Goal: Transaction & Acquisition: Purchase product/service

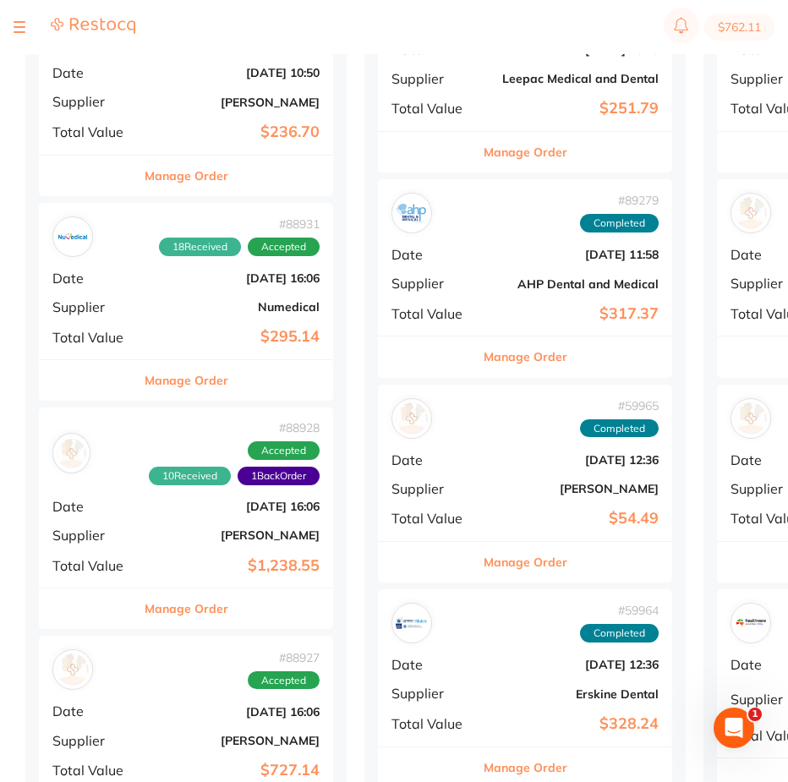
scroll to position [169, 0]
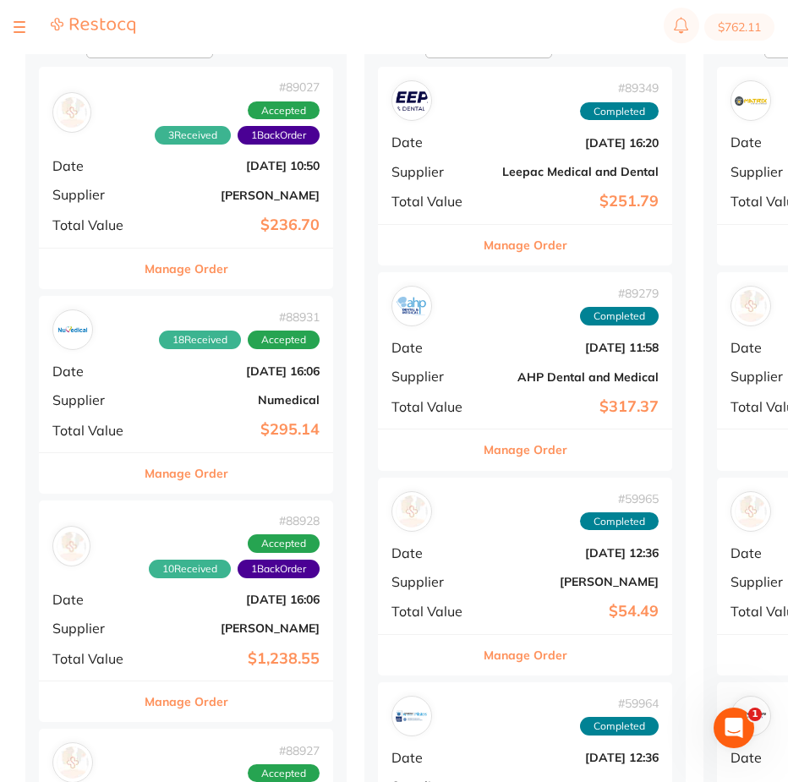
click at [256, 146] on div "# 89027 3 Received 1 Back Order Accepted Date Aug 5 2025, 10:50 Supplier Henry …" at bounding box center [186, 157] width 294 height 180
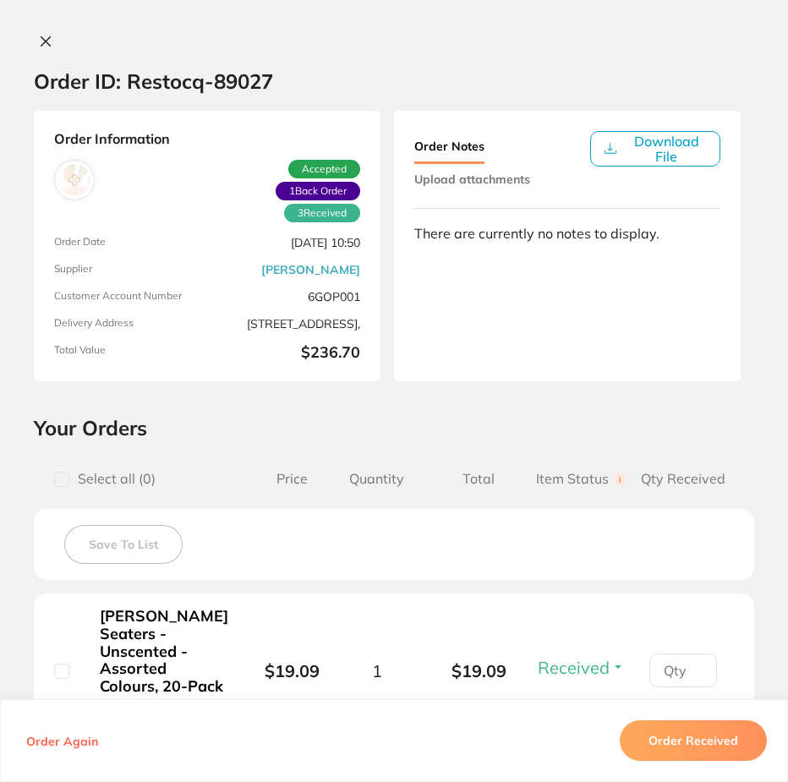
click at [298, 191] on span "1 Back Order" at bounding box center [318, 191] width 85 height 19
click at [298, 190] on span "1 Back Order" at bounding box center [318, 191] width 85 height 19
drag, startPoint x: 41, startPoint y: 40, endPoint x: 47, endPoint y: 48, distance: 10.8
click at [42, 41] on icon at bounding box center [45, 41] width 9 height 9
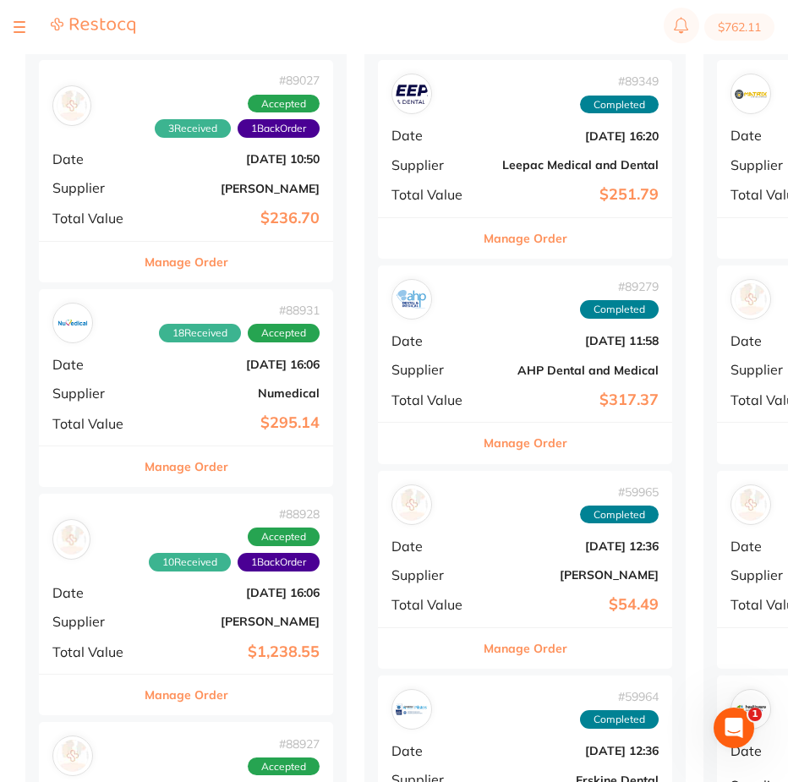
scroll to position [338, 0]
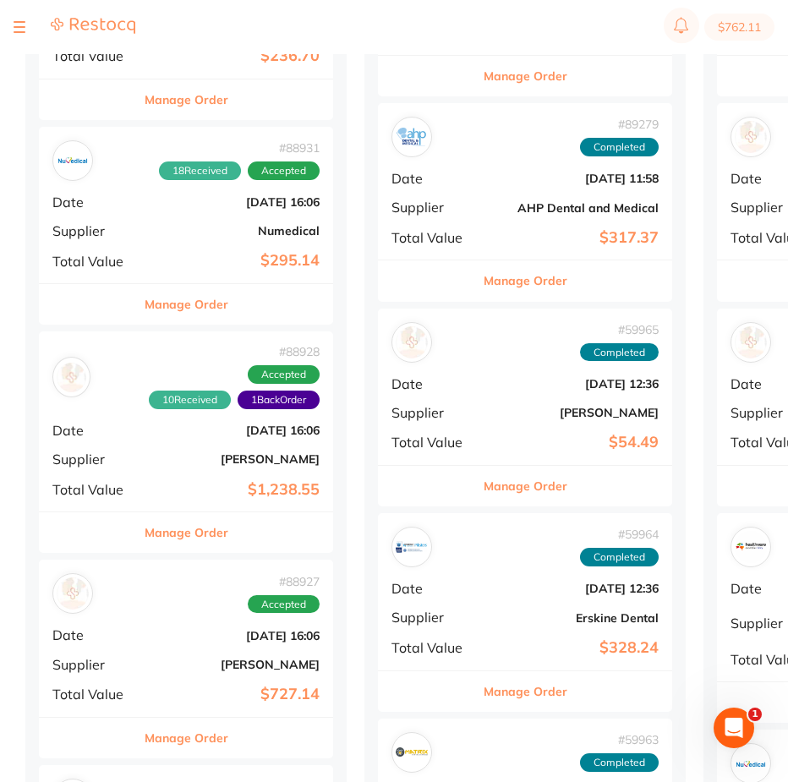
click at [266, 409] on div "# 88928 10 Received 1 Back Order Accepted Date Aug 4 2025, 16:06 Supplier Henry…" at bounding box center [186, 422] width 294 height 180
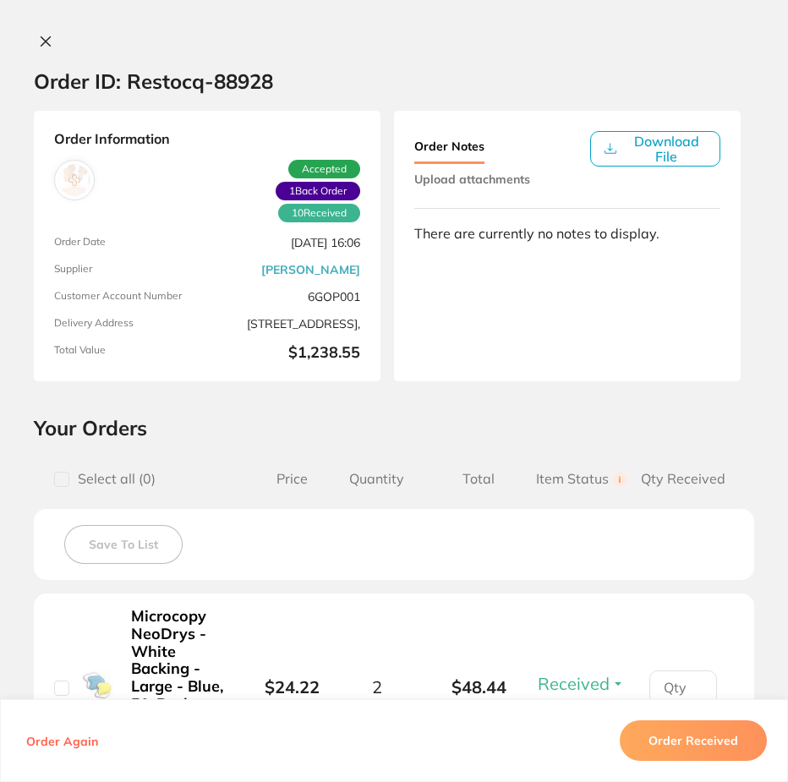
scroll to position [85, 0]
click at [39, 36] on icon at bounding box center [46, 42] width 14 height 14
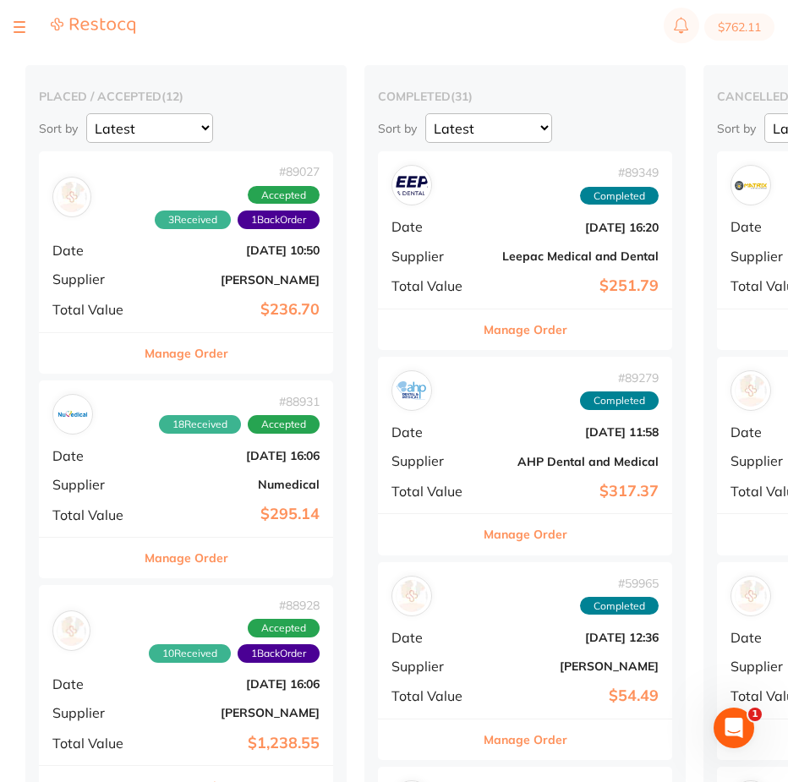
click at [16, 26] on button at bounding box center [20, 27] width 12 height 2
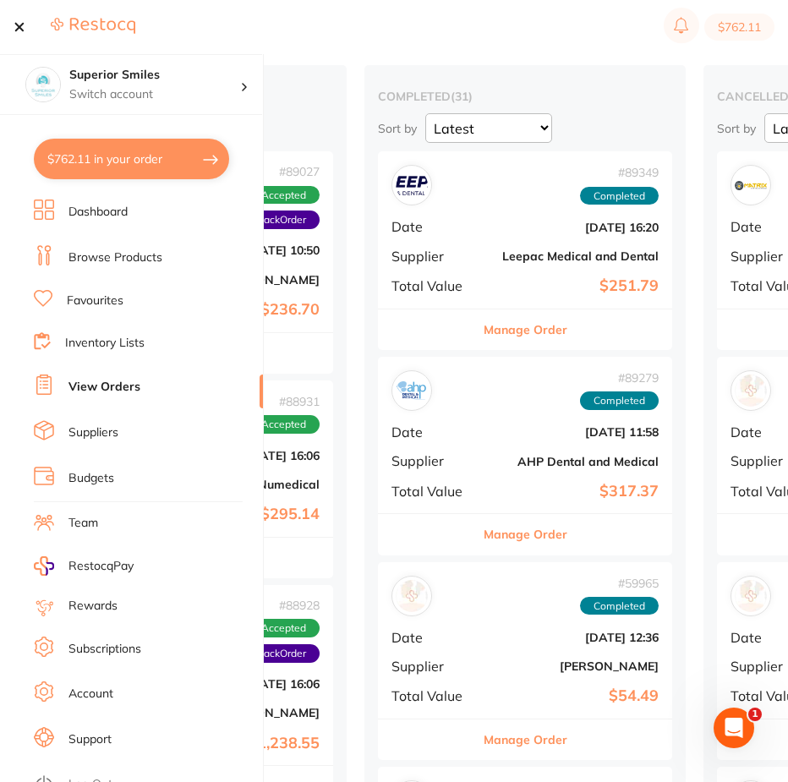
click at [117, 151] on button "$762.11 in your order" at bounding box center [131, 159] width 195 height 41
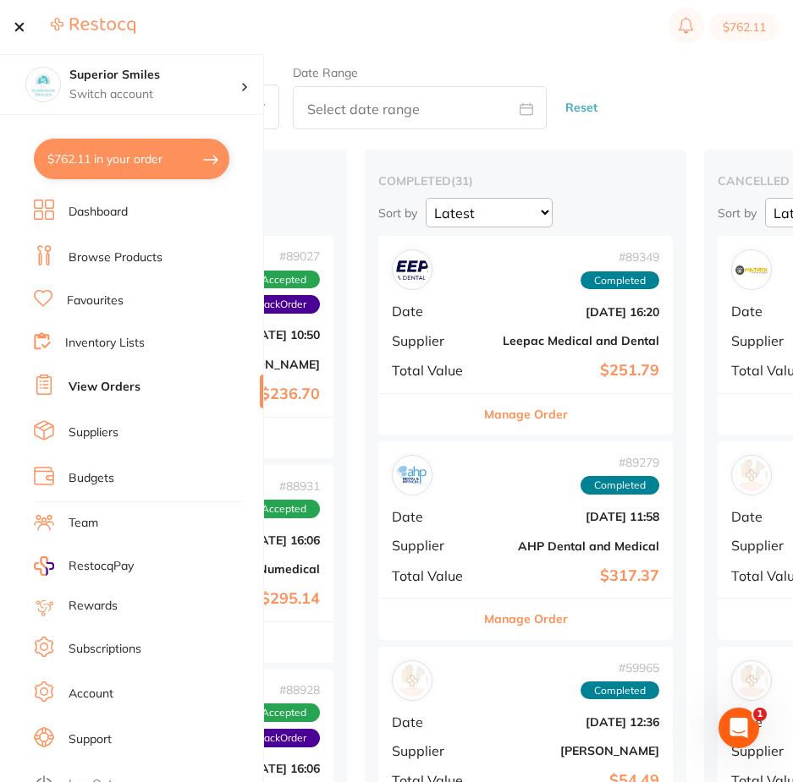
checkbox input "true"
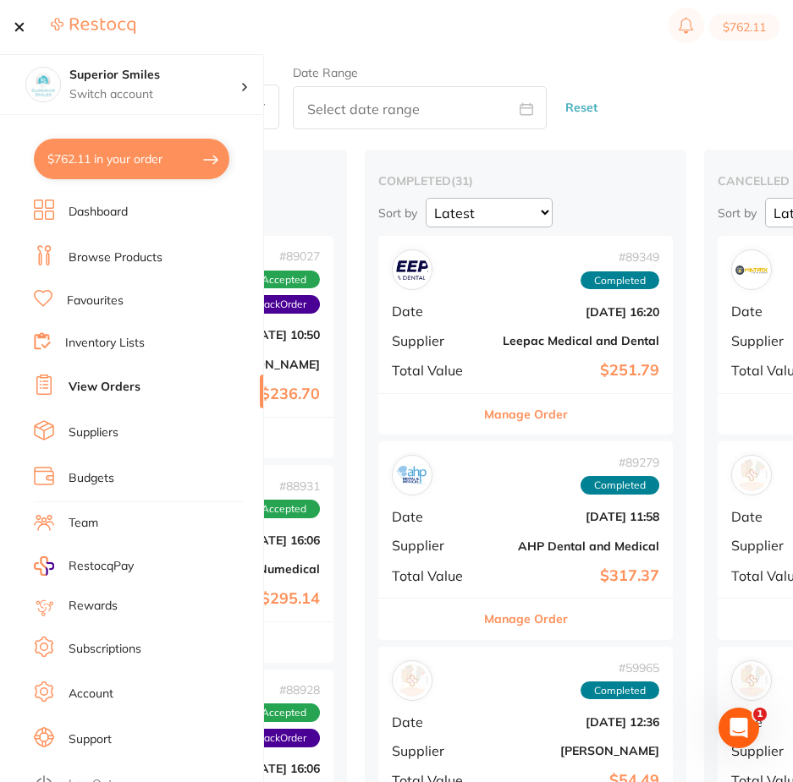
checkbox input "true"
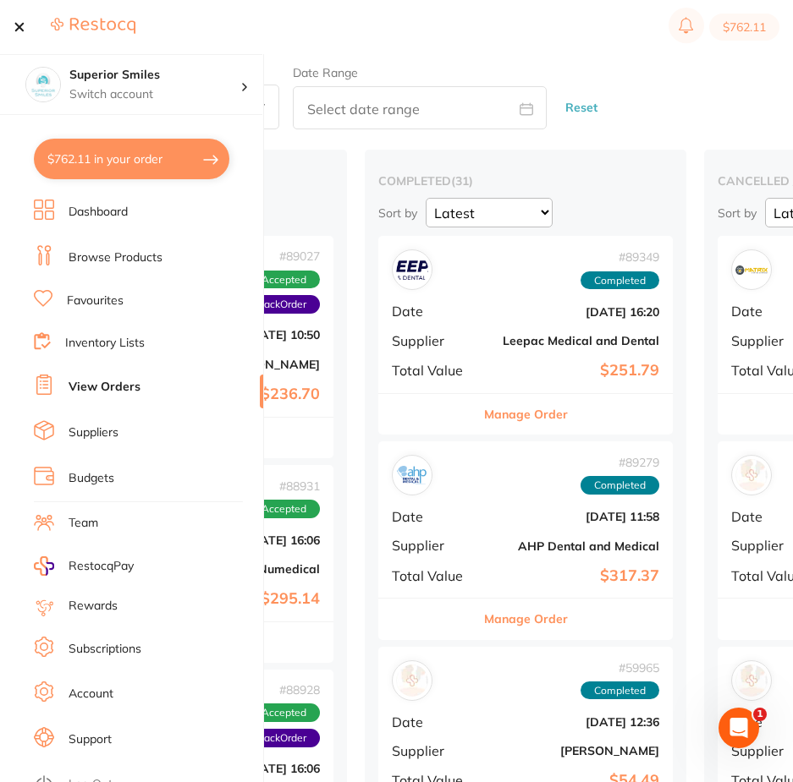
checkbox input "true"
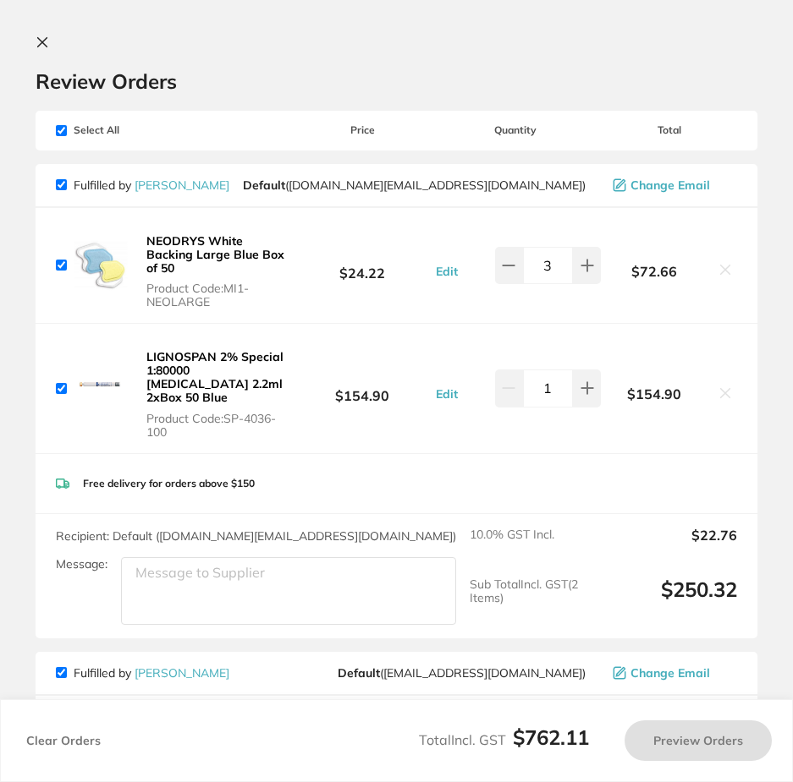
checkbox input "true"
type input "2"
checkbox input "true"
type input "50"
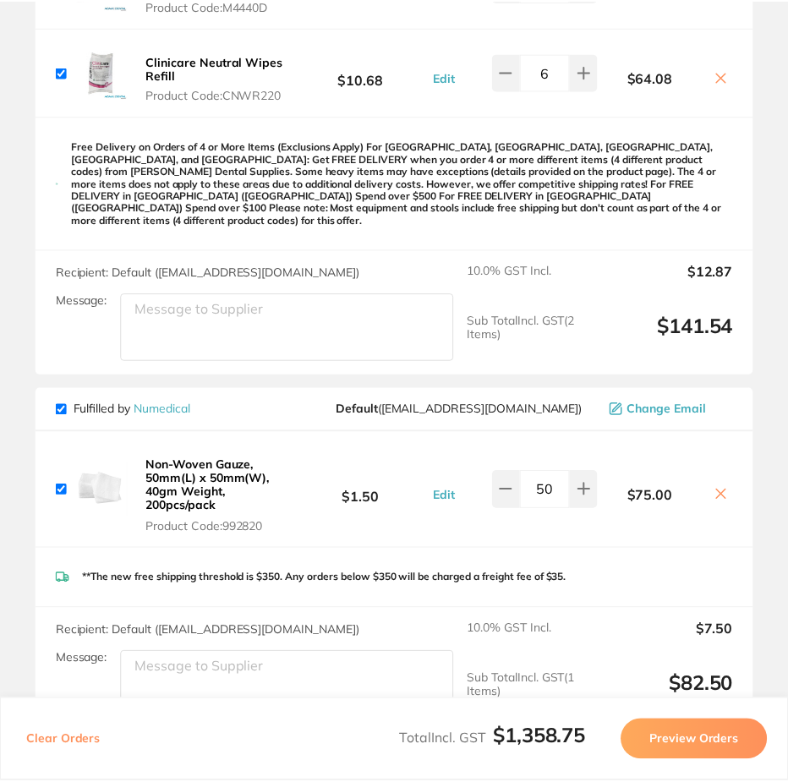
scroll to position [1375, 0]
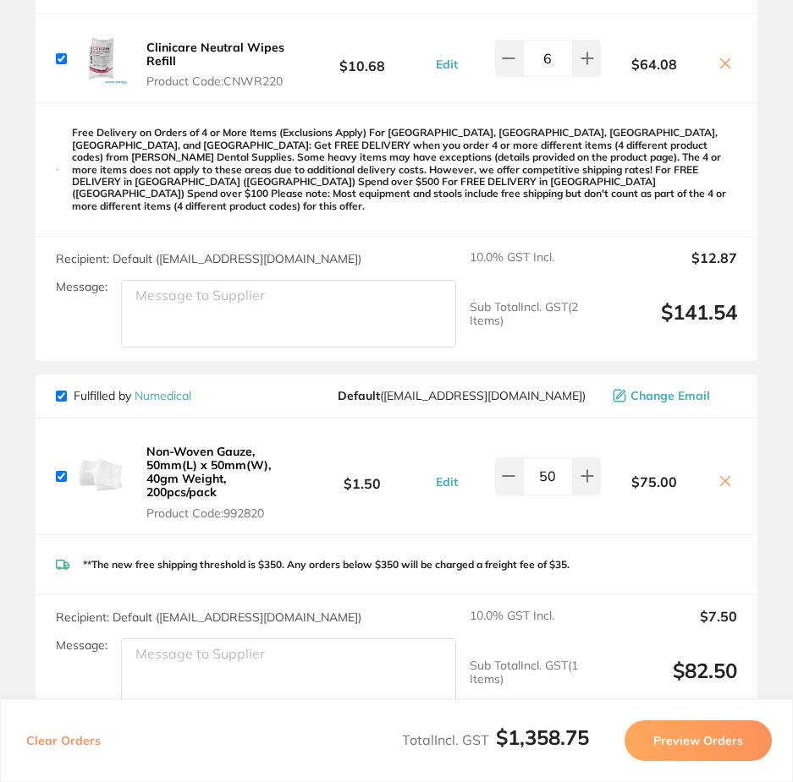
click at [163, 388] on link "Numedical" at bounding box center [162, 395] width 57 height 15
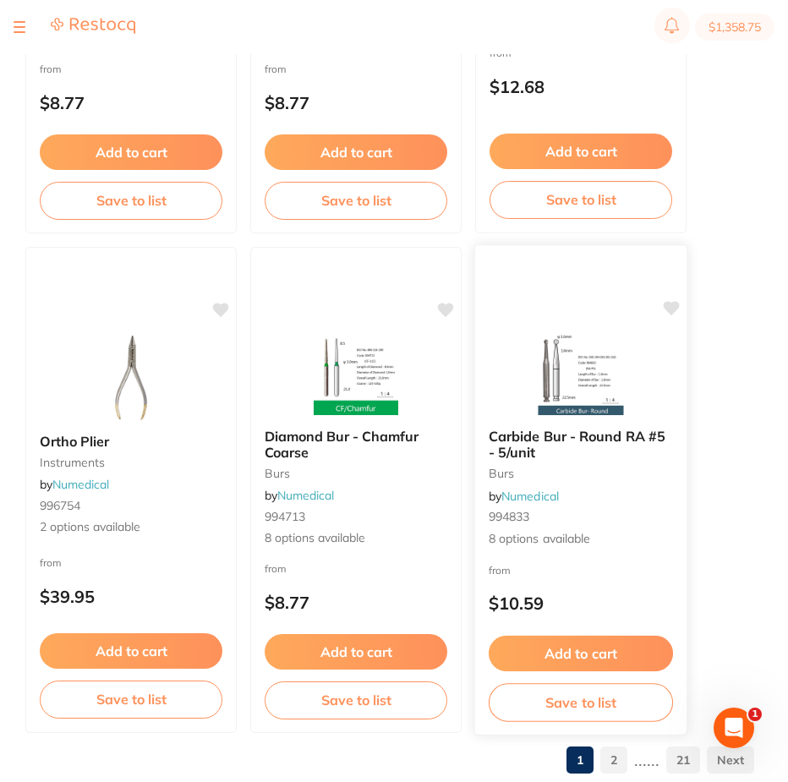
scroll to position [8528, 0]
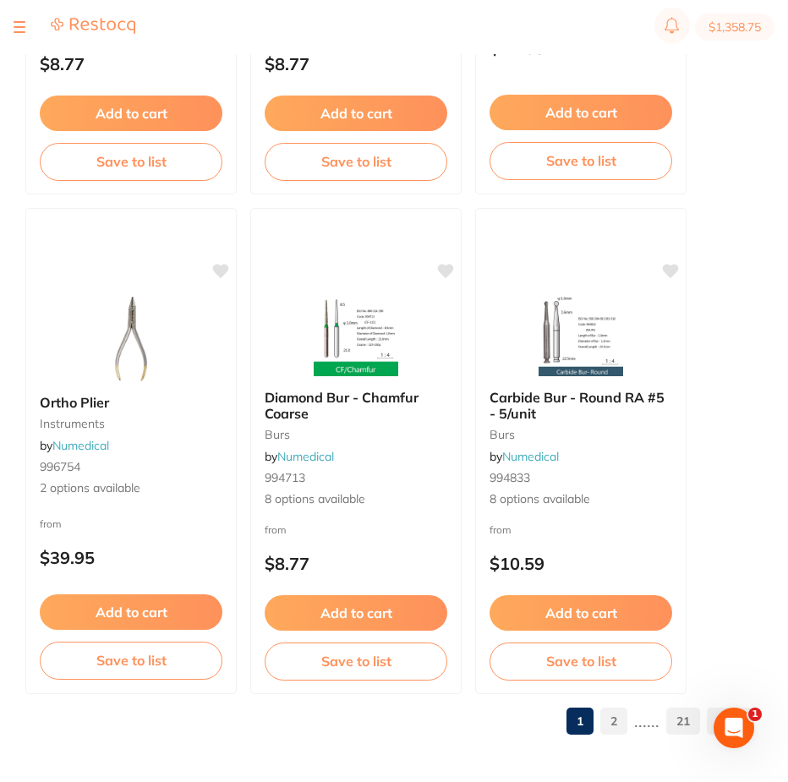
click at [612, 726] on link "2" at bounding box center [614, 722] width 27 height 34
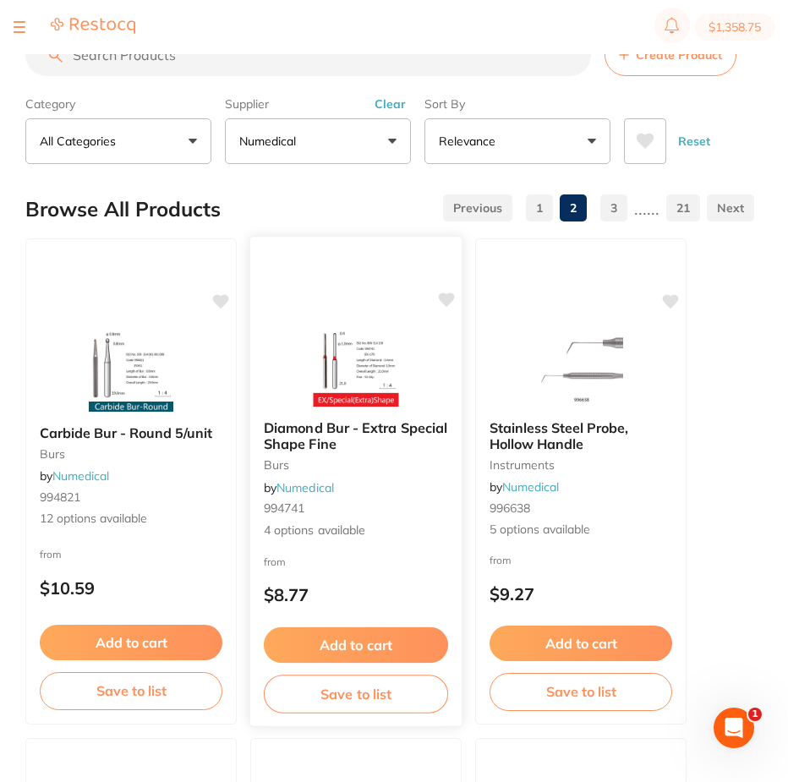
scroll to position [0, 0]
click at [193, 138] on button "All Categories" at bounding box center [118, 141] width 186 height 46
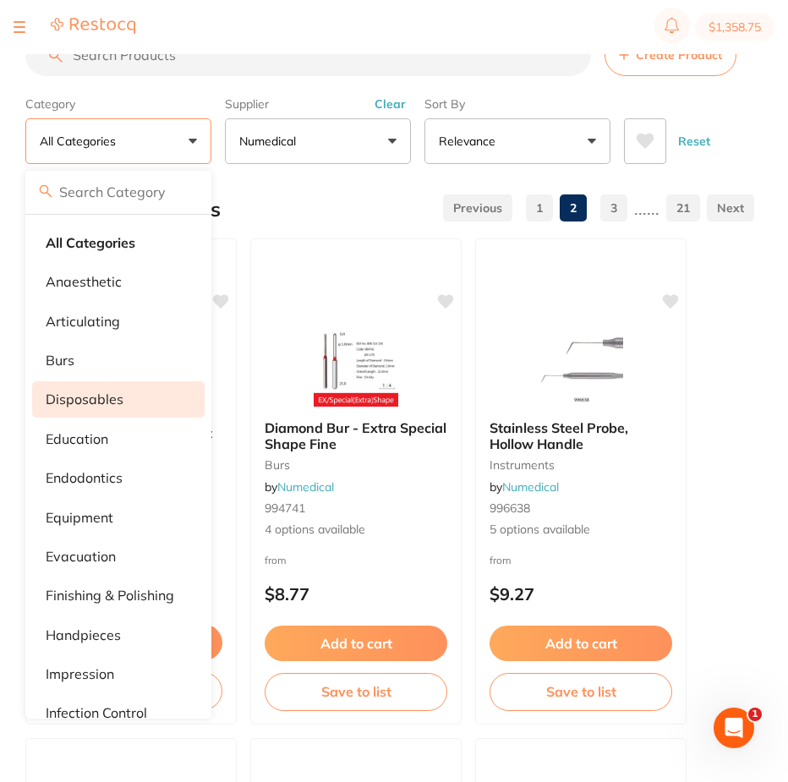
drag, startPoint x: 90, startPoint y: 403, endPoint x: 91, endPoint y: 413, distance: 10.3
click at [89, 404] on p "disposables" at bounding box center [85, 399] width 78 height 15
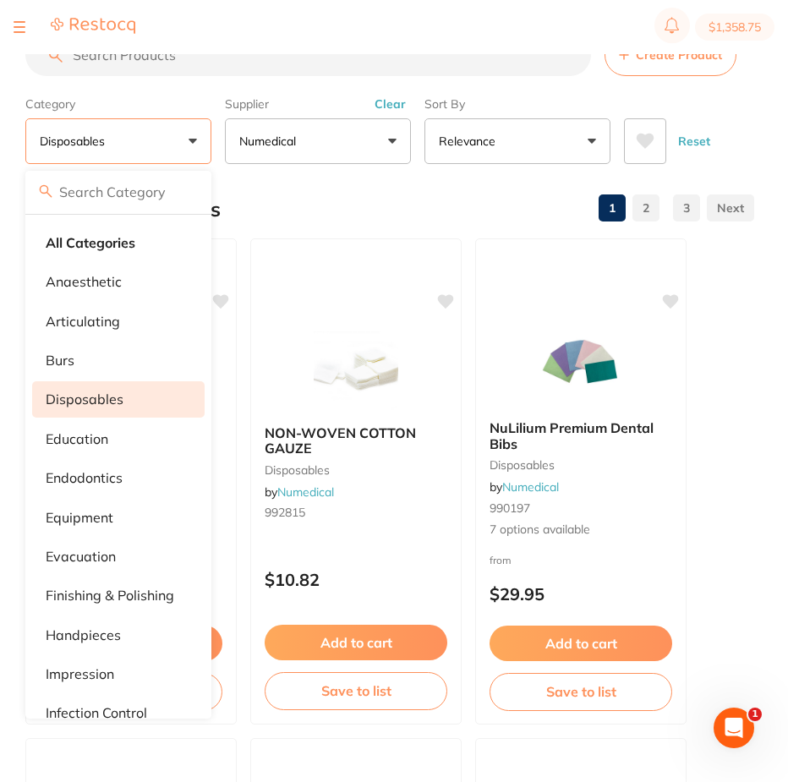
drag, startPoint x: 540, startPoint y: 273, endPoint x: 355, endPoint y: 170, distance: 211.3
click at [538, 271] on div at bounding box center [581, 258] width 210 height 38
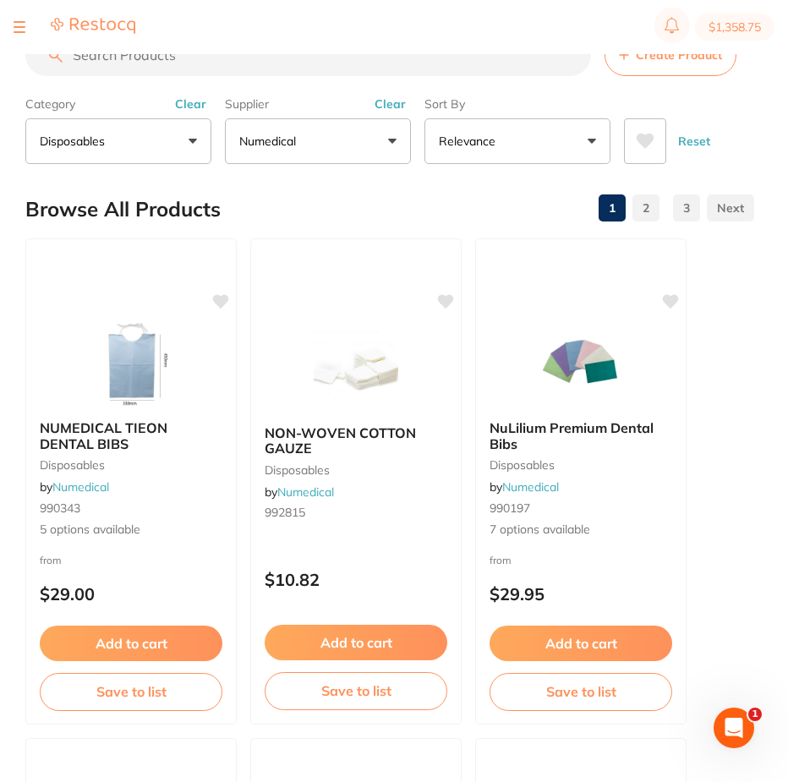
click at [94, 68] on input "search" at bounding box center [308, 55] width 566 height 42
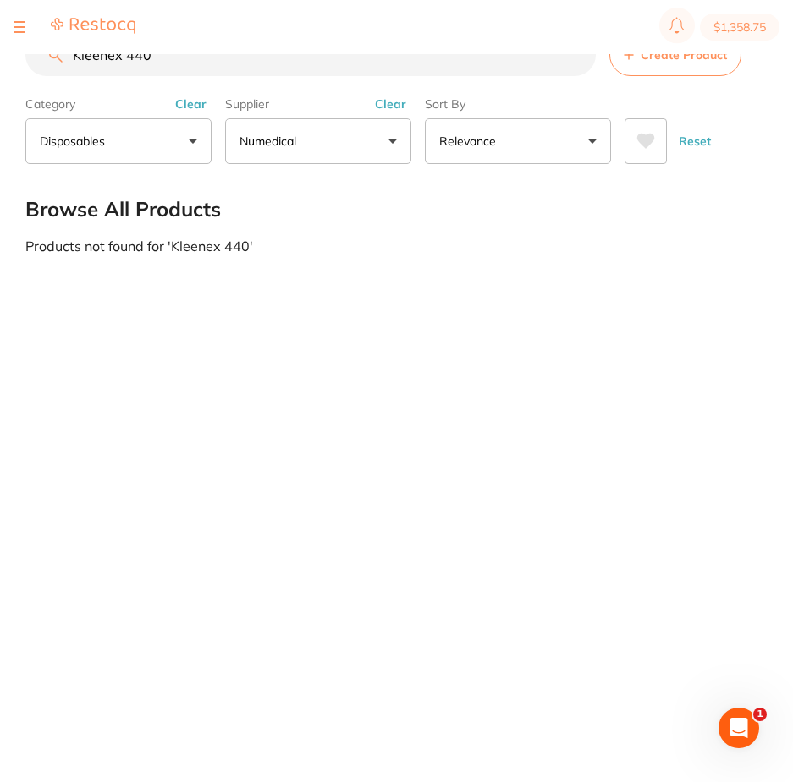
click at [123, 58] on input "Kleenex 440" at bounding box center [310, 55] width 570 height 42
drag, startPoint x: 124, startPoint y: 57, endPoint x: 148, endPoint y: 73, distance: 28.6
click at [125, 57] on input "Kleenex 440" at bounding box center [310, 55] width 570 height 42
type input "Kleenex 4440"
click at [193, 144] on button "disposables" at bounding box center [118, 141] width 186 height 46
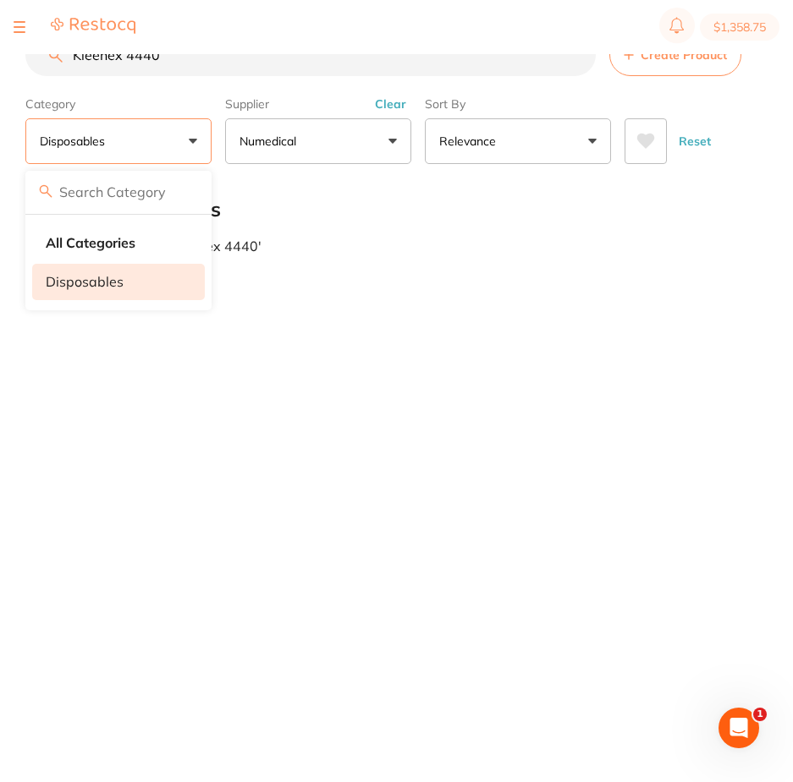
click at [83, 281] on p "disposables" at bounding box center [85, 281] width 78 height 15
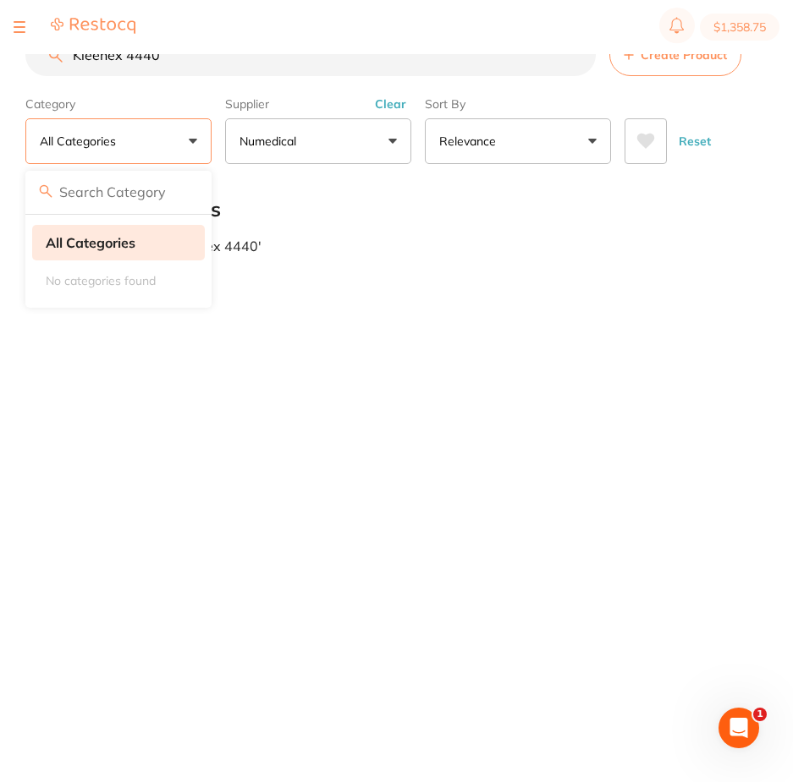
click at [98, 242] on strong "All Categories" at bounding box center [91, 242] width 90 height 15
drag, startPoint x: 166, startPoint y: 64, endPoint x: 2, endPoint y: 77, distance: 164.6
click at [0, 77] on div "$1,358.75 Superior Smiles Switch account Superior Smiles $1,358.75 in your orde…" at bounding box center [396, 364] width 793 height 728
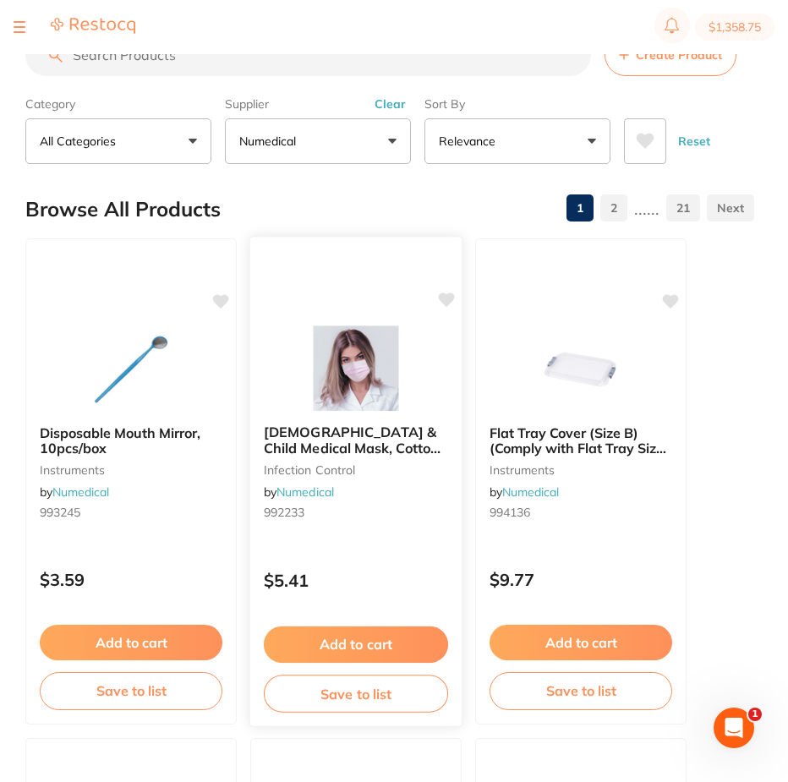
scroll to position [0, 0]
click at [196, 137] on button "All Categories" at bounding box center [118, 141] width 186 height 46
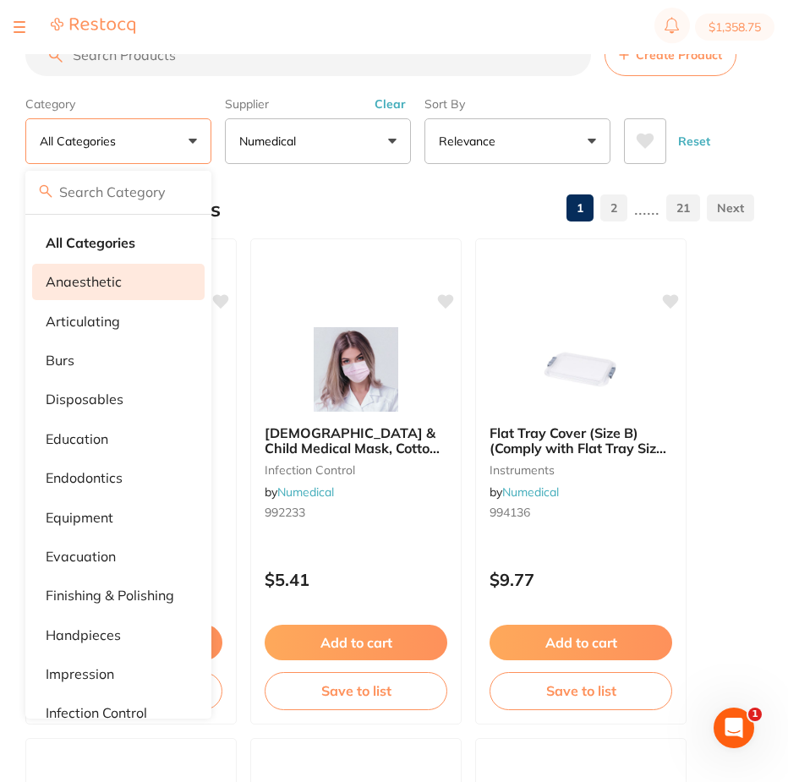
click at [94, 286] on p "anaesthetic" at bounding box center [84, 281] width 76 height 15
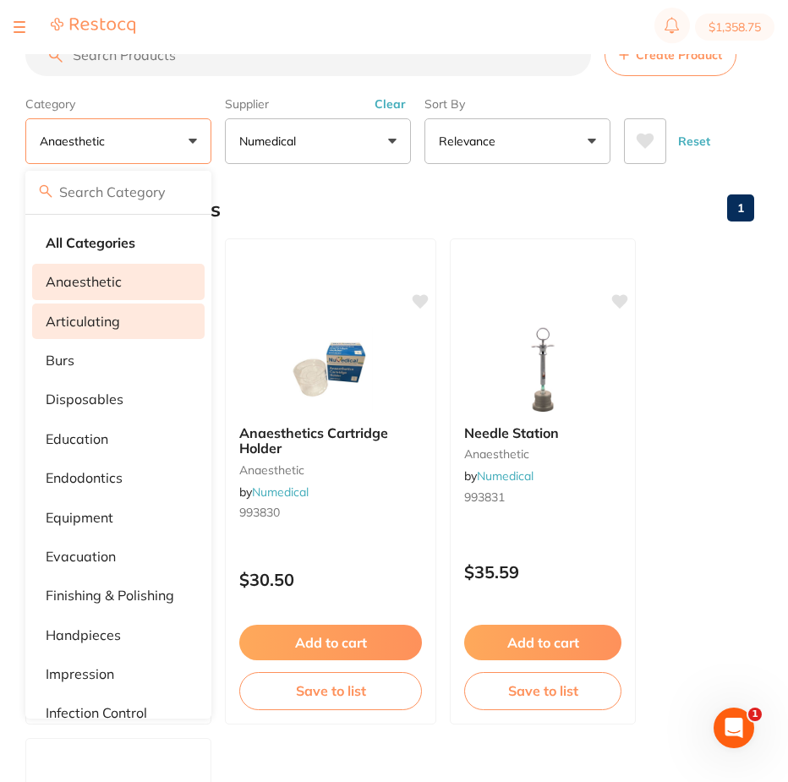
click at [78, 318] on p "articulating" at bounding box center [83, 321] width 74 height 15
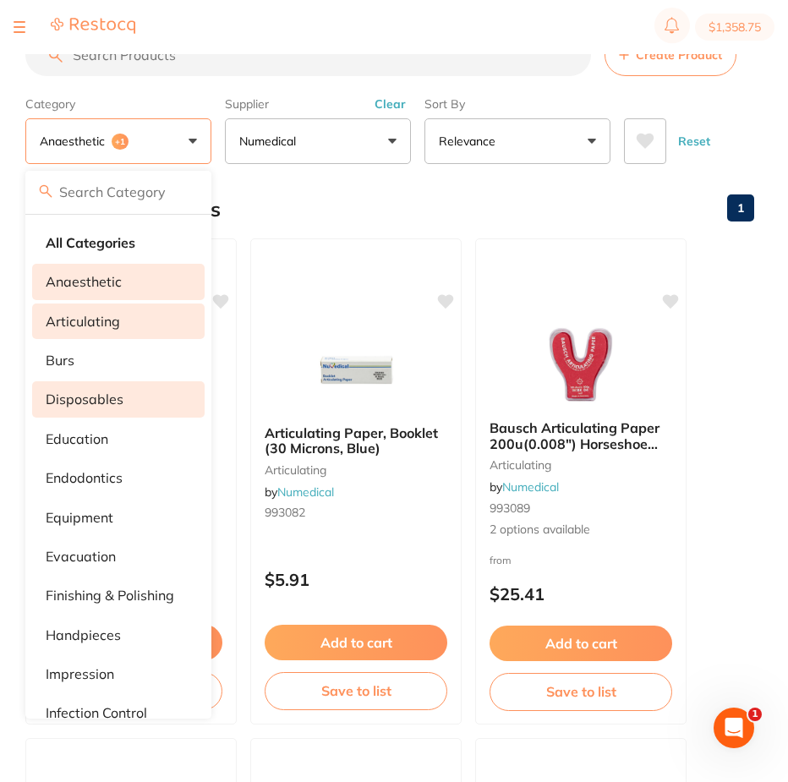
click at [93, 399] on p "disposables" at bounding box center [85, 399] width 78 height 15
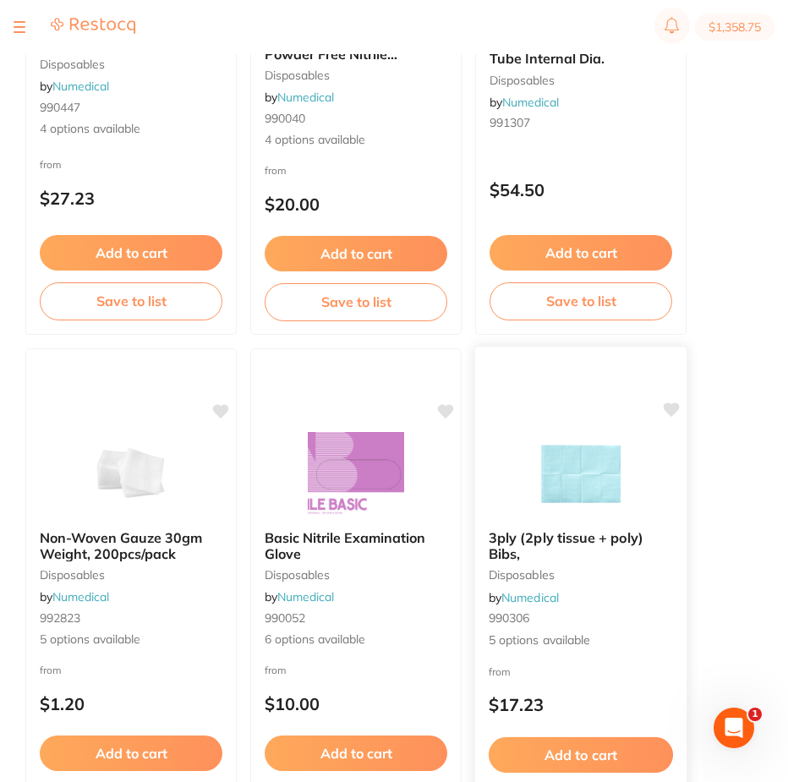
scroll to position [1438, 0]
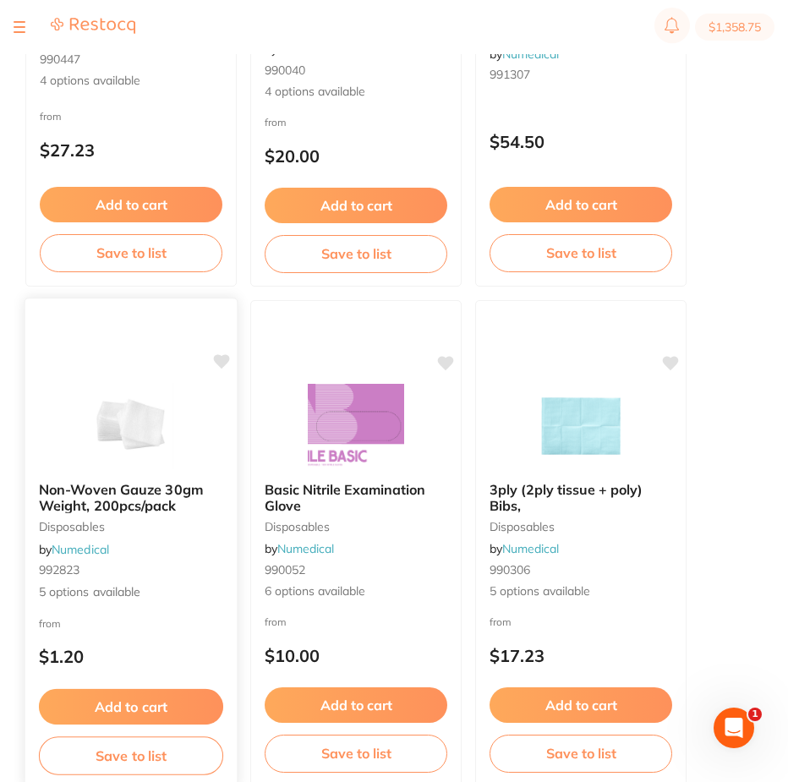
click at [76, 592] on span "5 options available" at bounding box center [131, 592] width 184 height 17
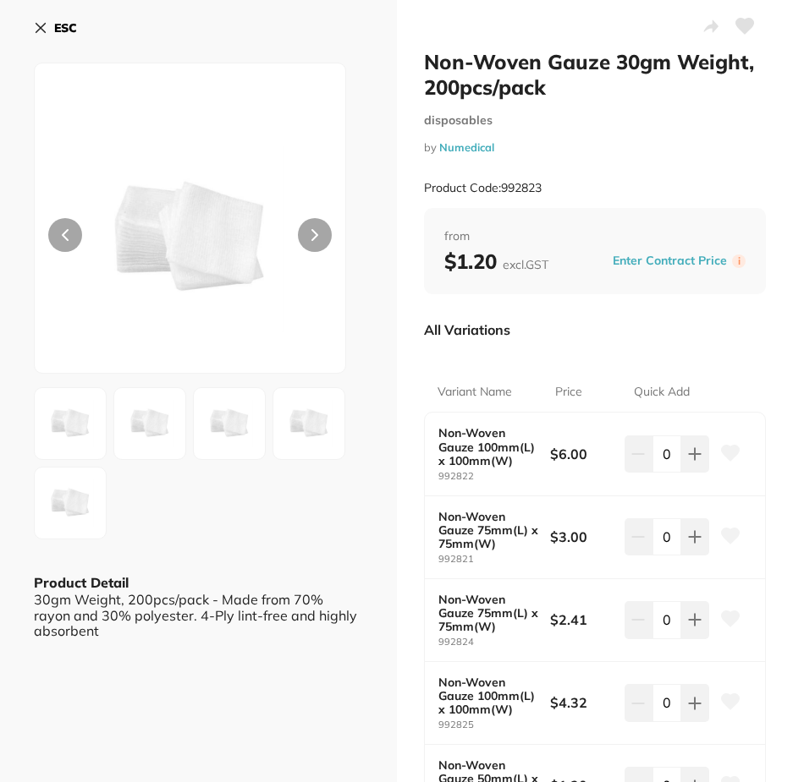
click at [36, 25] on icon at bounding box center [41, 28] width 14 height 14
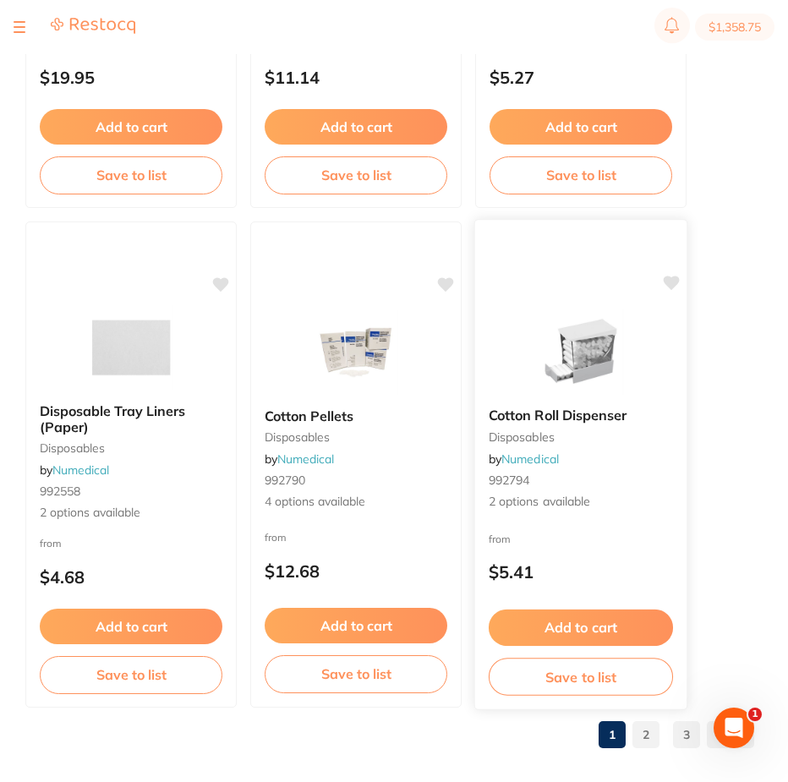
scroll to position [8528, 0]
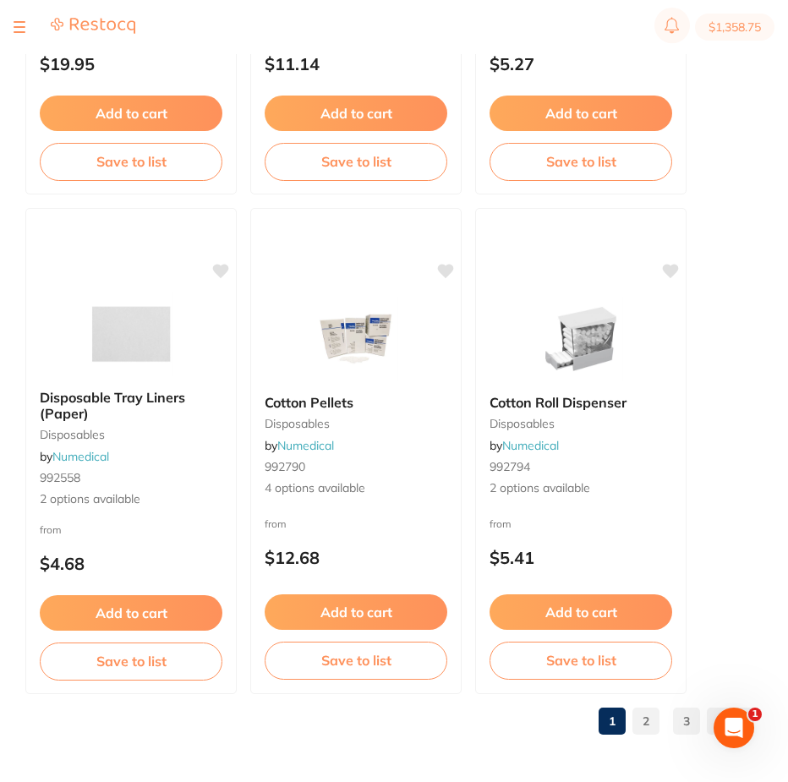
click at [652, 728] on link "2" at bounding box center [646, 722] width 27 height 34
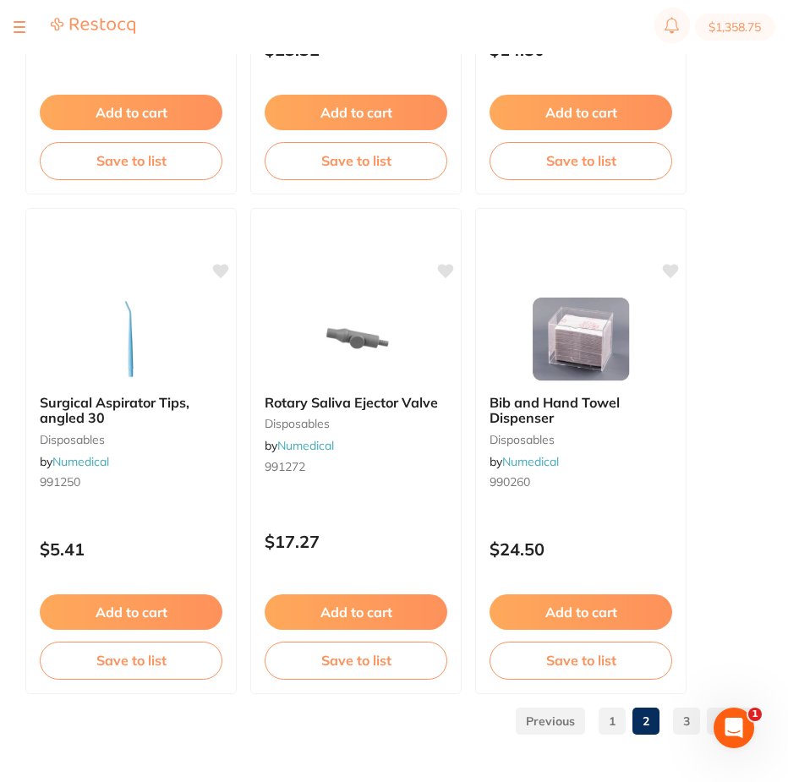
click at [689, 724] on link "3" at bounding box center [686, 722] width 27 height 34
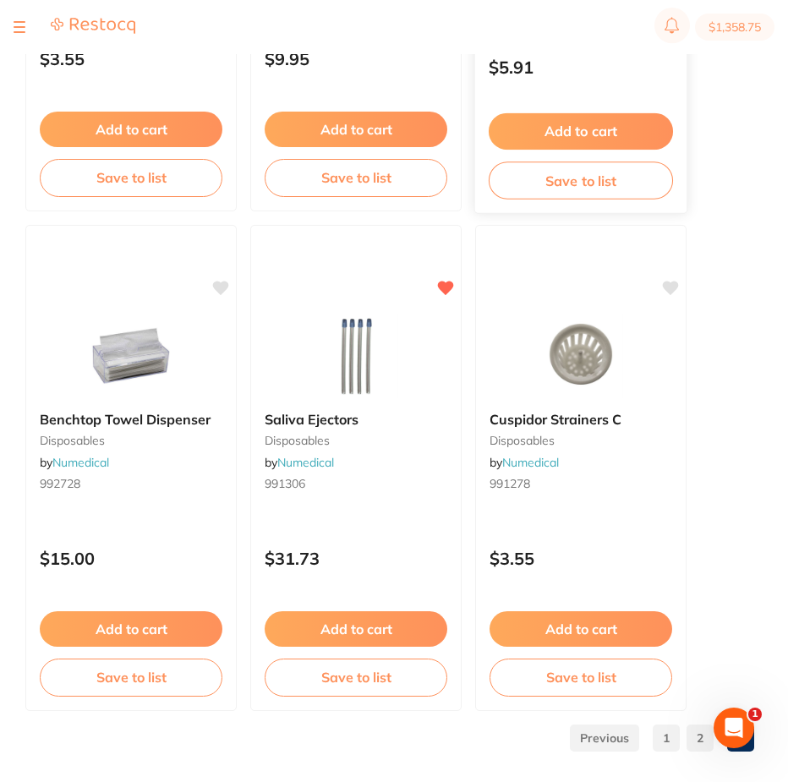
scroll to position [4529, 0]
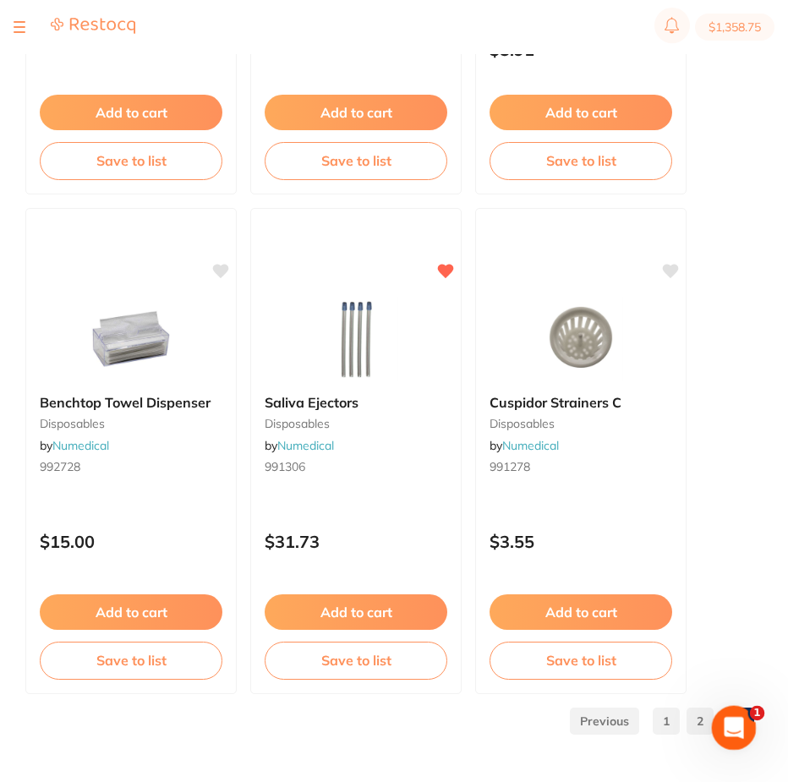
drag, startPoint x: 732, startPoint y: 725, endPoint x: 1457, endPoint y: 1391, distance: 984.8
click at [749, 705] on html at bounding box center [731, 725] width 41 height 41
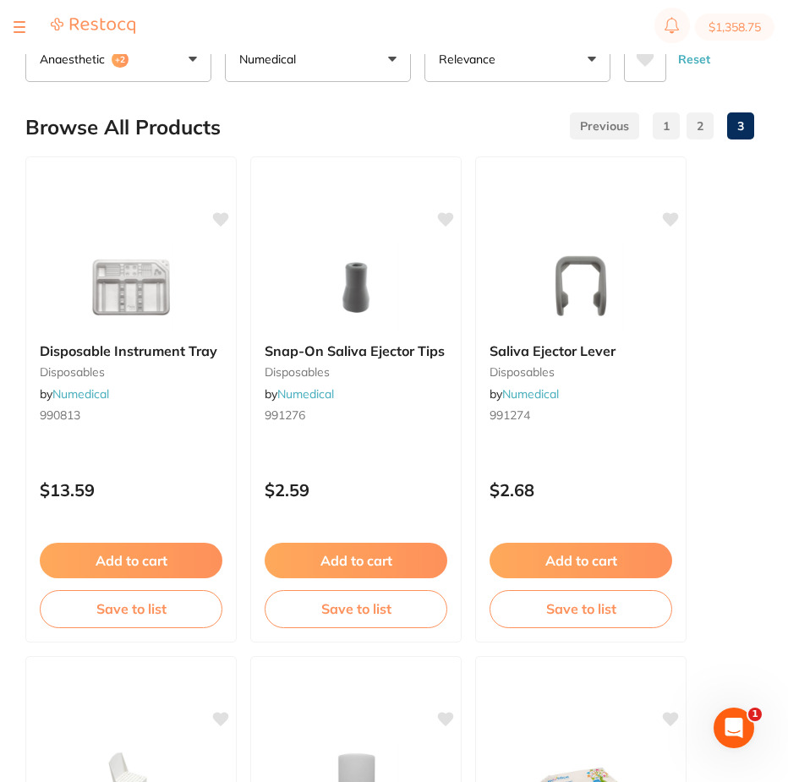
scroll to position [0, 0]
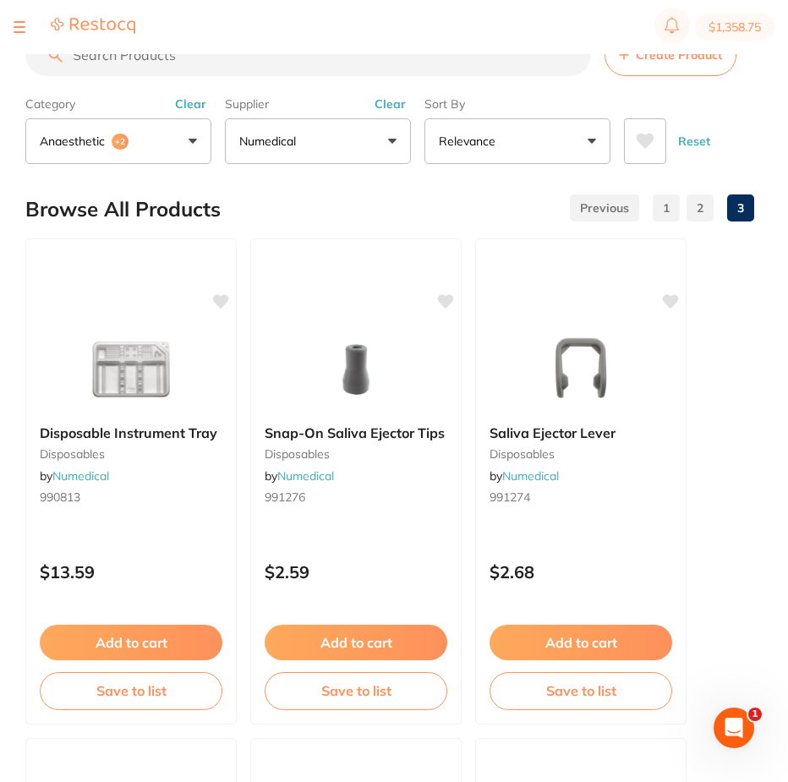
click at [190, 140] on button "anaesthetic +2" at bounding box center [118, 141] width 186 height 46
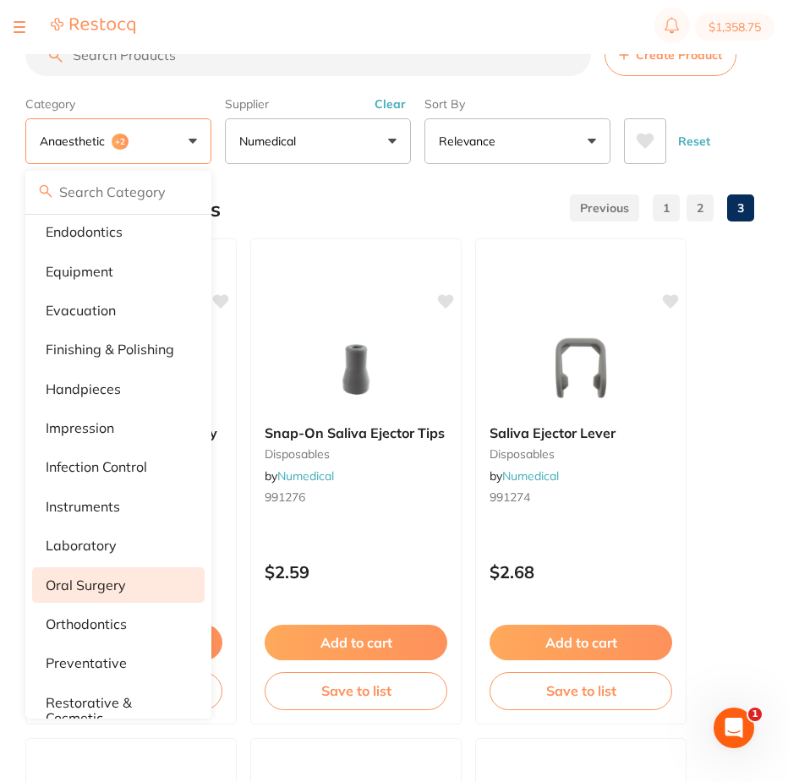
scroll to position [338, 0]
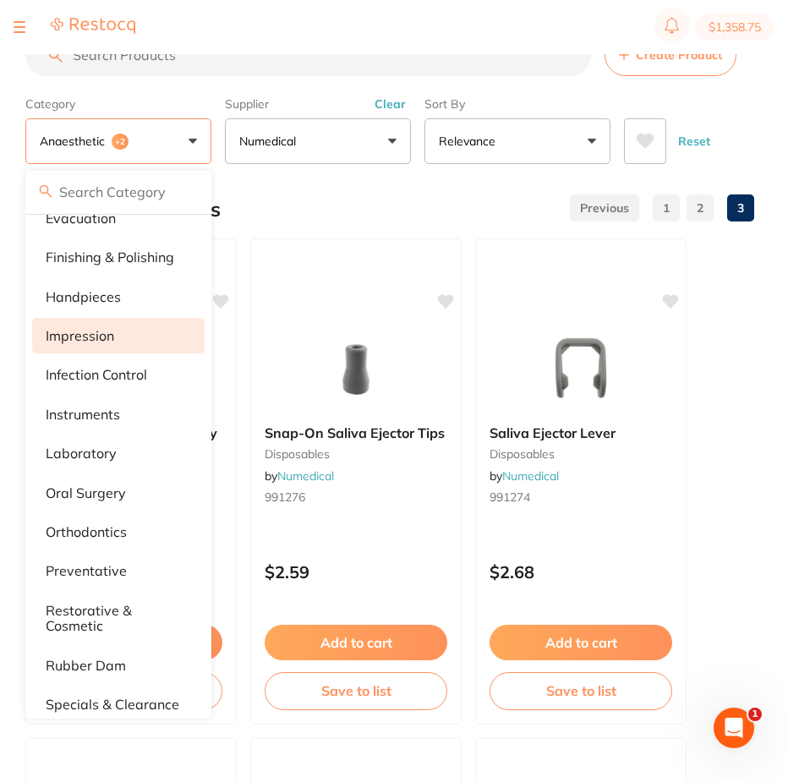
click at [98, 339] on p "impression" at bounding box center [80, 335] width 69 height 15
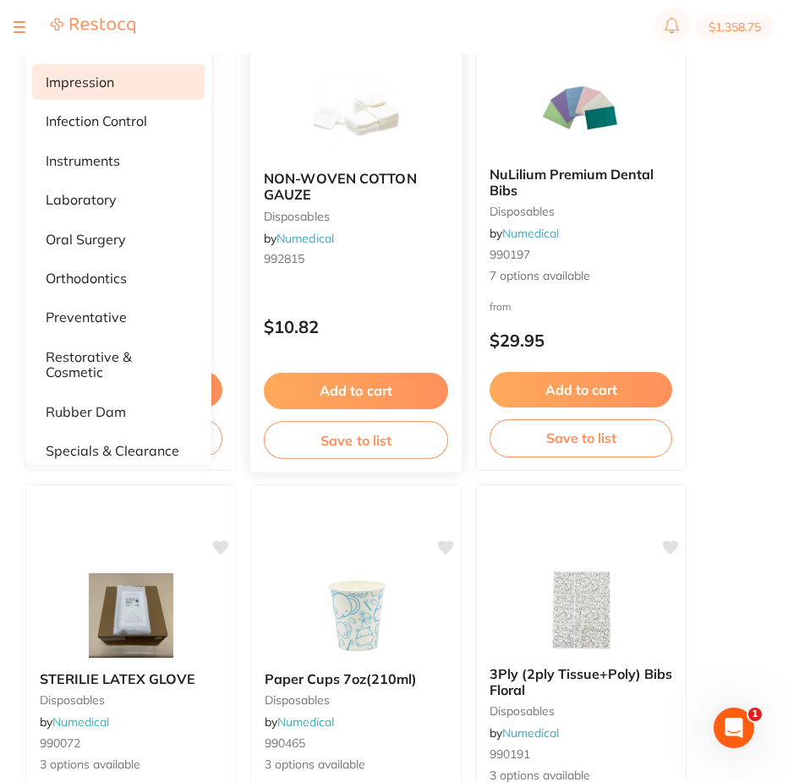
scroll to position [0, 0]
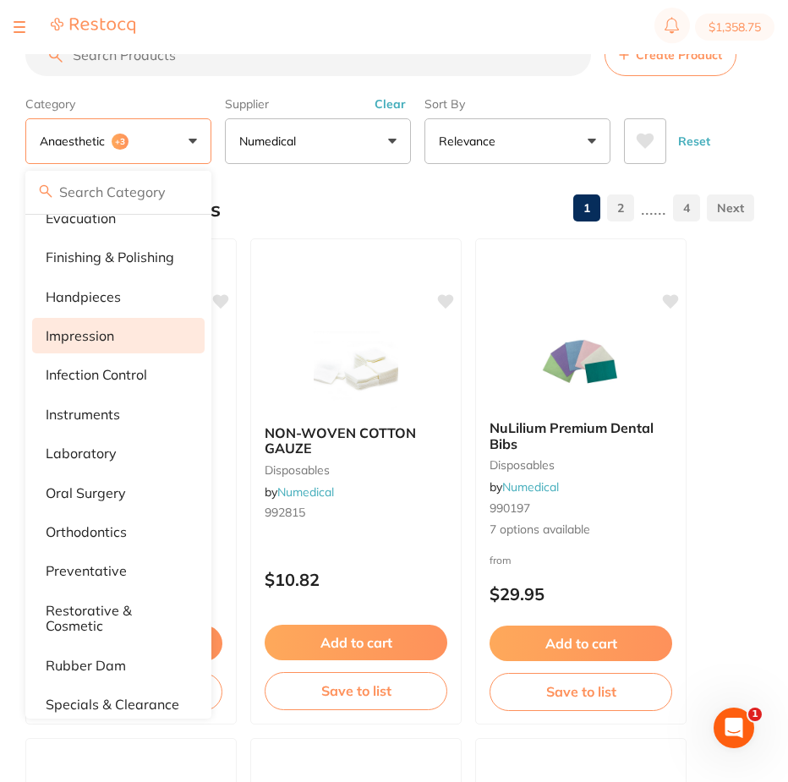
click at [85, 335] on p "impression" at bounding box center [80, 335] width 69 height 15
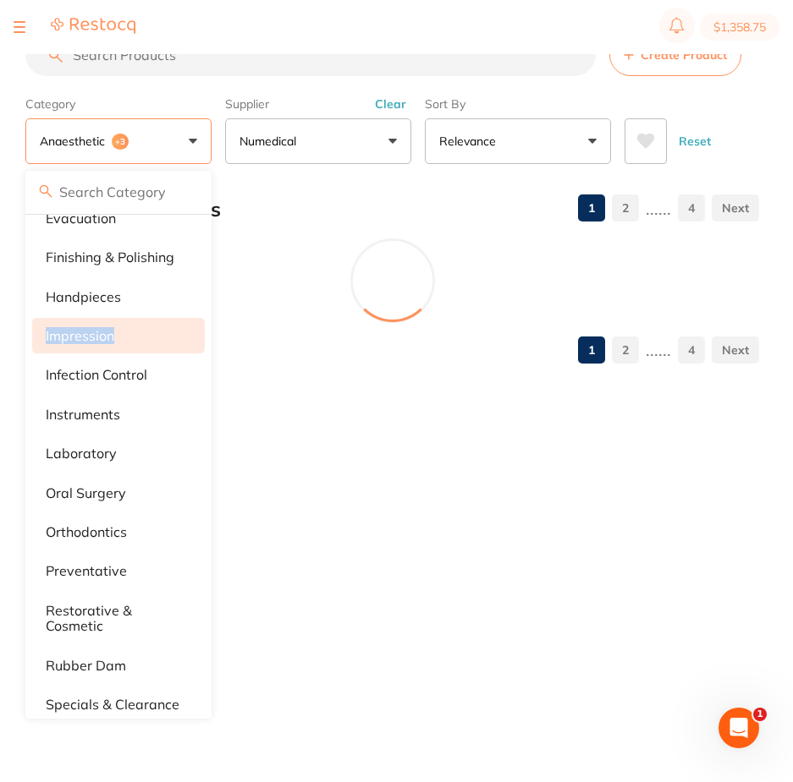
click at [85, 335] on p "impression" at bounding box center [80, 335] width 69 height 15
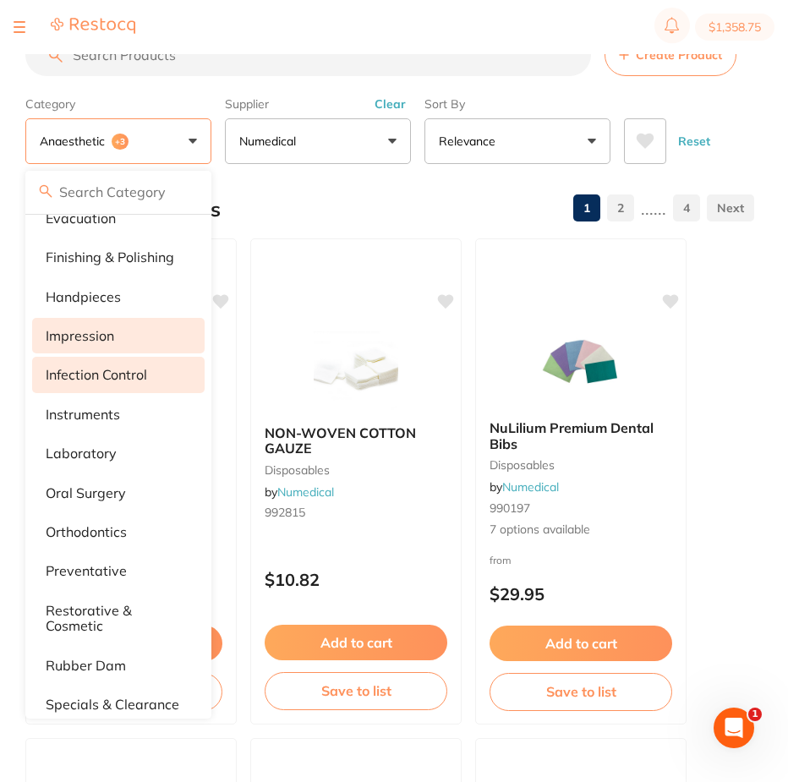
click at [75, 376] on p "infection control" at bounding box center [96, 374] width 101 height 15
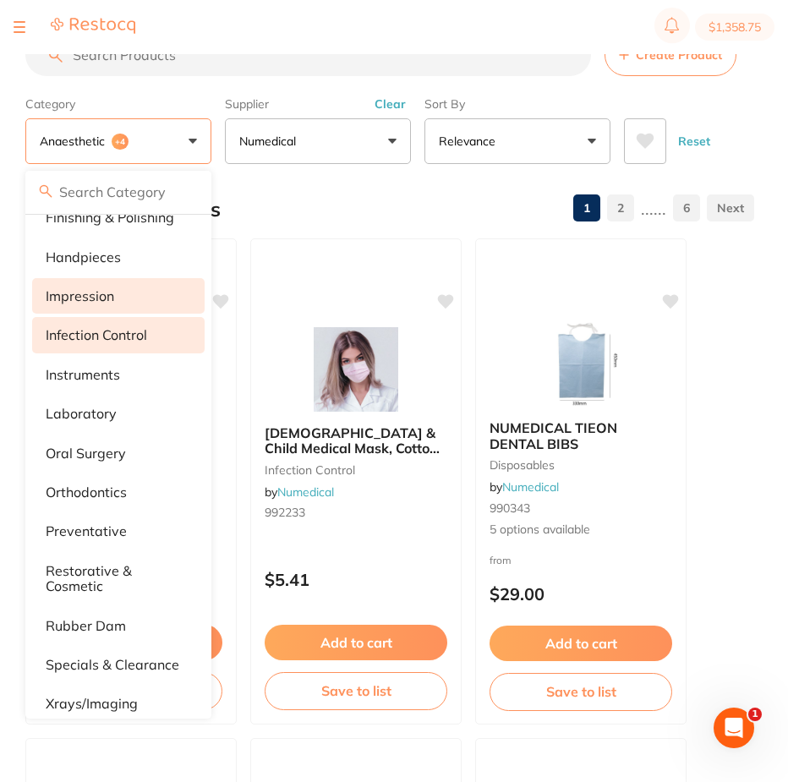
scroll to position [395, 0]
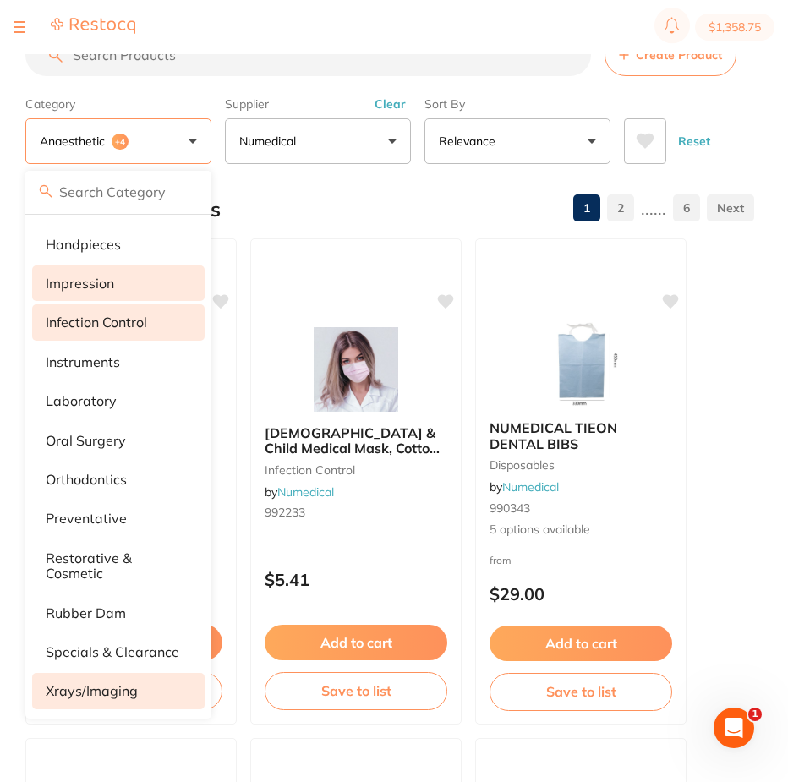
click at [97, 686] on p "xrays/imaging" at bounding box center [92, 690] width 92 height 15
click at [91, 645] on p "specials & clearance" at bounding box center [113, 652] width 134 height 15
click at [31, 21] on div at bounding box center [75, 27] width 122 height 20
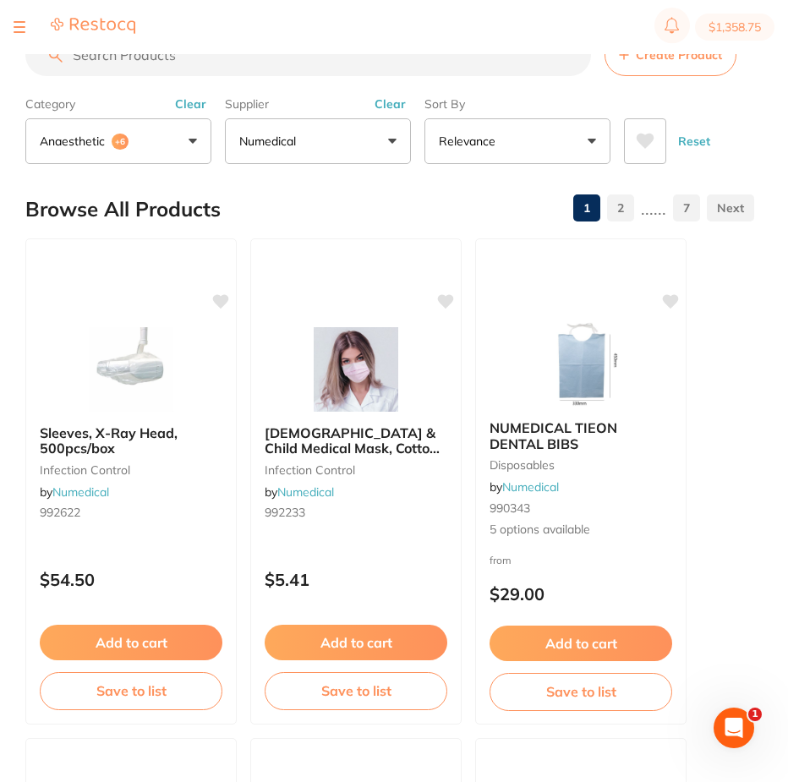
click at [17, 28] on button at bounding box center [20, 27] width 12 height 2
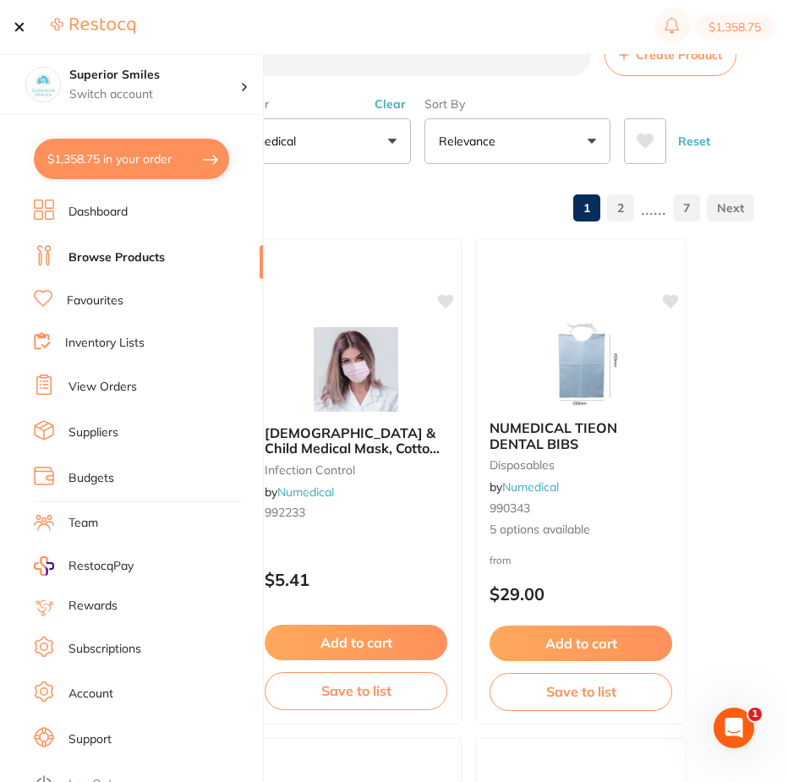
click at [127, 152] on button "$1,358.75 in your order" at bounding box center [131, 159] width 195 height 41
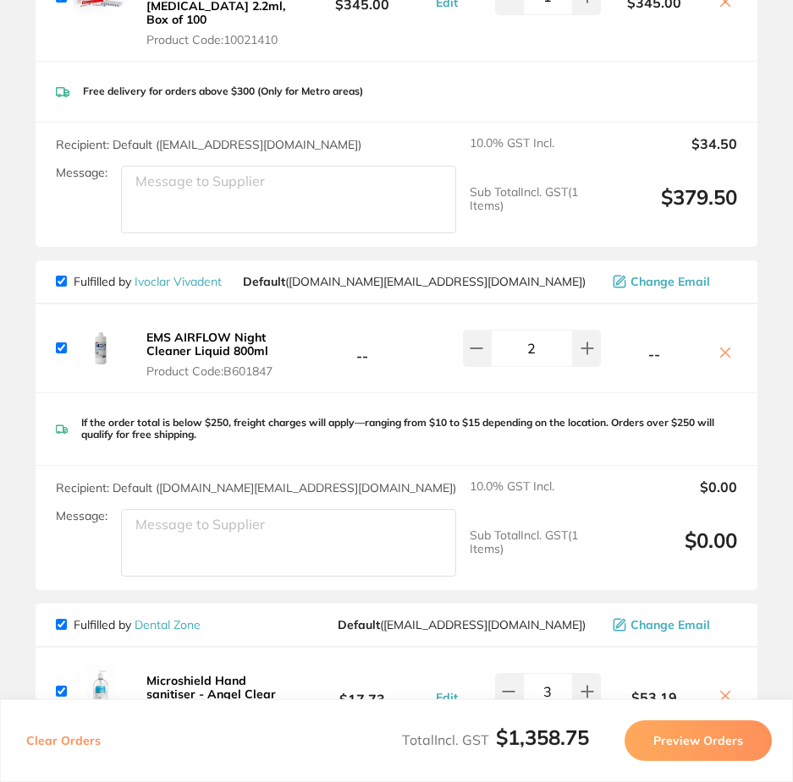
scroll to position [2221, 0]
click at [721, 345] on icon at bounding box center [725, 352] width 14 height 14
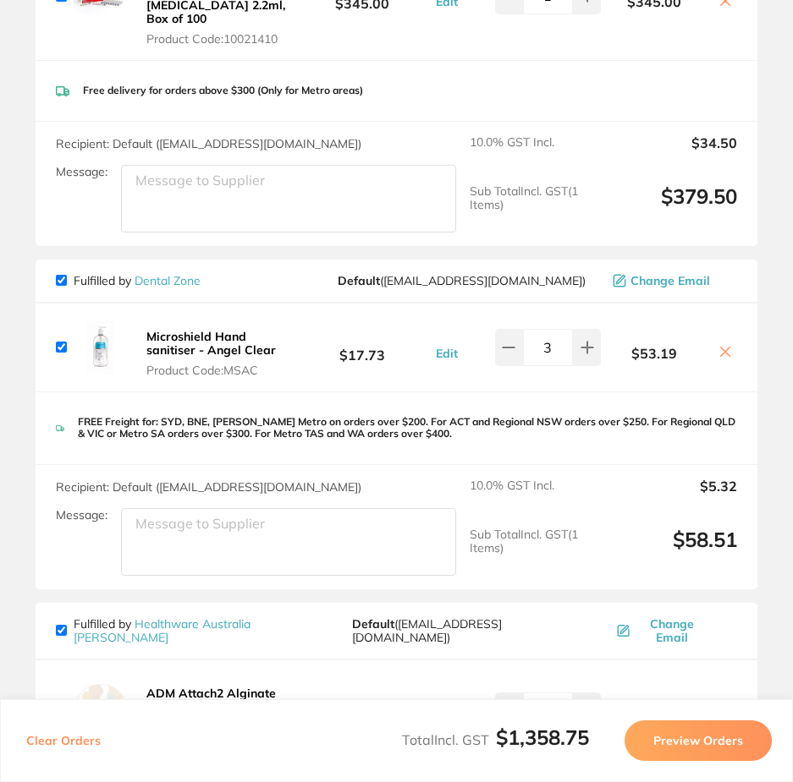
click at [723, 345] on icon at bounding box center [725, 352] width 14 height 14
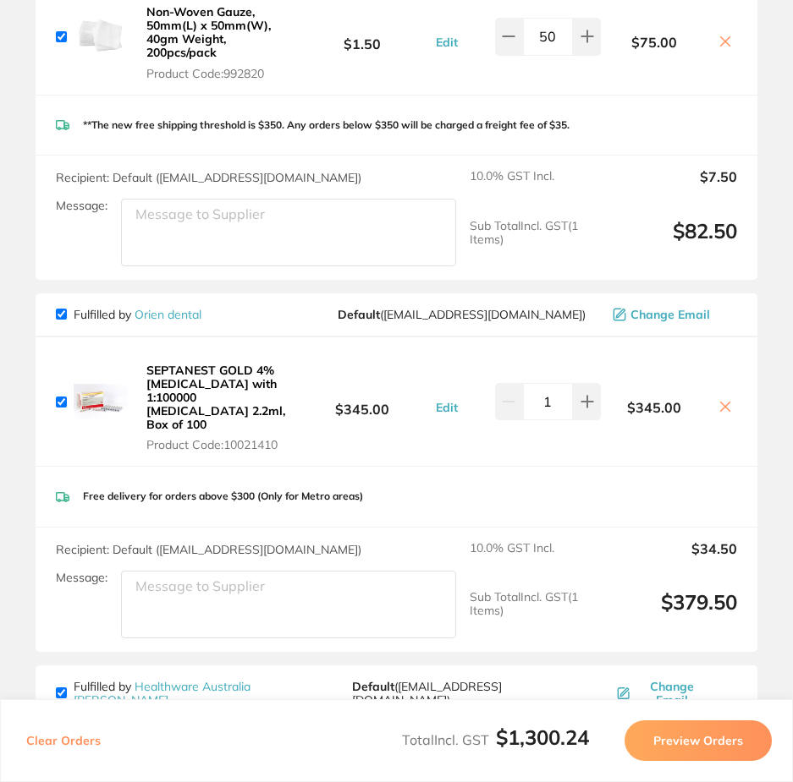
scroll to position [1798, 0]
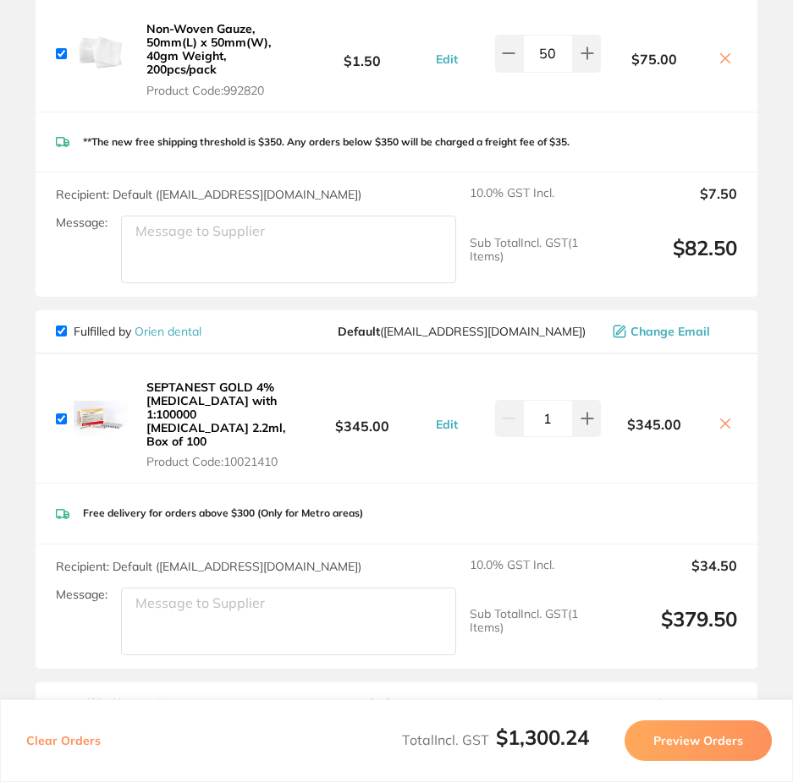
click at [721, 419] on icon at bounding box center [725, 423] width 9 height 9
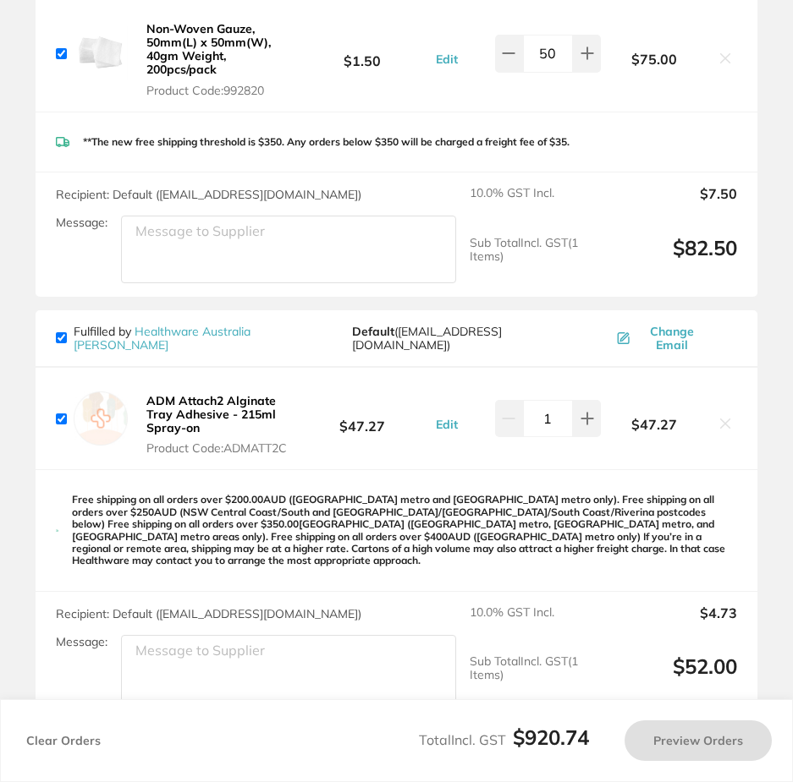
checkbox input "true"
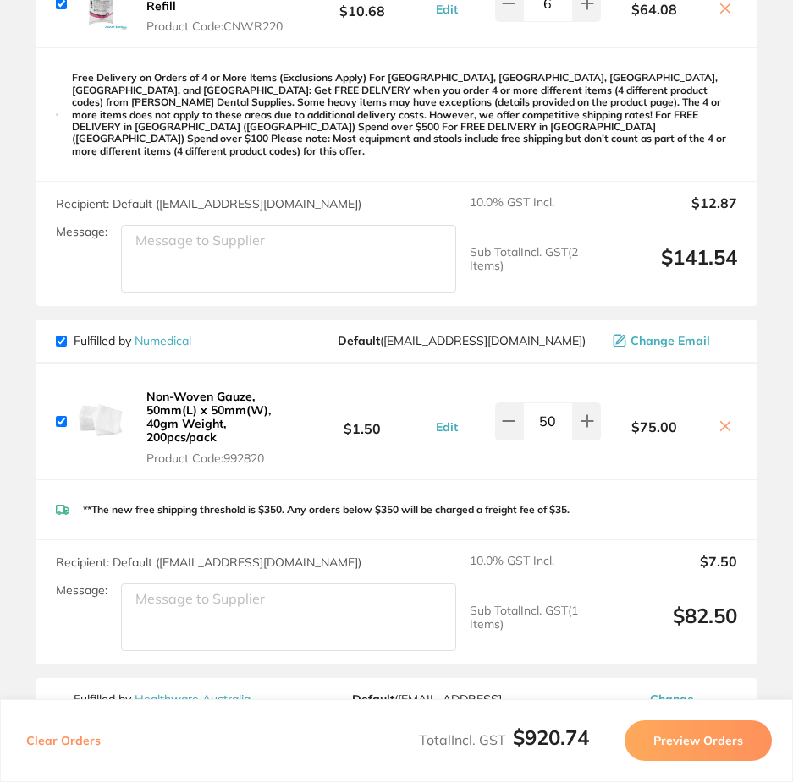
scroll to position [1345, 0]
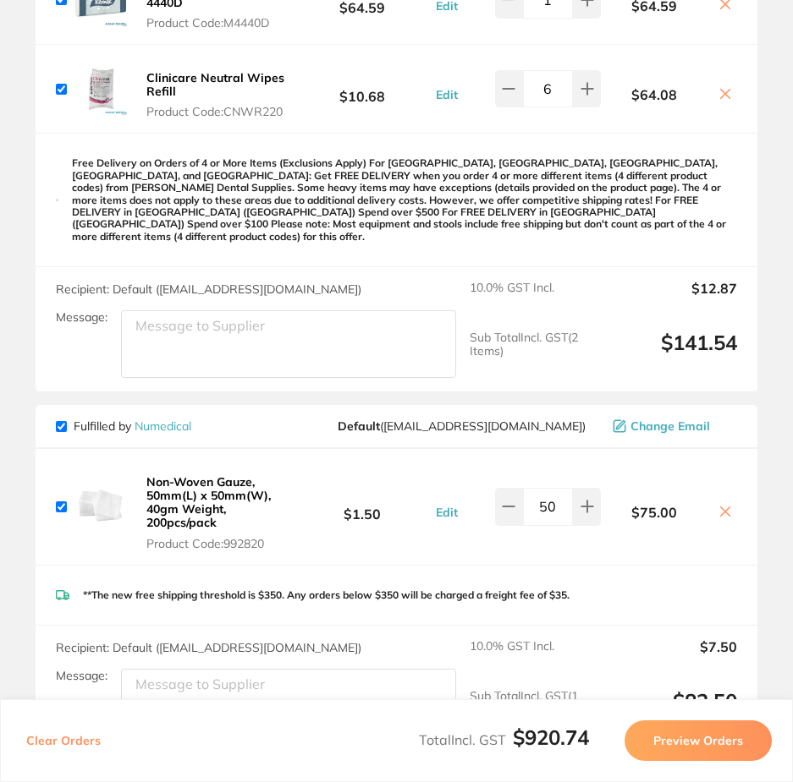
drag, startPoint x: 143, startPoint y: 639, endPoint x: 191, endPoint y: 657, distance: 51.4
click at [150, 669] on textarea "Message:" at bounding box center [288, 703] width 335 height 68
click at [189, 669] on textarea "freigh is 350" at bounding box center [288, 703] width 335 height 68
type textarea "freigh is $350 for free"
drag, startPoint x: 564, startPoint y: 451, endPoint x: 530, endPoint y: 447, distance: 34.1
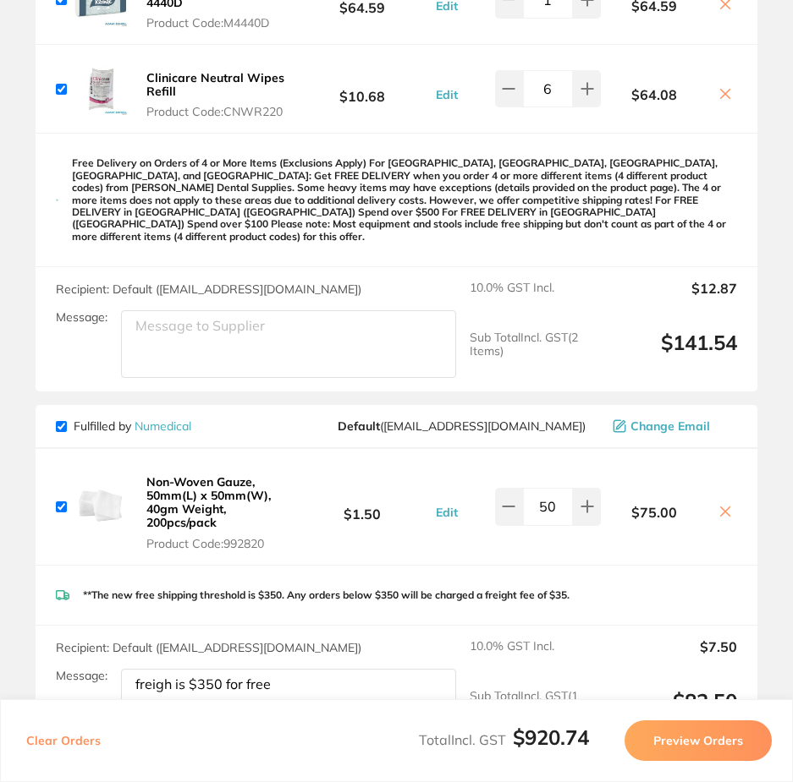
click at [530, 488] on input "50" at bounding box center [548, 506] width 50 height 37
click at [587, 485] on div "Non-Woven Gauze, 50mm(L) x 50mm(W), 40gm Weight, 200pcs/pack Product Code: 9928…" at bounding box center [396, 506] width 721 height 115
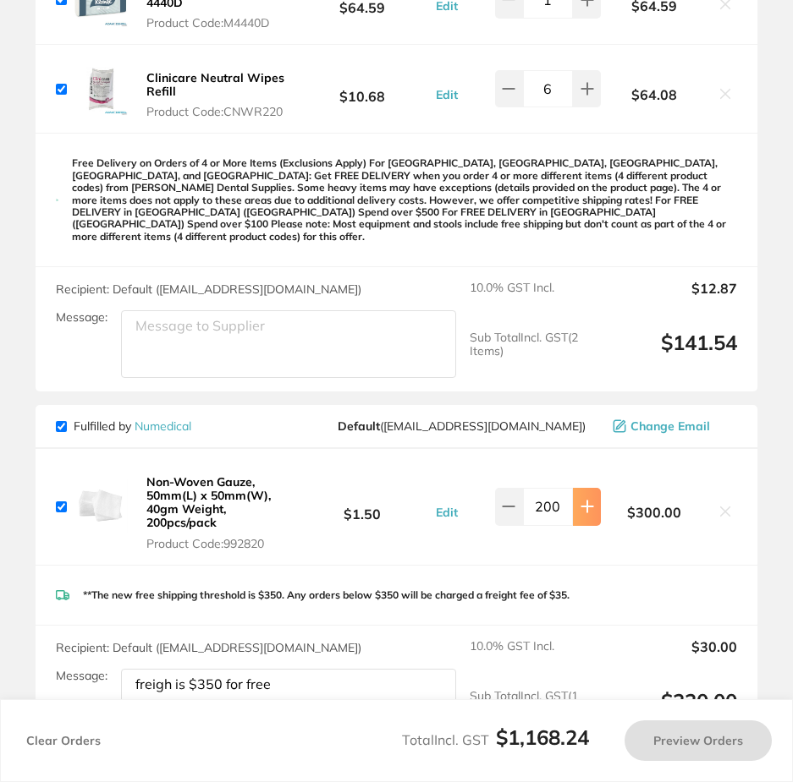
click at [586, 500] on icon at bounding box center [587, 507] width 14 height 14
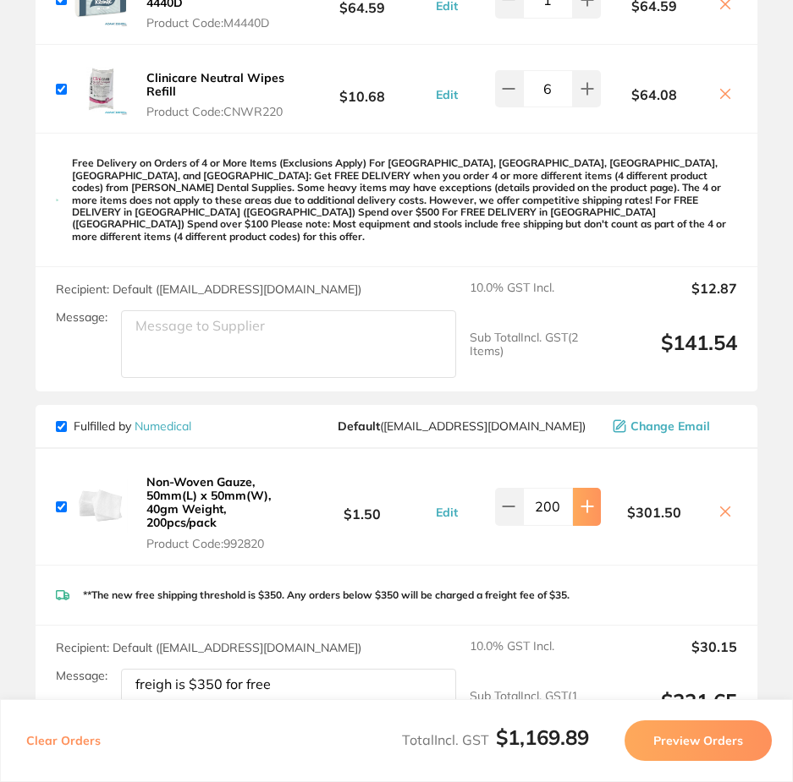
click at [588, 500] on icon at bounding box center [587, 507] width 14 height 14
click at [589, 500] on icon at bounding box center [587, 507] width 14 height 14
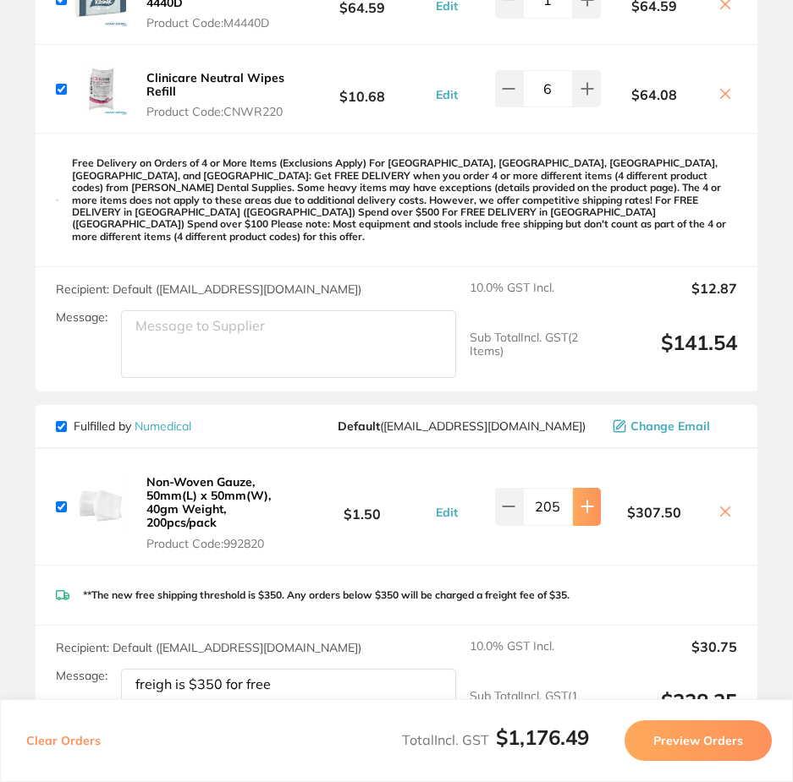
click at [589, 500] on icon at bounding box center [587, 507] width 14 height 14
click at [590, 500] on icon at bounding box center [587, 507] width 14 height 14
click at [590, 488] on button at bounding box center [587, 506] width 28 height 37
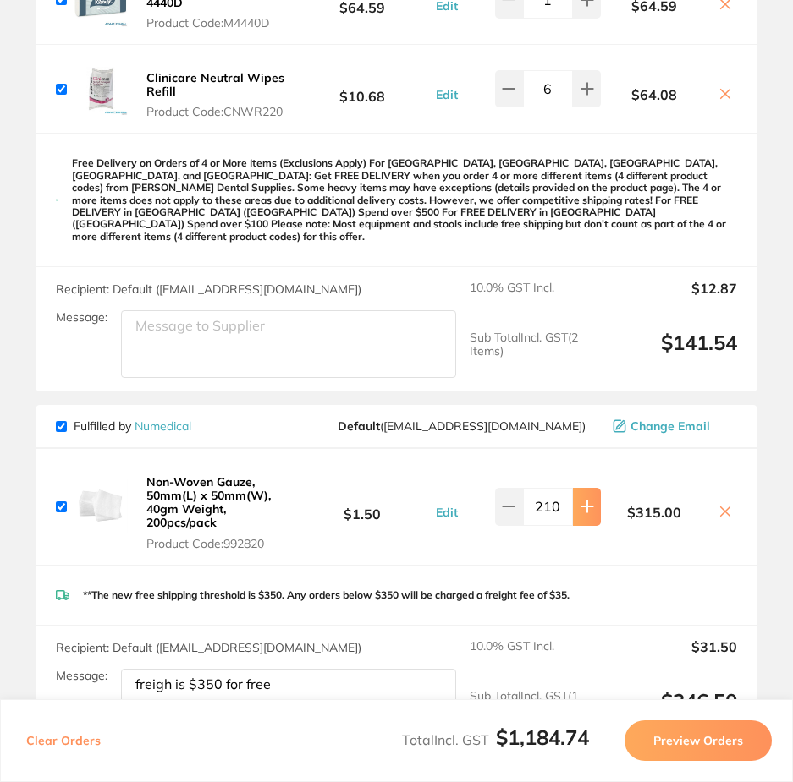
click at [590, 488] on button at bounding box center [587, 506] width 28 height 37
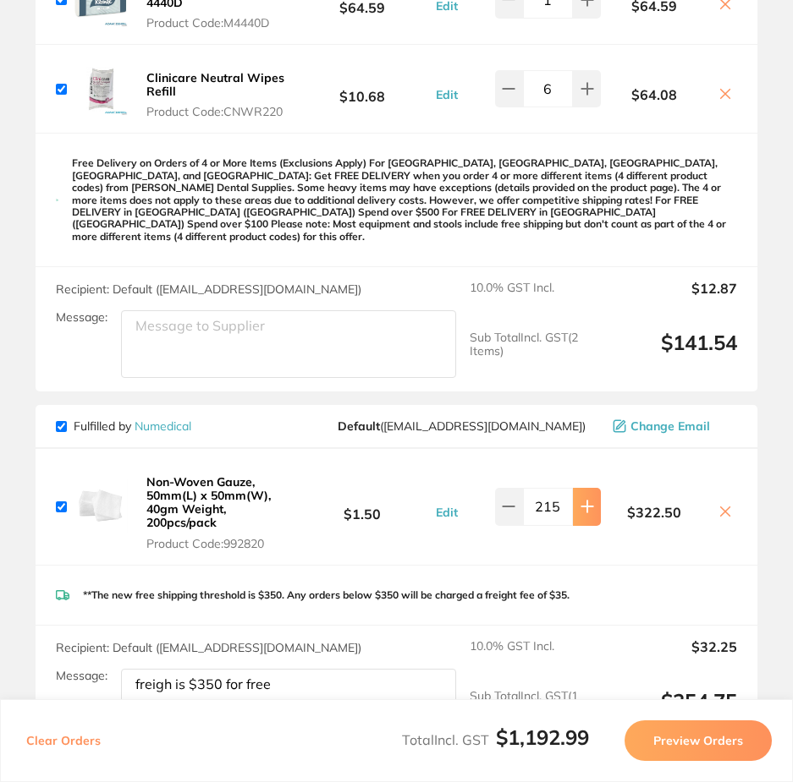
click at [590, 488] on button at bounding box center [587, 506] width 28 height 37
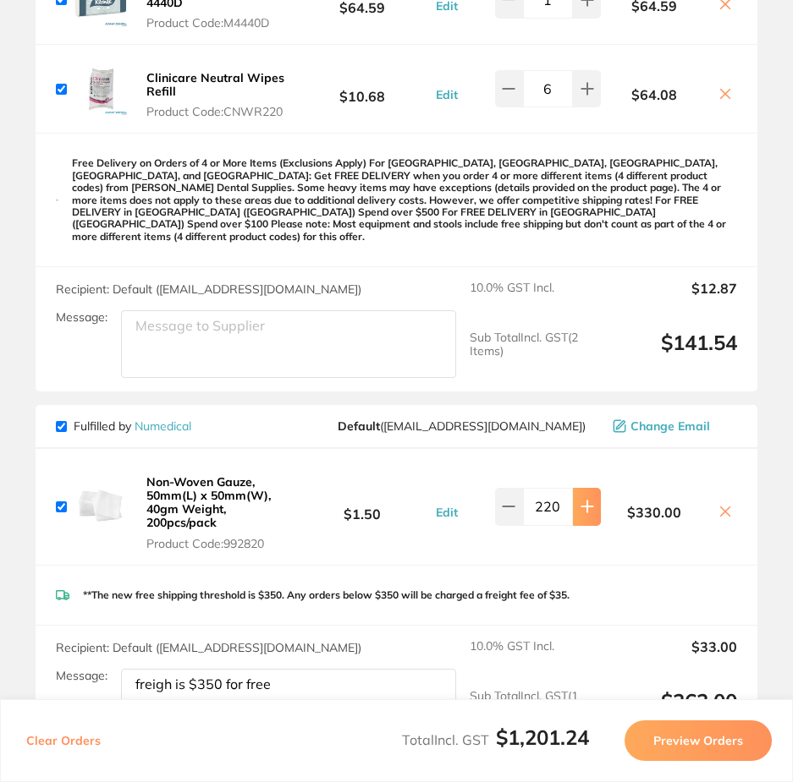
click at [590, 488] on button at bounding box center [587, 506] width 28 height 37
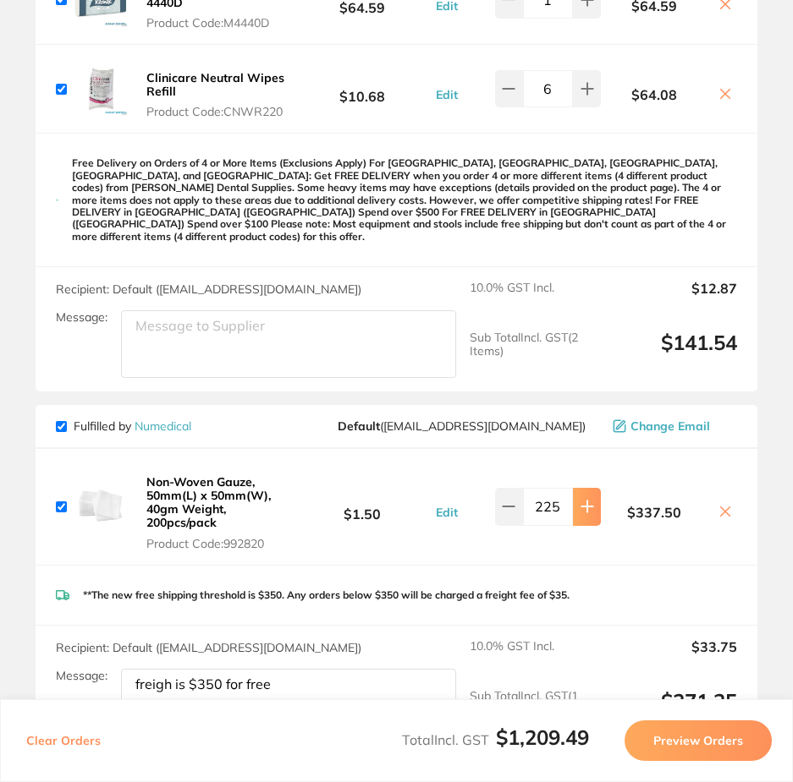
click at [590, 488] on button at bounding box center [587, 506] width 28 height 37
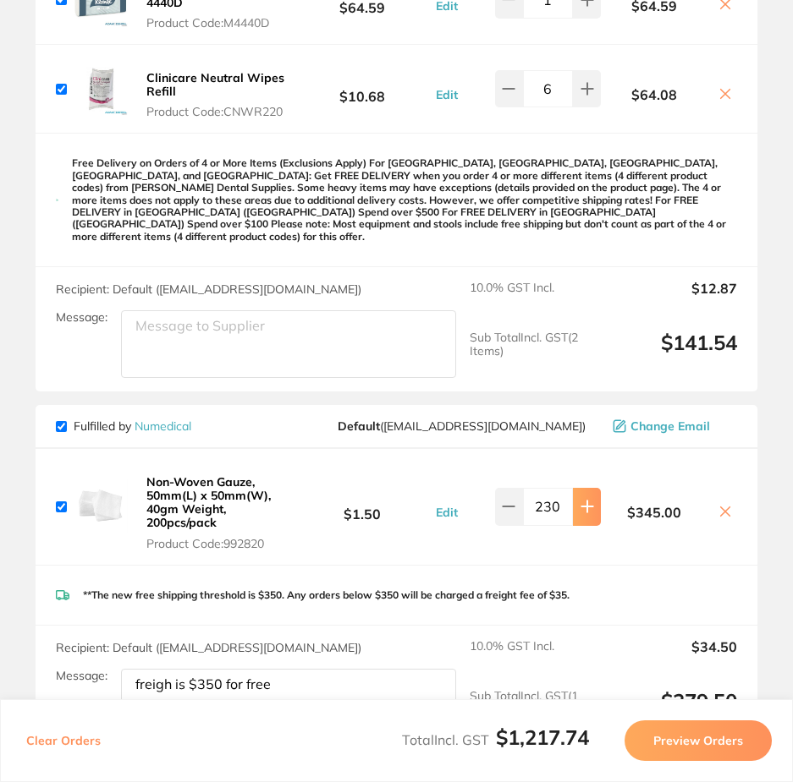
click at [591, 488] on button at bounding box center [587, 506] width 28 height 37
click at [584, 502] on icon at bounding box center [586, 507] width 11 height 11
click at [582, 500] on icon at bounding box center [587, 507] width 14 height 14
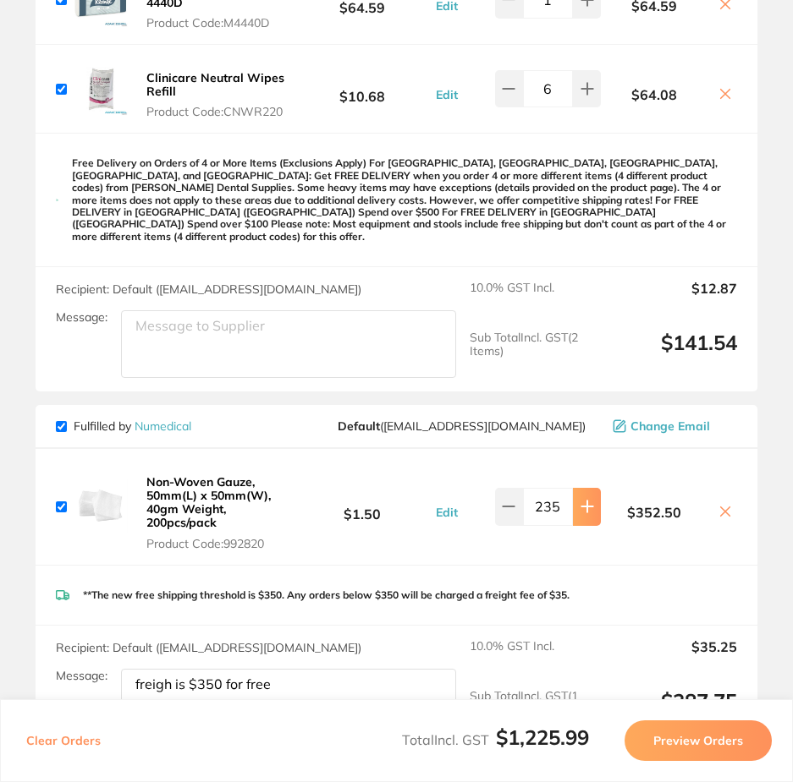
click at [582, 500] on icon at bounding box center [587, 507] width 14 height 14
click at [580, 500] on icon at bounding box center [587, 507] width 14 height 14
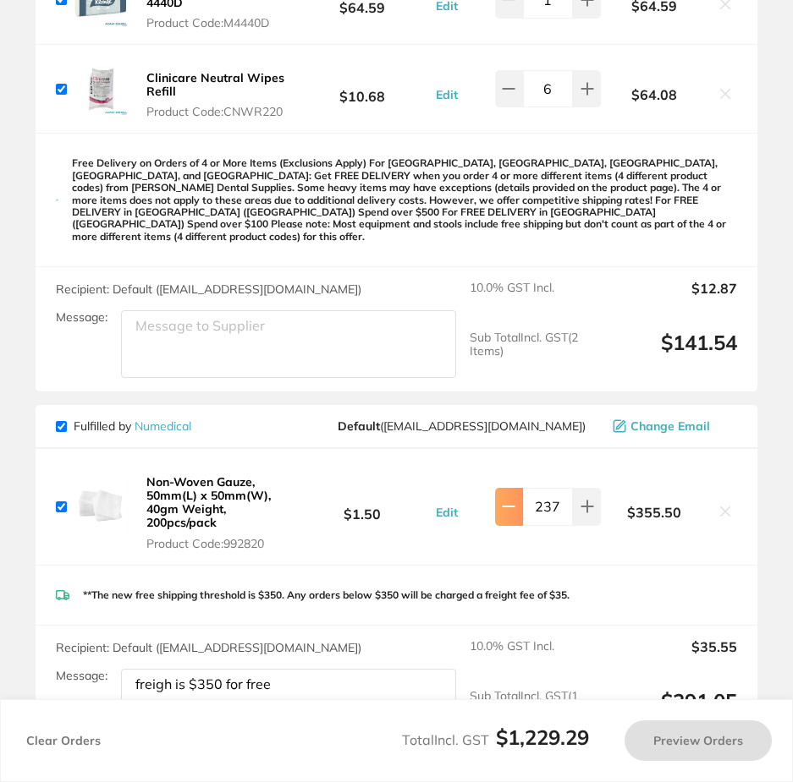
click at [505, 500] on icon at bounding box center [509, 507] width 14 height 14
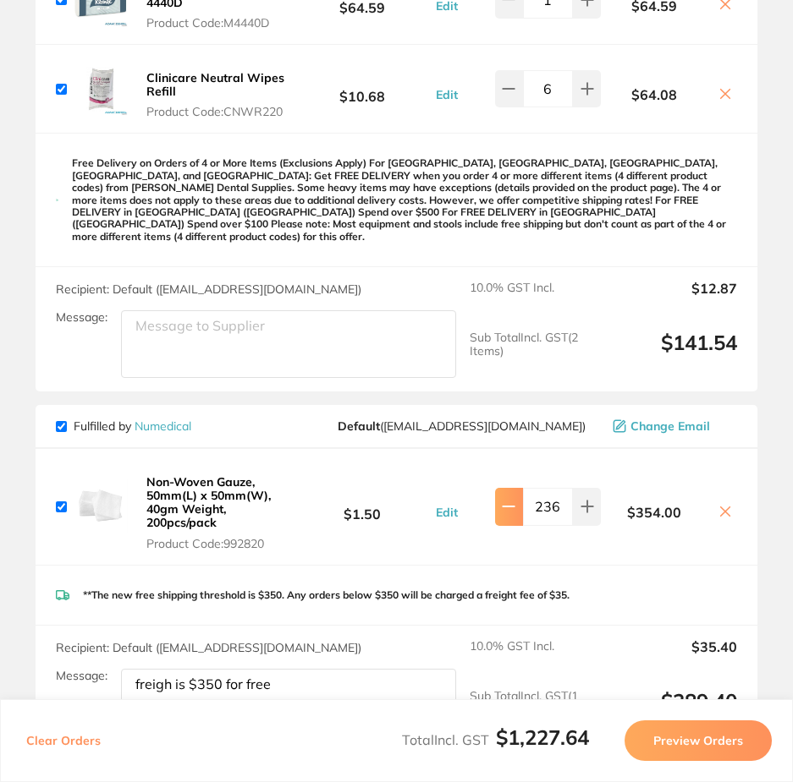
click at [505, 500] on icon at bounding box center [509, 507] width 14 height 14
click at [502, 500] on icon at bounding box center [509, 507] width 14 height 14
click at [504, 500] on icon at bounding box center [509, 507] width 14 height 14
click at [583, 502] on icon at bounding box center [586, 507] width 11 height 11
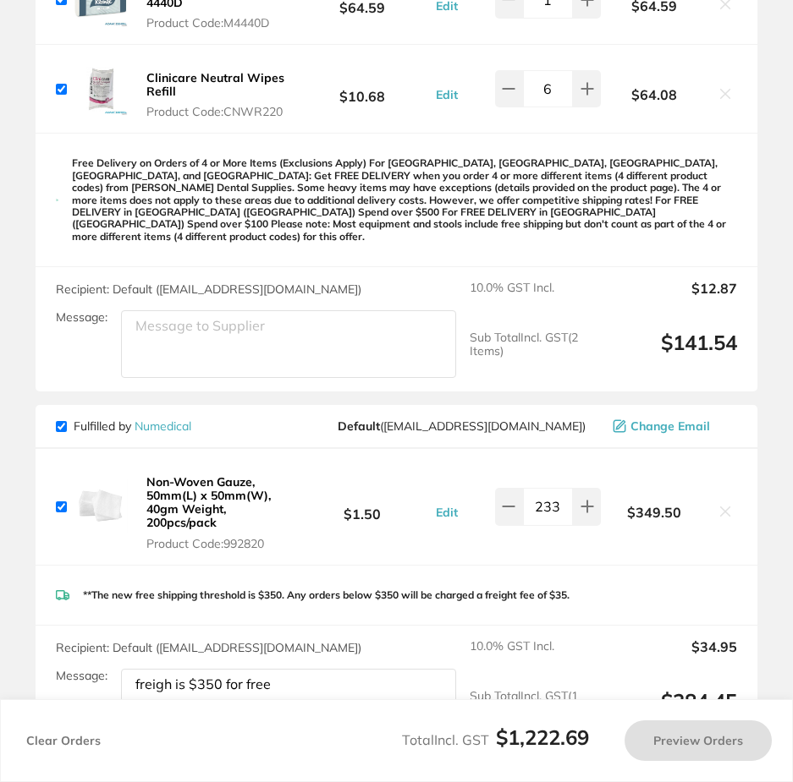
type input "234"
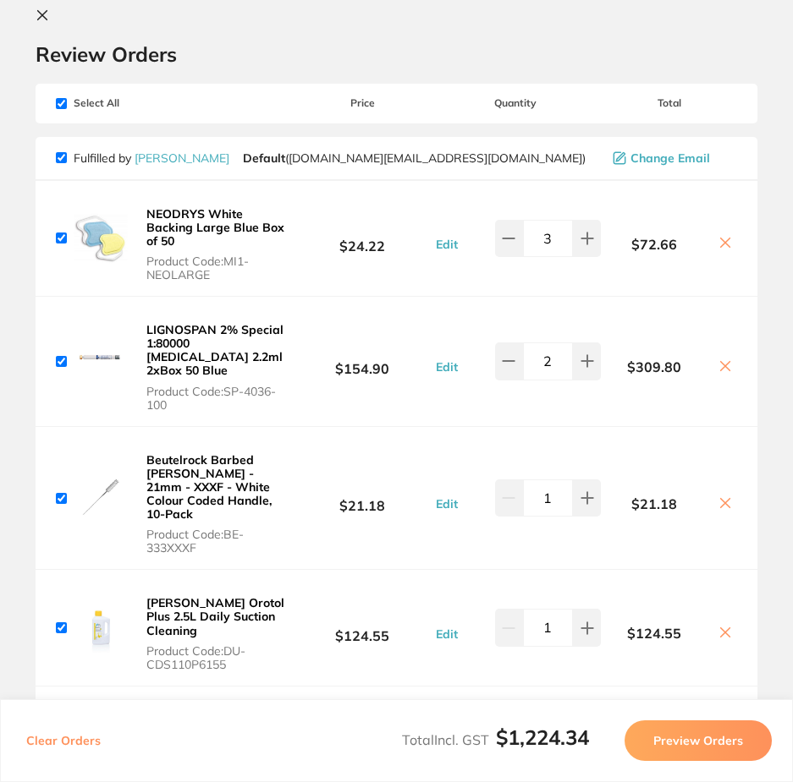
scroll to position [0, 0]
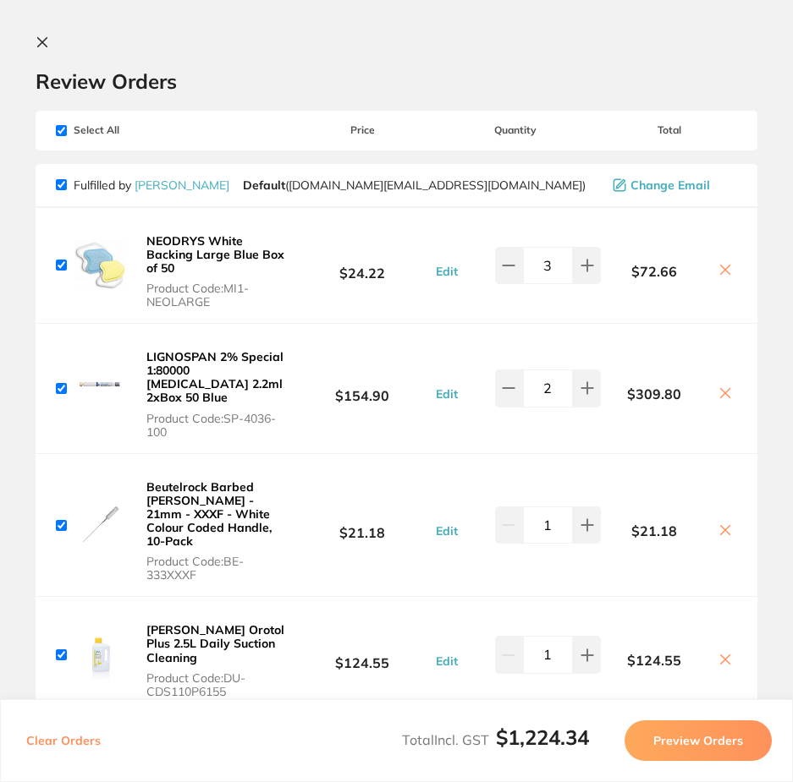
click at [45, 39] on icon at bounding box center [42, 42] width 9 height 9
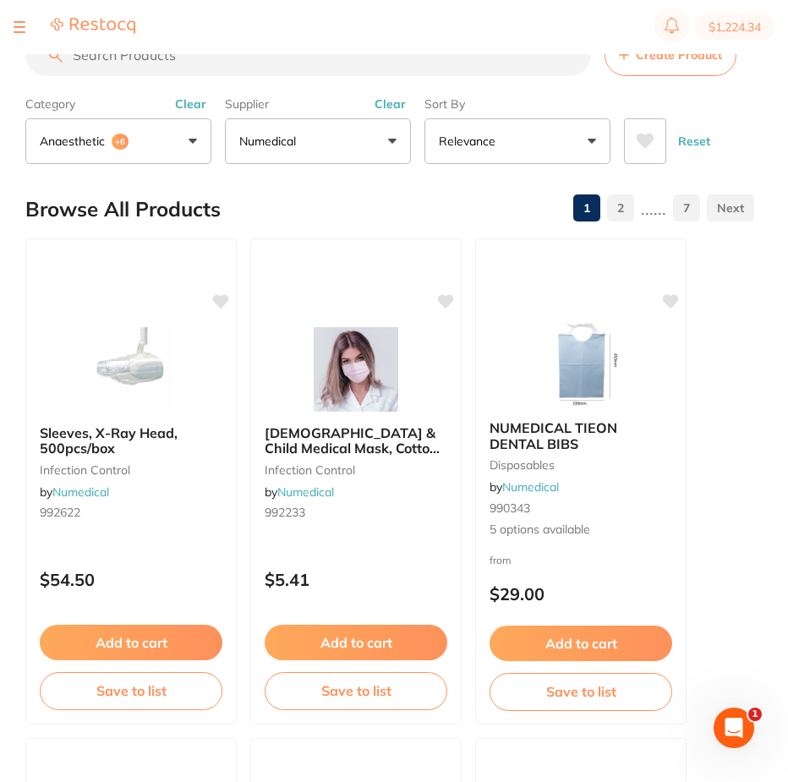
click at [119, 60] on input "search" at bounding box center [308, 55] width 566 height 42
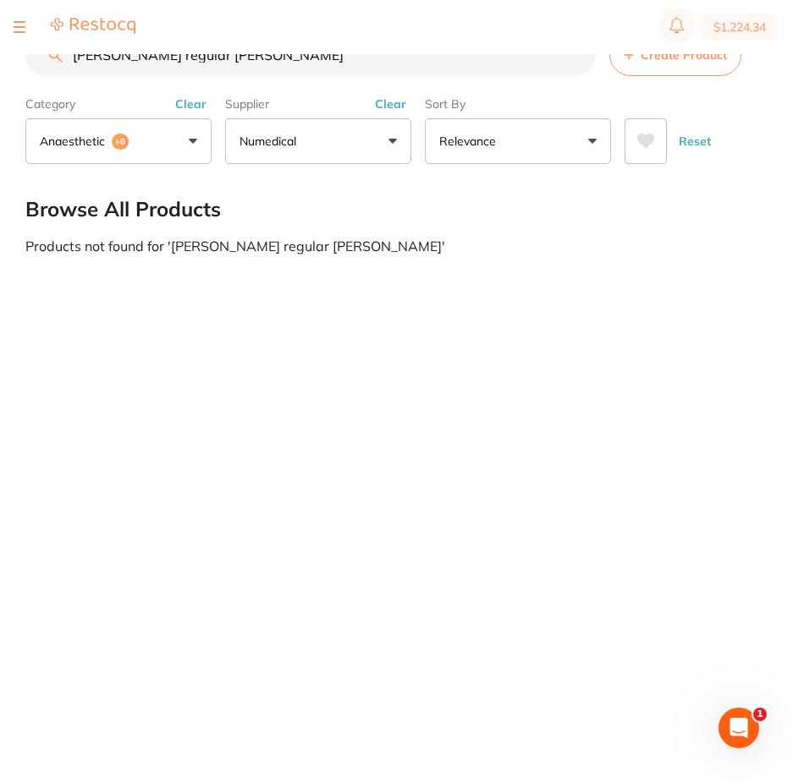
type input "Garrison regular gray Tofflemire"
click at [19, 29] on div at bounding box center [20, 27] width 12 height 20
click at [12, 26] on section "$1,224.34" at bounding box center [396, 27] width 793 height 54
click at [20, 24] on div at bounding box center [20, 27] width 12 height 20
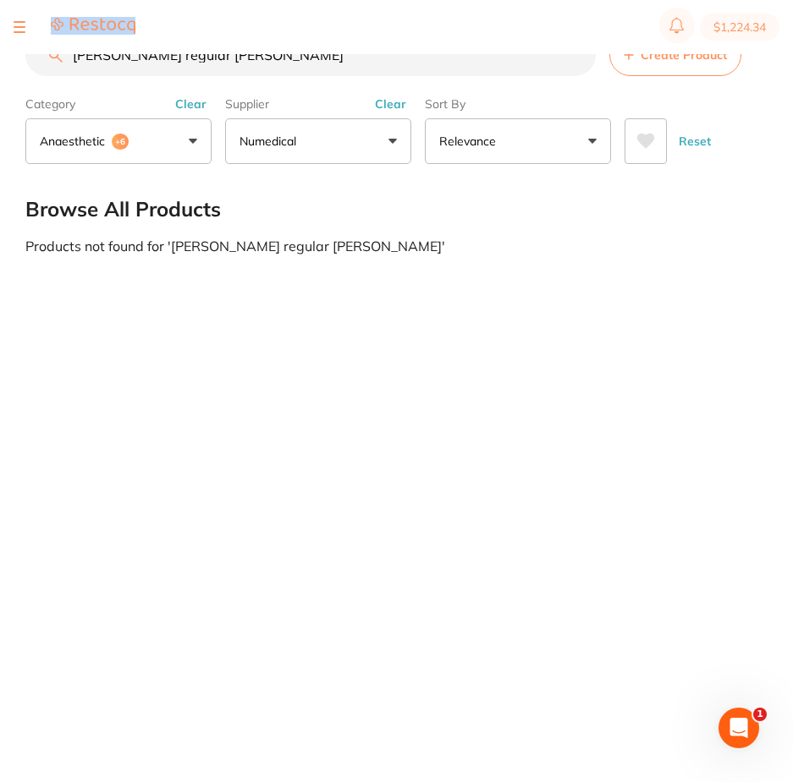
click at [721, 28] on button "$1,224.34" at bounding box center [739, 27] width 80 height 27
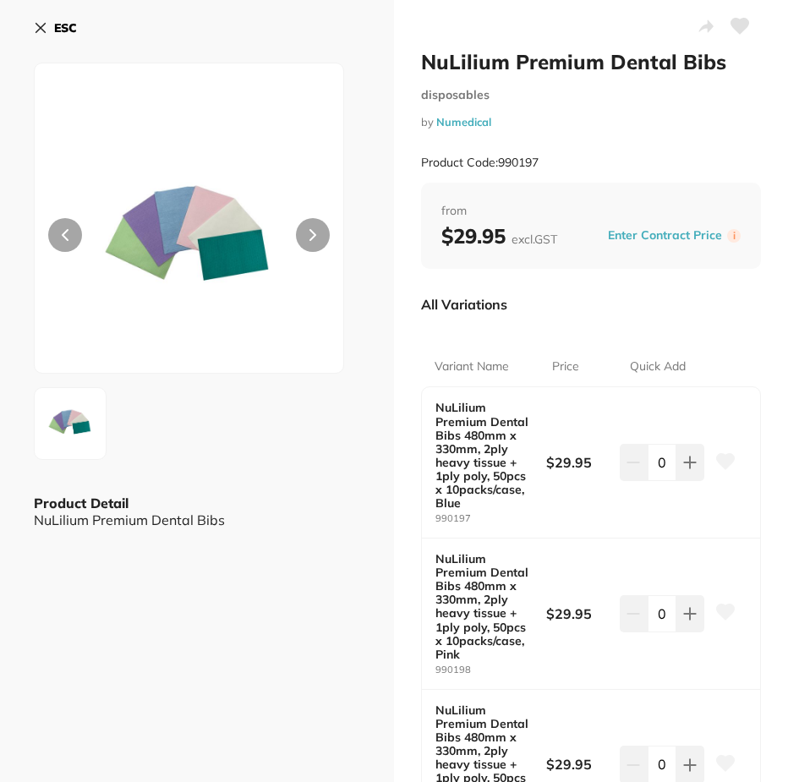
click at [34, 27] on icon at bounding box center [41, 28] width 14 height 14
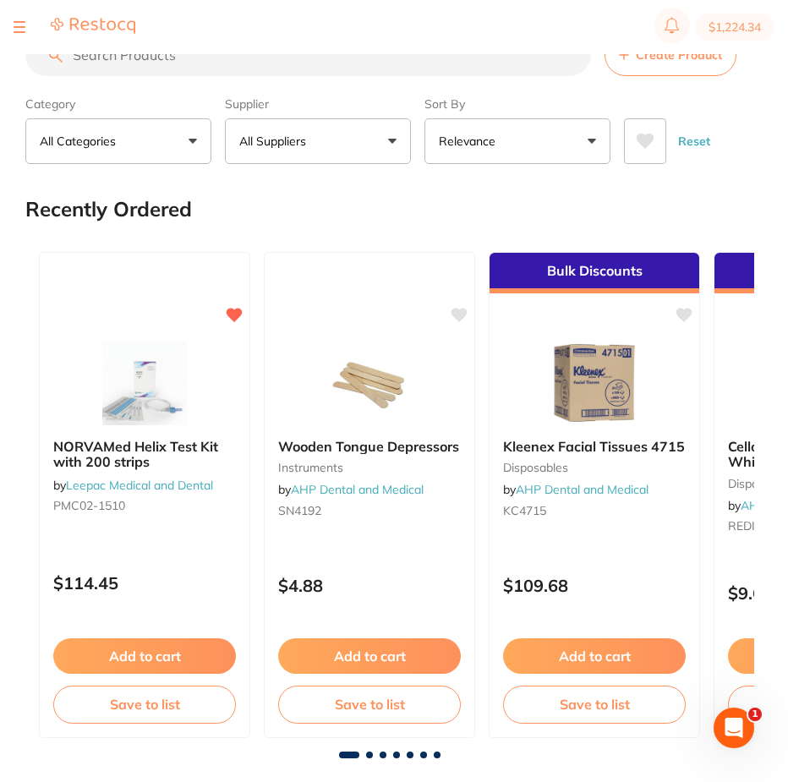
click at [245, 68] on input "search" at bounding box center [308, 55] width 566 height 42
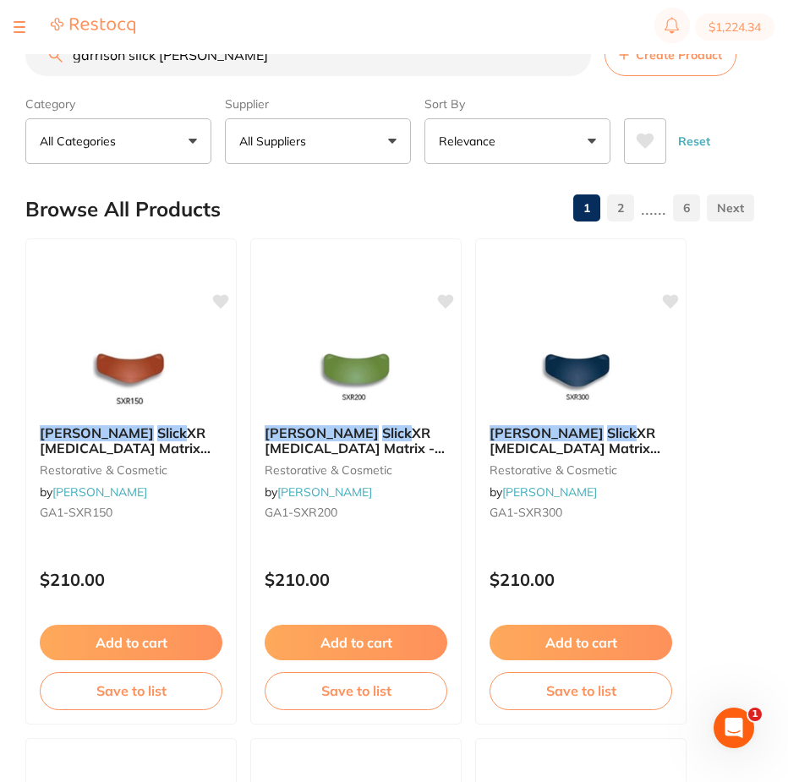
type input "garrison slick [PERSON_NAME]"
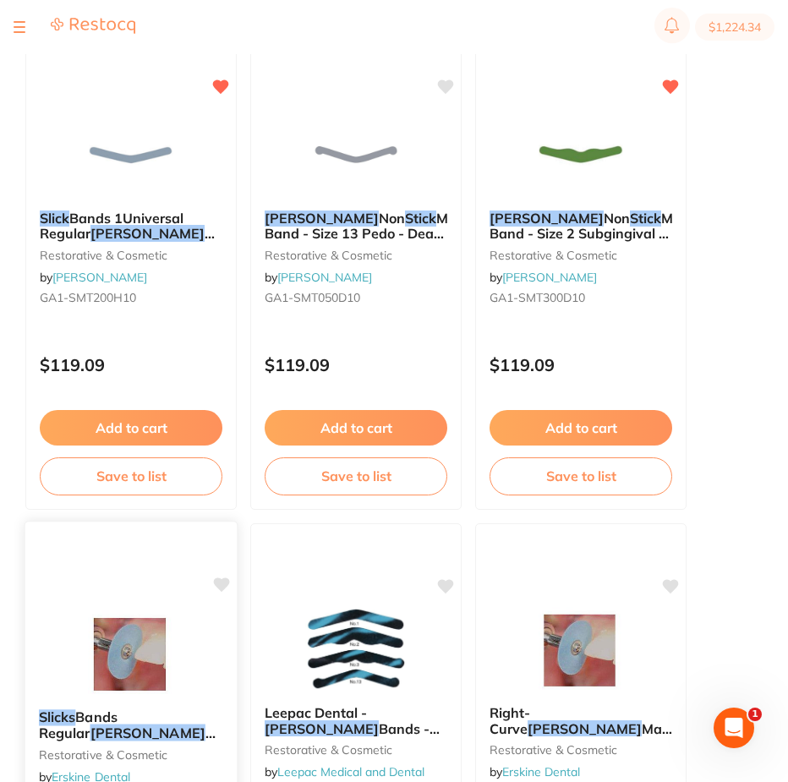
scroll to position [1184, 0]
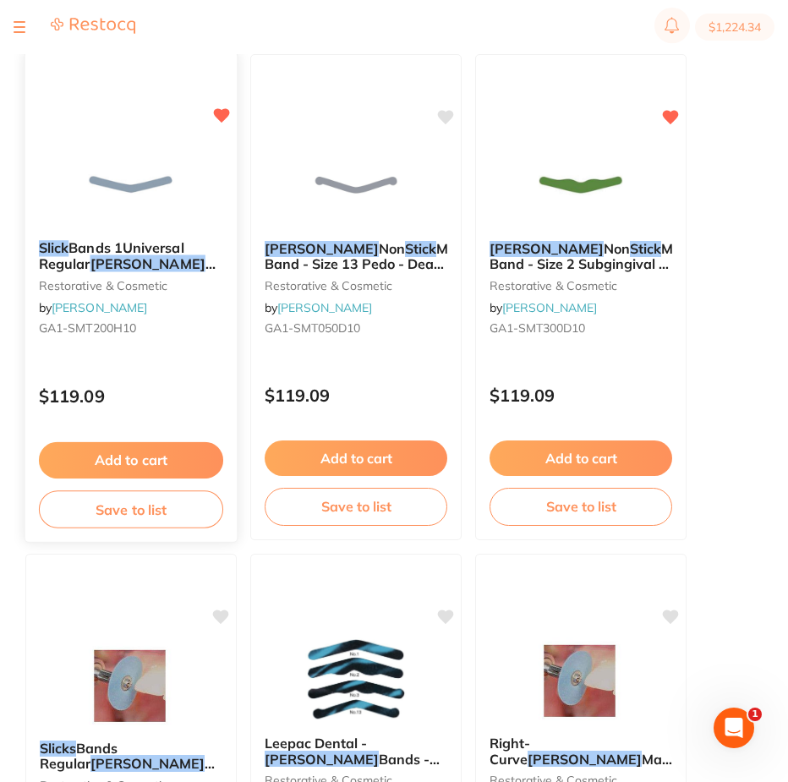
click at [115, 463] on button "Add to cart" at bounding box center [131, 460] width 184 height 36
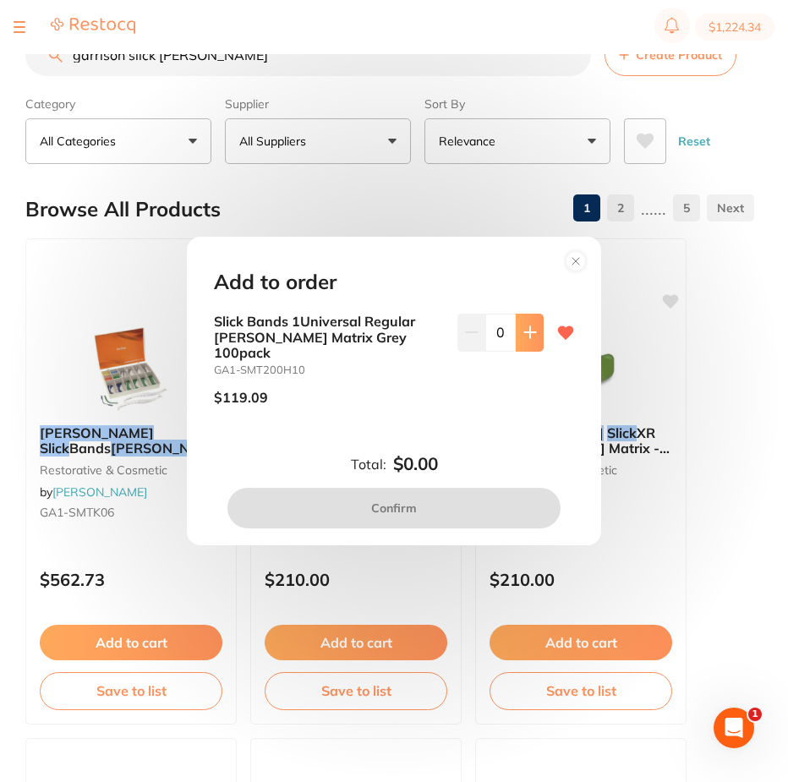
scroll to position [0, 0]
click at [534, 340] on button at bounding box center [530, 332] width 28 height 37
type input "1"
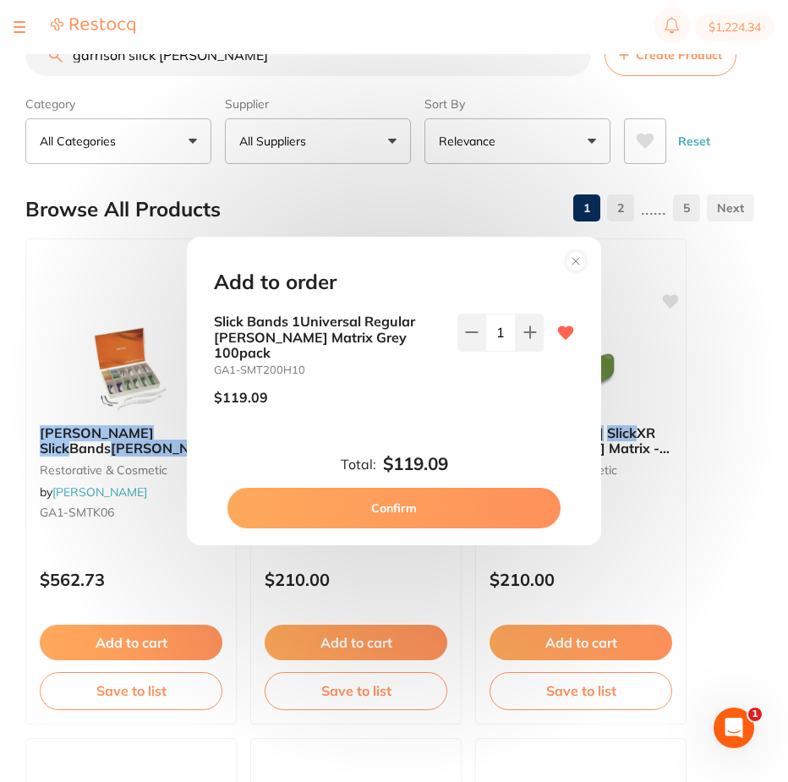
click at [436, 502] on button "Confirm" at bounding box center [394, 508] width 333 height 41
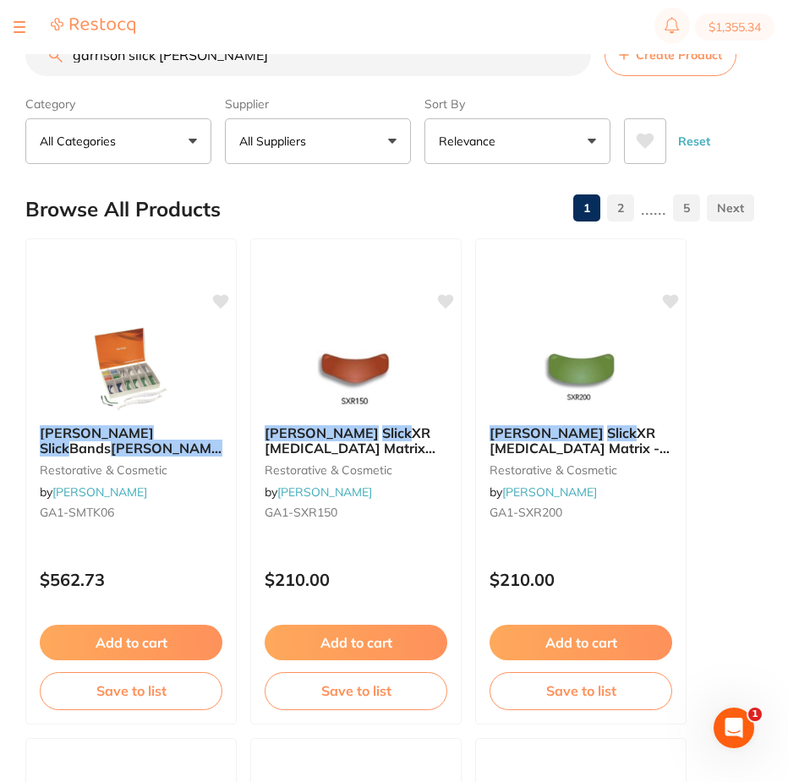
click at [250, 67] on input "garrison slick [PERSON_NAME]" at bounding box center [308, 55] width 566 height 42
drag, startPoint x: 246, startPoint y: 66, endPoint x: 131, endPoint y: 53, distance: 115.7
click at [131, 53] on div "$1,355.34 Superior Smiles Switch account Superior Smiles $1,355.34 in your orde…" at bounding box center [394, 364] width 788 height 728
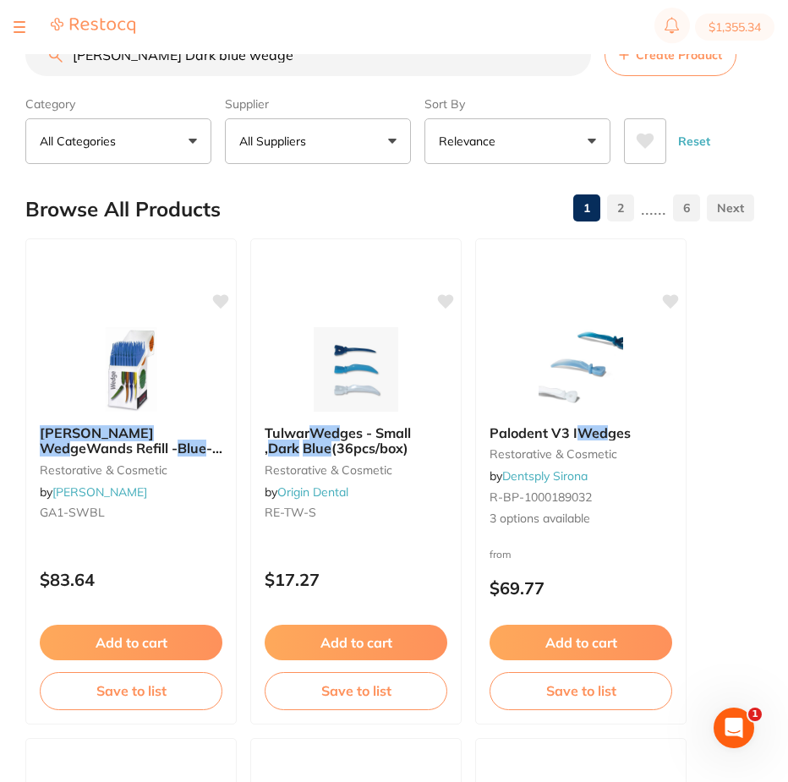
type input "[PERSON_NAME] Dark blue wedge"
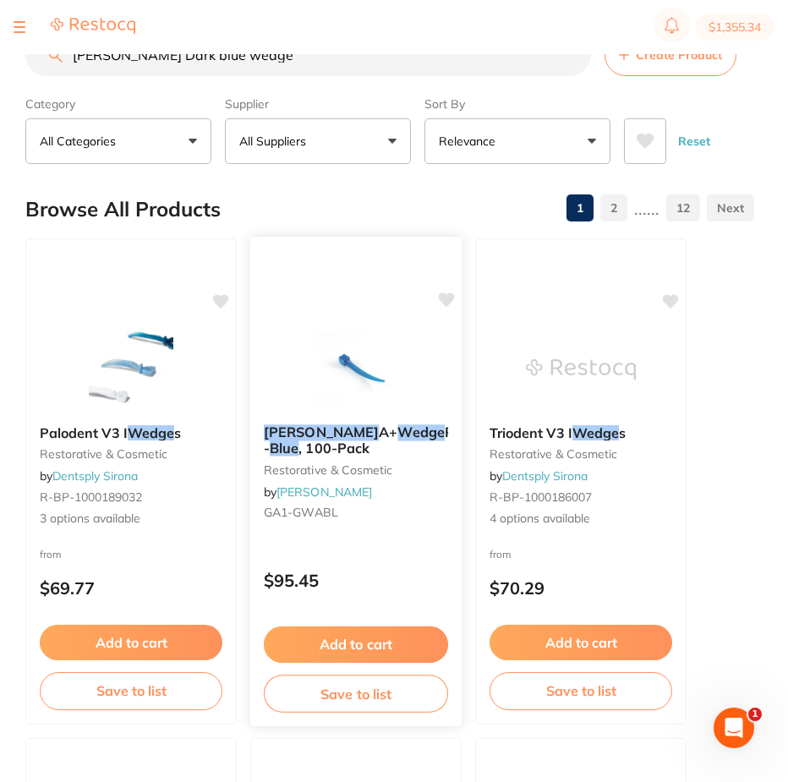
click at [348, 648] on button "Add to cart" at bounding box center [356, 645] width 184 height 36
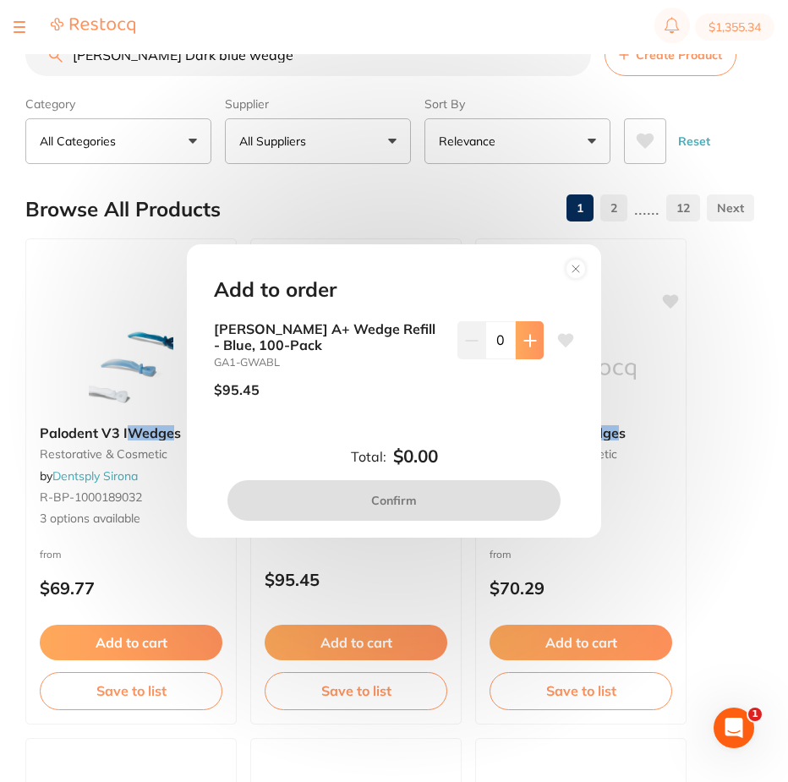
click at [524, 341] on icon at bounding box center [529, 340] width 11 height 11
type input "1"
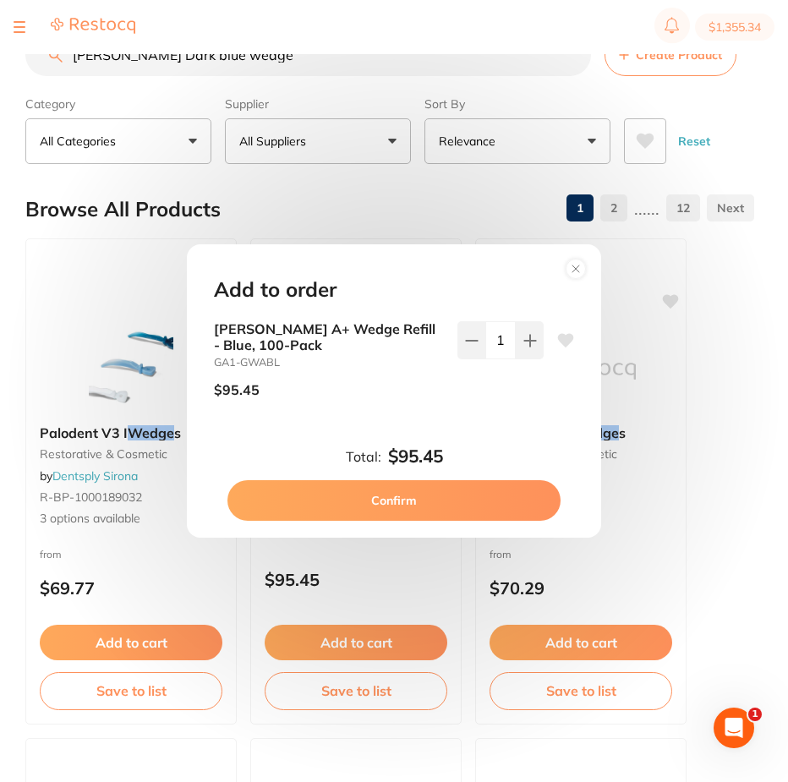
click at [394, 496] on button "Confirm" at bounding box center [394, 500] width 333 height 41
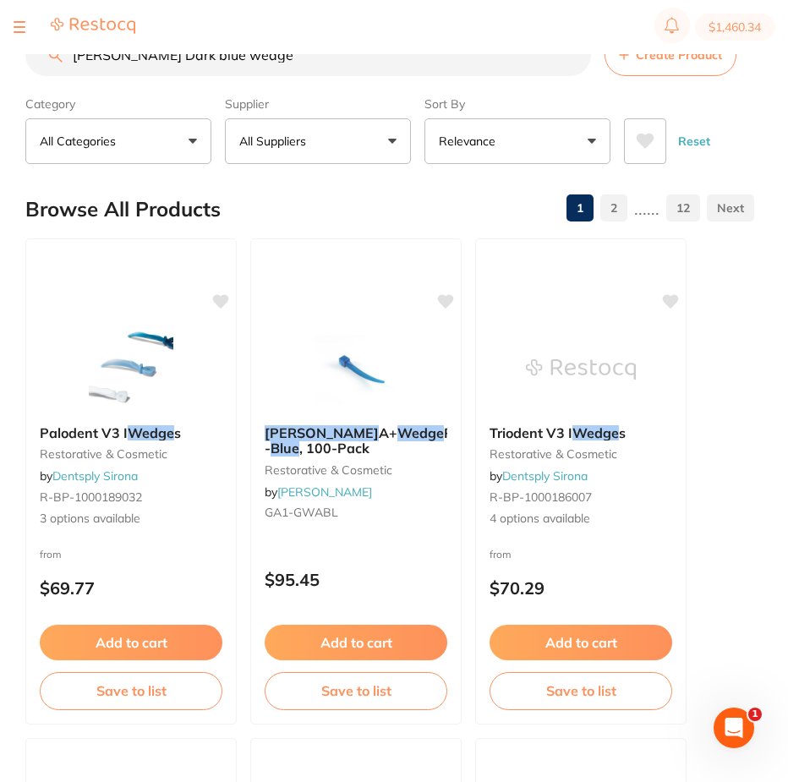
drag, startPoint x: 240, startPoint y: 55, endPoint x: 35, endPoint y: 69, distance: 206.0
click at [35, 69] on input "[PERSON_NAME] Dark blue wedge" at bounding box center [308, 55] width 566 height 42
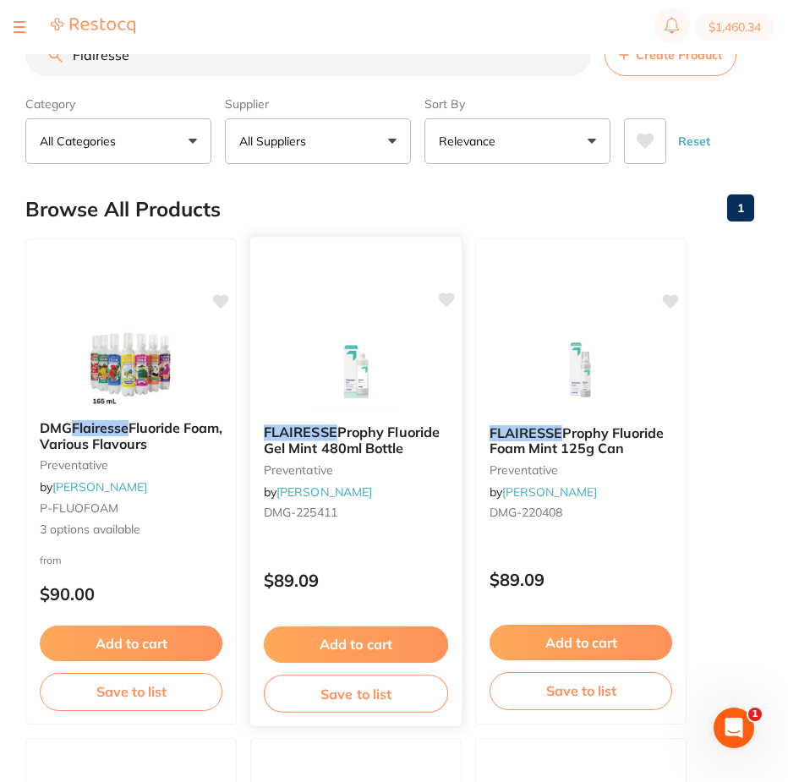
type input "Flairesse"
click at [326, 647] on button "Add to cart" at bounding box center [356, 645] width 184 height 36
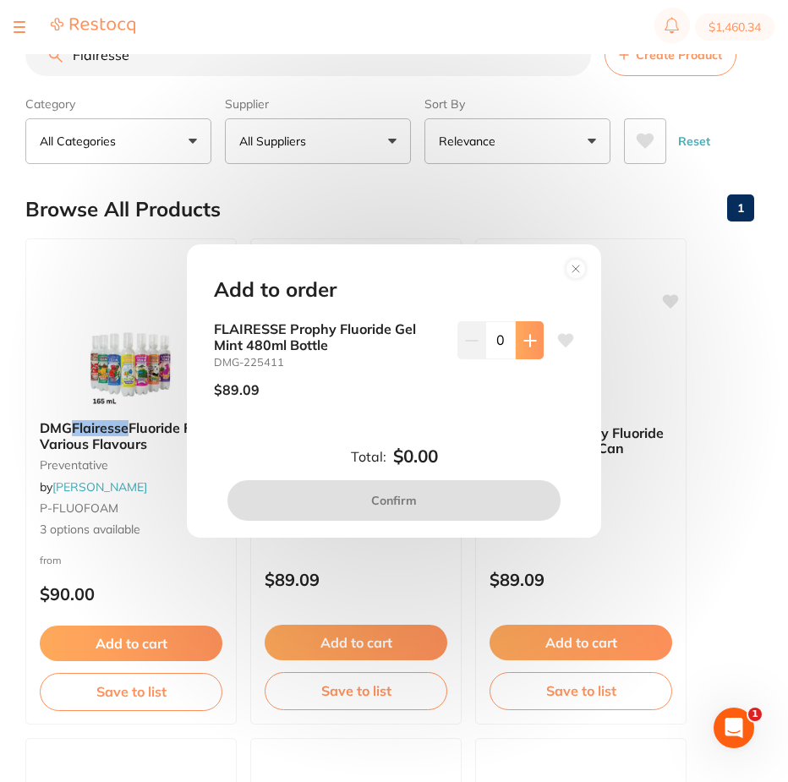
drag, startPoint x: 525, startPoint y: 342, endPoint x: 517, endPoint y: 354, distance: 14.6
click at [524, 342] on icon at bounding box center [531, 341] width 14 height 14
type input "1"
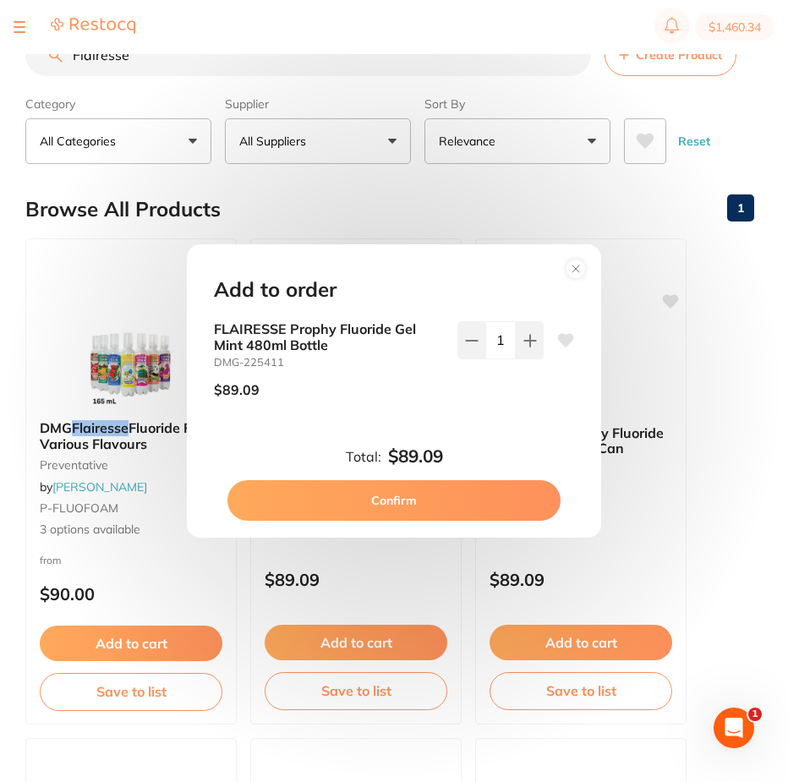
click at [373, 504] on button "Confirm" at bounding box center [394, 500] width 333 height 41
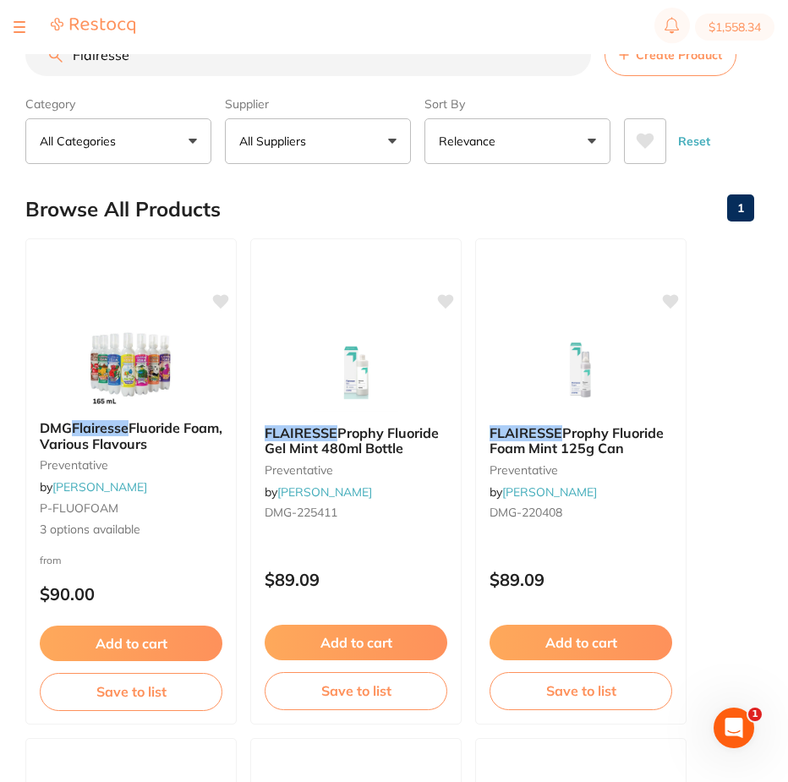
click at [716, 26] on button "$1,558.34" at bounding box center [735, 27] width 80 height 27
checkbox input "true"
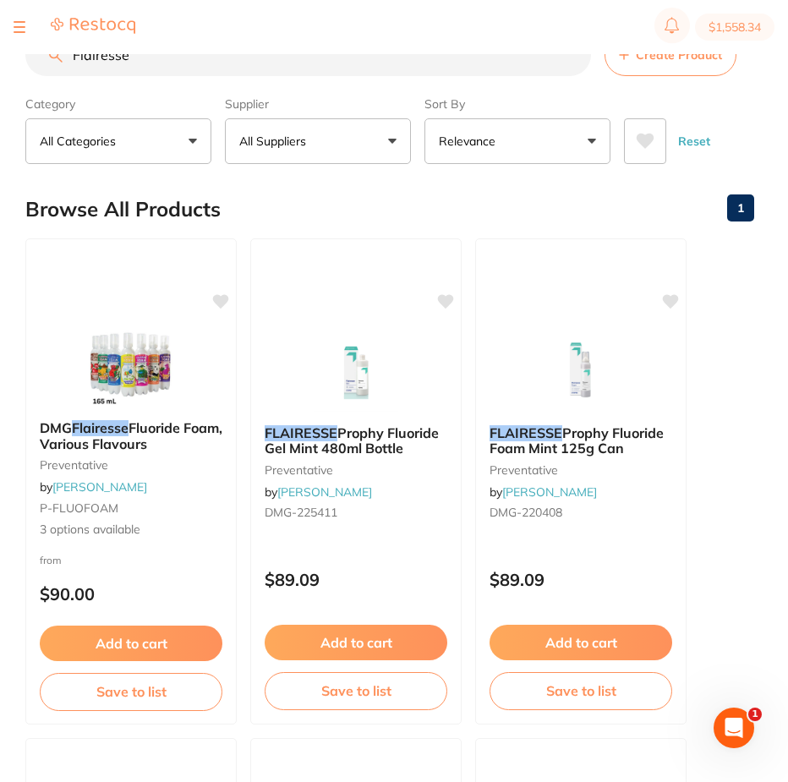
checkbox input "true"
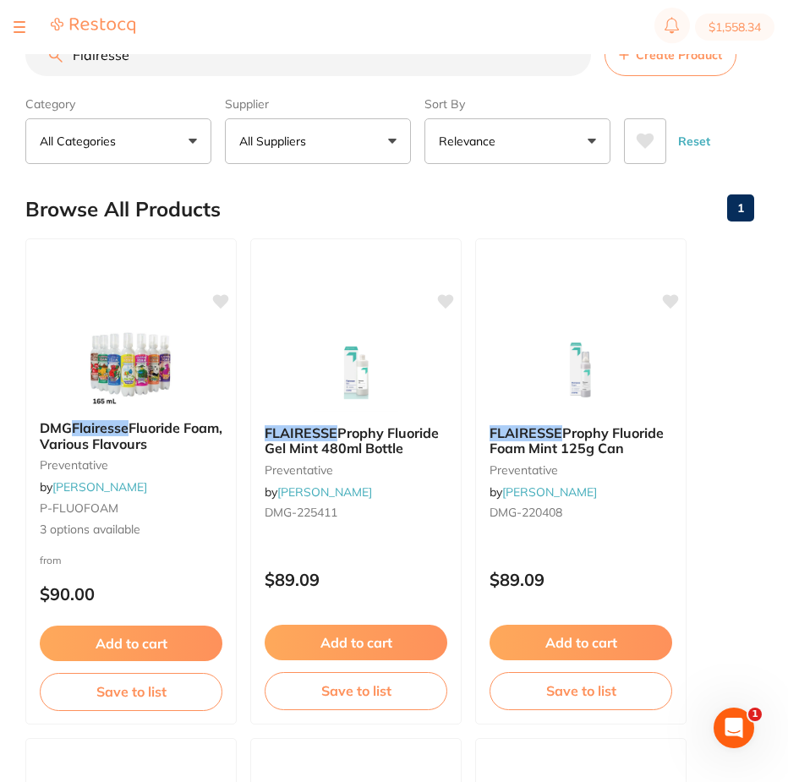
checkbox input "true"
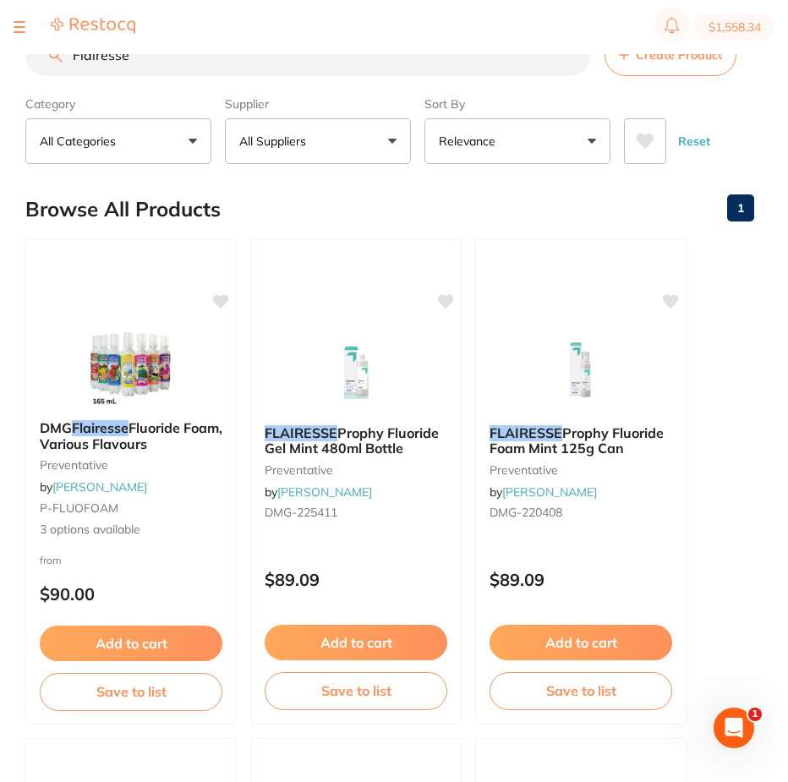
checkbox input "true"
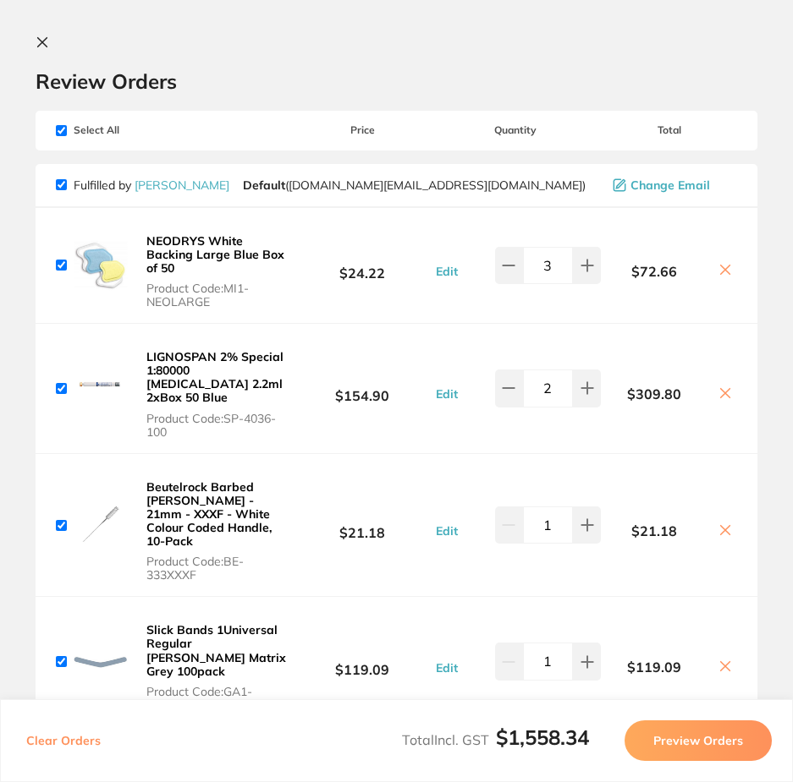
click at [42, 39] on icon at bounding box center [43, 43] width 14 height 14
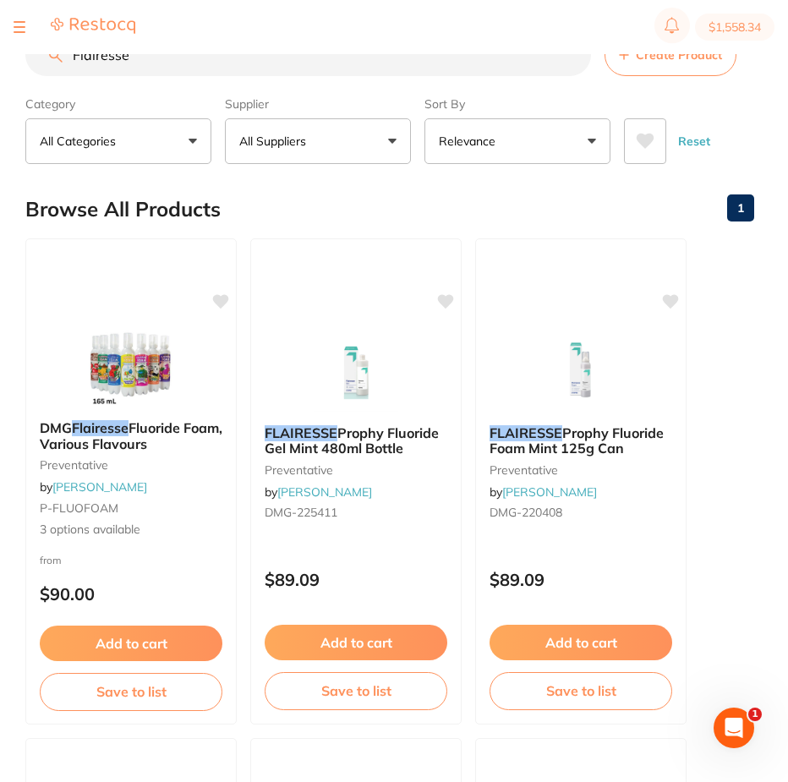
drag, startPoint x: 146, startPoint y: 63, endPoint x: 0, endPoint y: 72, distance: 146.6
click at [0, 72] on div "$1,558.34 Superior Smiles Switch account Superior Smiles $1,558.34 in your orde…" at bounding box center [394, 364] width 788 height 728
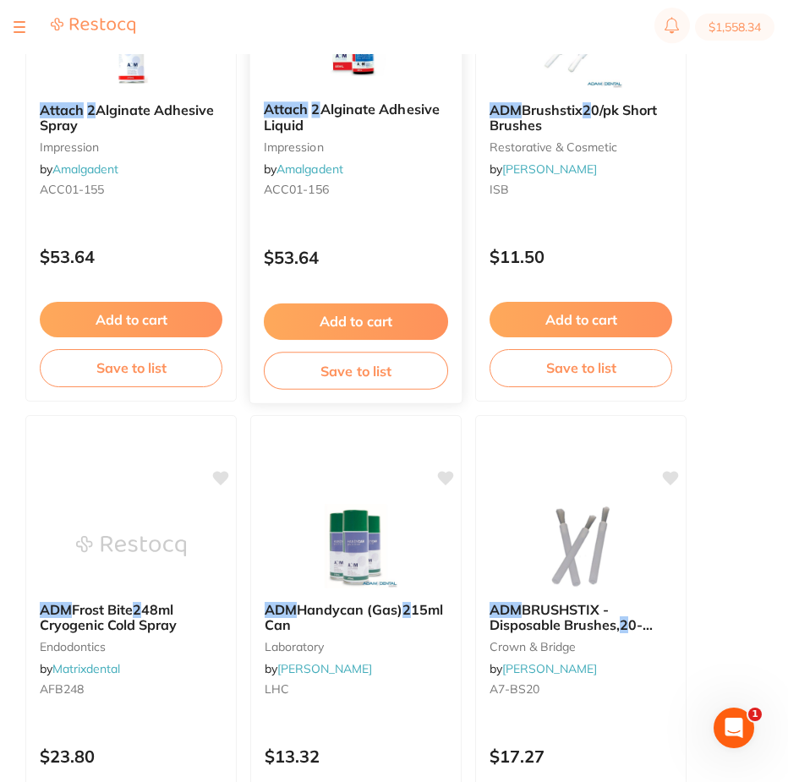
scroll to position [1607, 0]
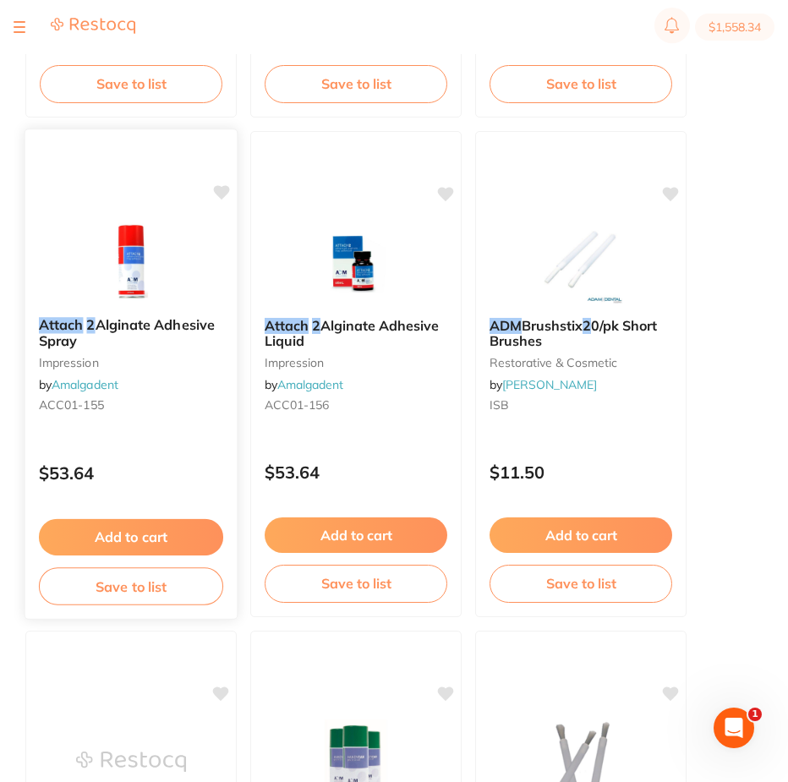
type input "adm attach 2"
click at [122, 535] on button "Add to cart" at bounding box center [131, 537] width 184 height 36
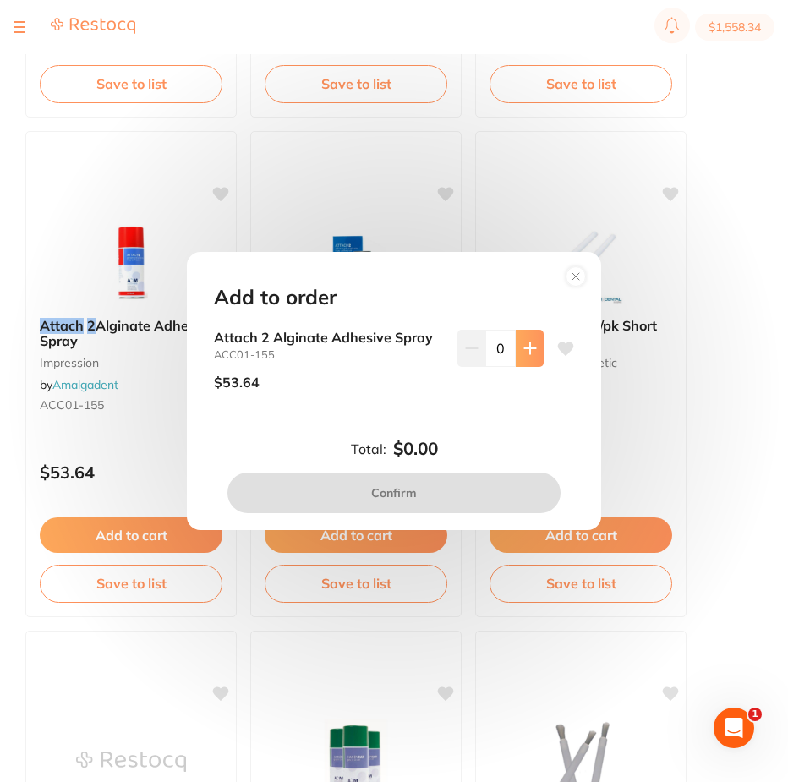
scroll to position [0, 0]
click at [528, 354] on icon at bounding box center [531, 349] width 14 height 14
type input "1"
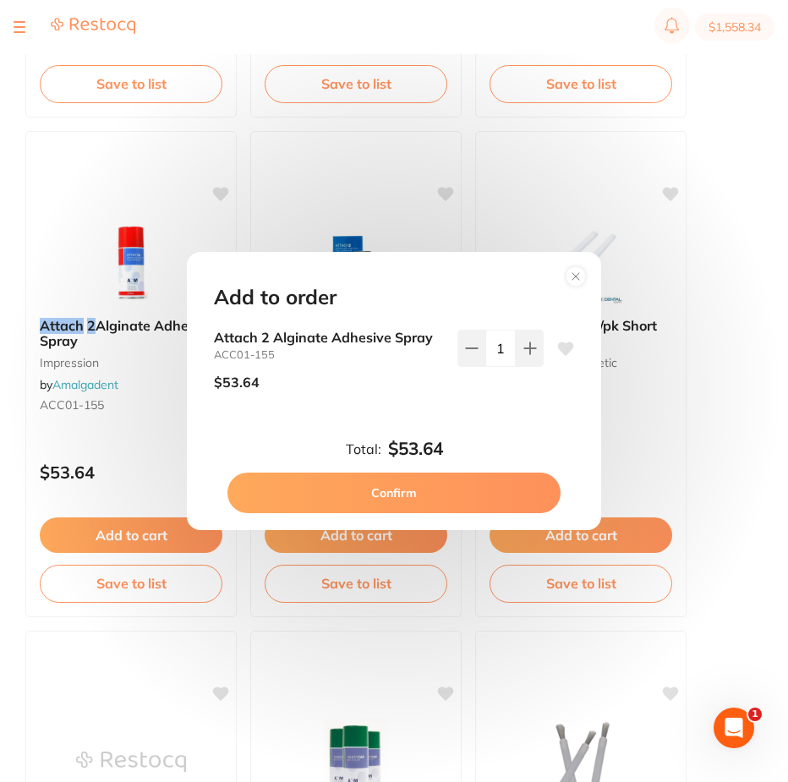
click at [392, 490] on button "Confirm" at bounding box center [394, 493] width 333 height 41
checkbox input "false"
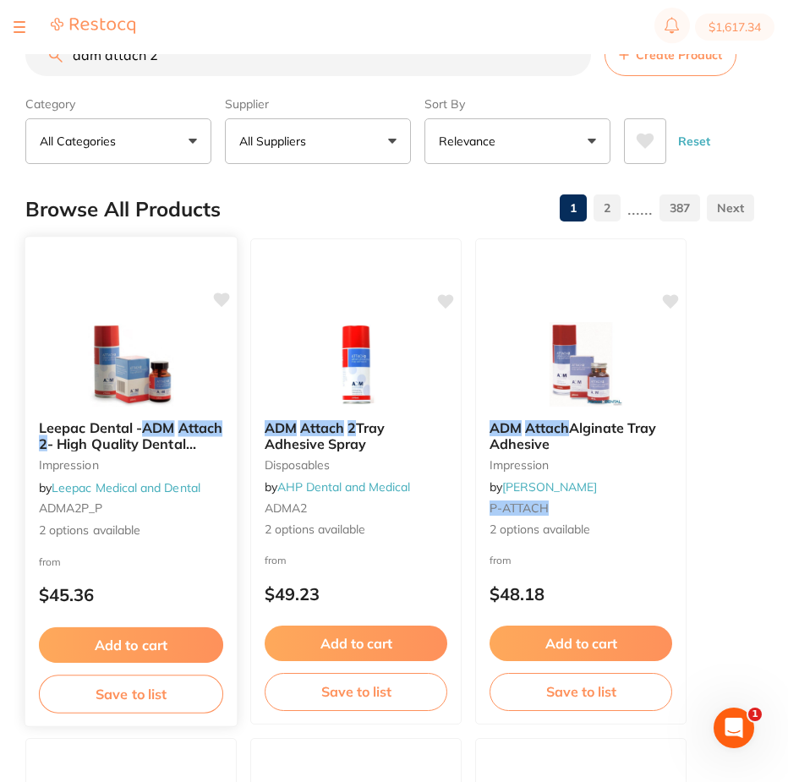
click at [115, 645] on button "Add to cart" at bounding box center [131, 646] width 184 height 36
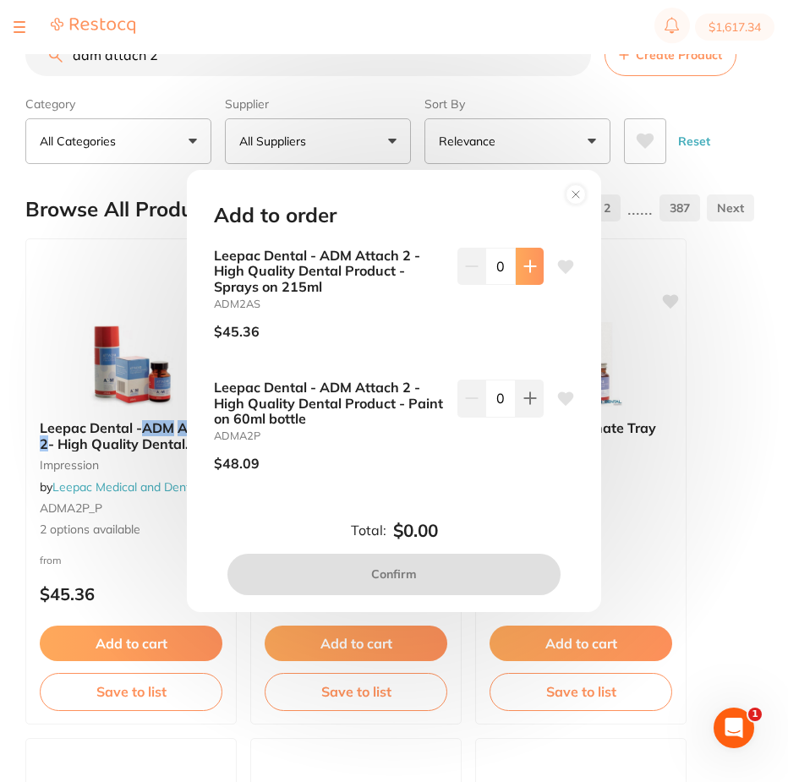
click at [525, 266] on icon at bounding box center [529, 266] width 11 height 11
type input "1"
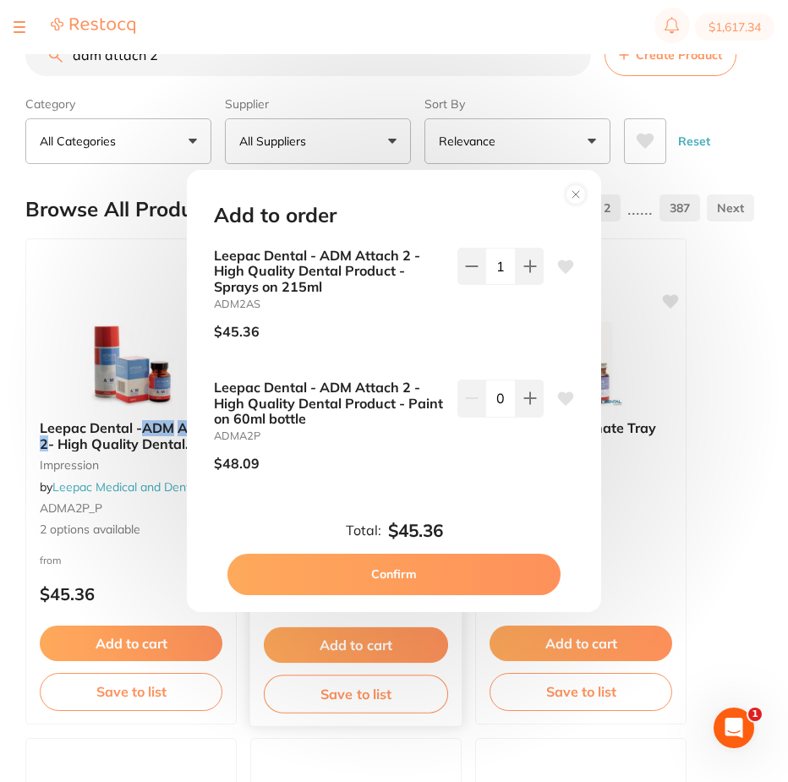
click at [388, 574] on button "Confirm" at bounding box center [394, 574] width 333 height 41
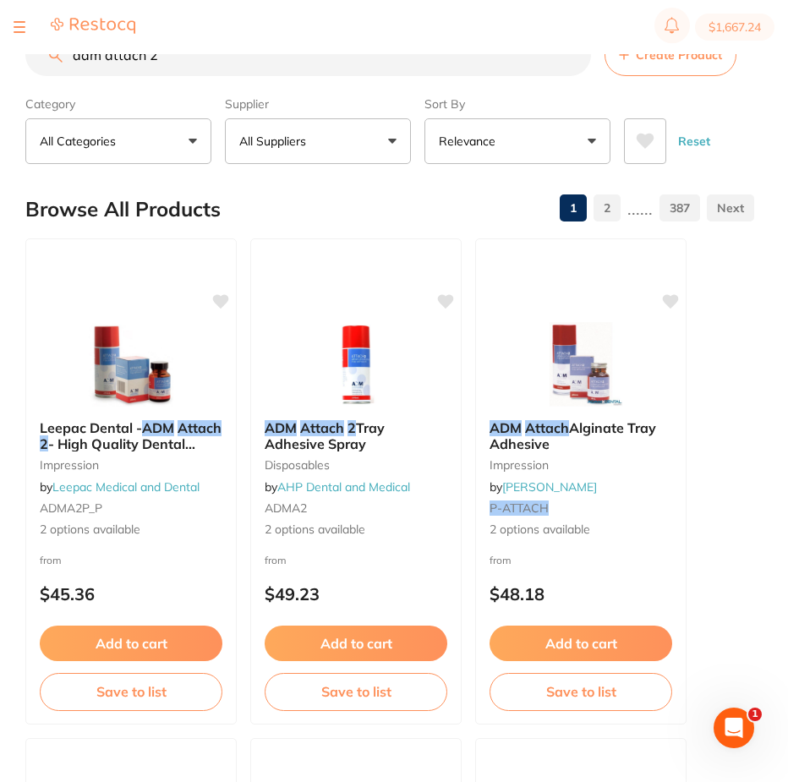
click at [721, 25] on button "$1,667.24" at bounding box center [735, 27] width 80 height 27
checkbox input "true"
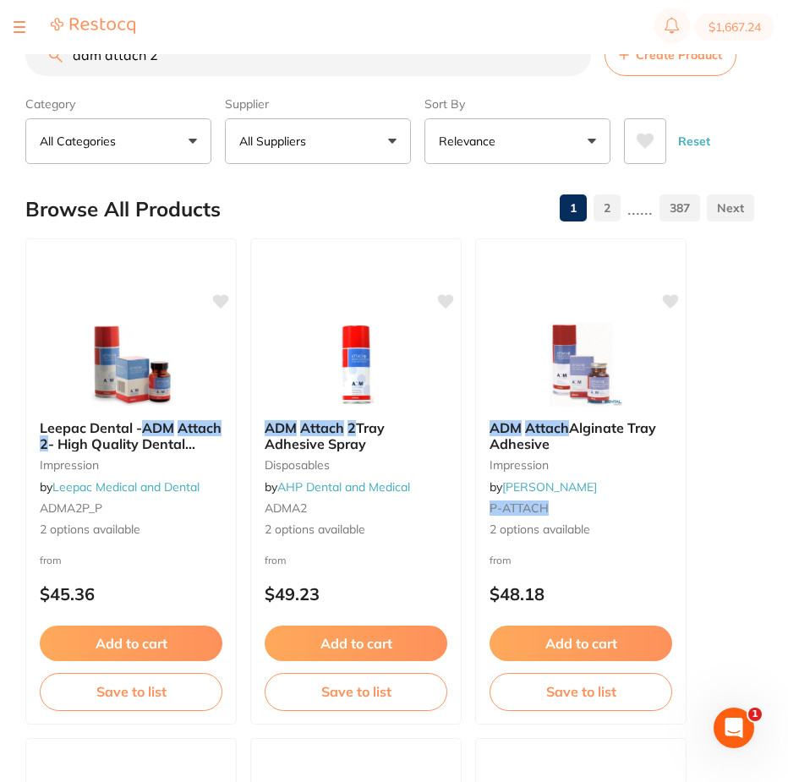
checkbox input "true"
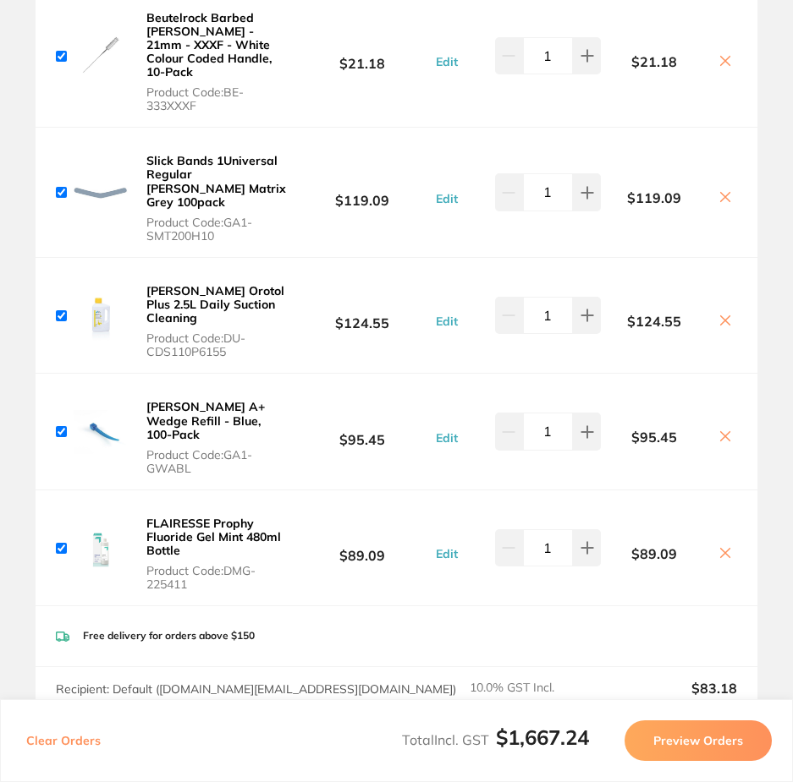
scroll to position [507, 0]
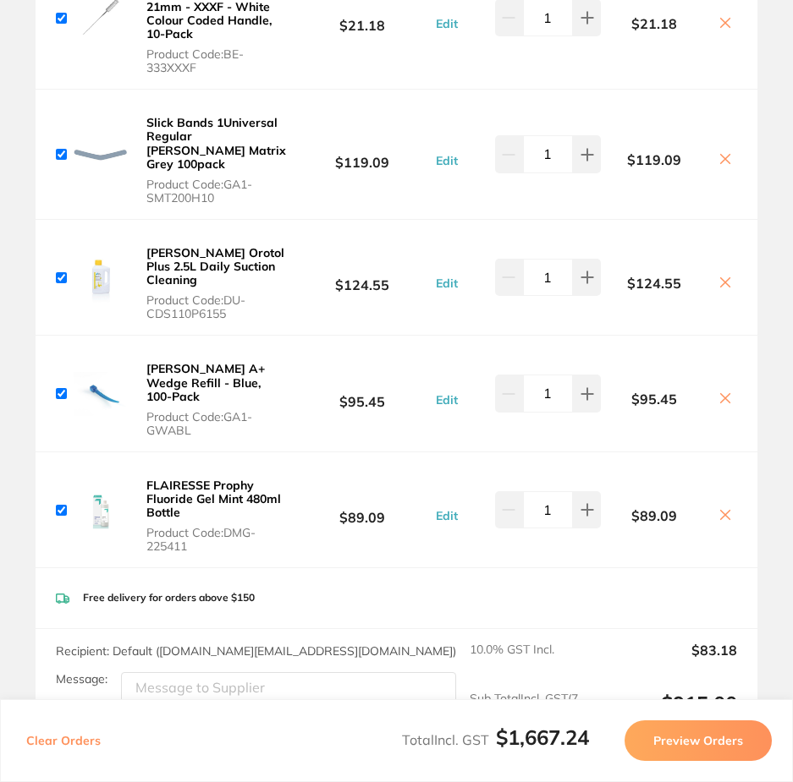
click at [61, 388] on input "checkbox" at bounding box center [61, 393] width 11 height 11
checkbox input "false"
click at [227, 361] on b "[PERSON_NAME] A+ Wedge Refill - Blue, 100-Pack" at bounding box center [205, 382] width 118 height 42
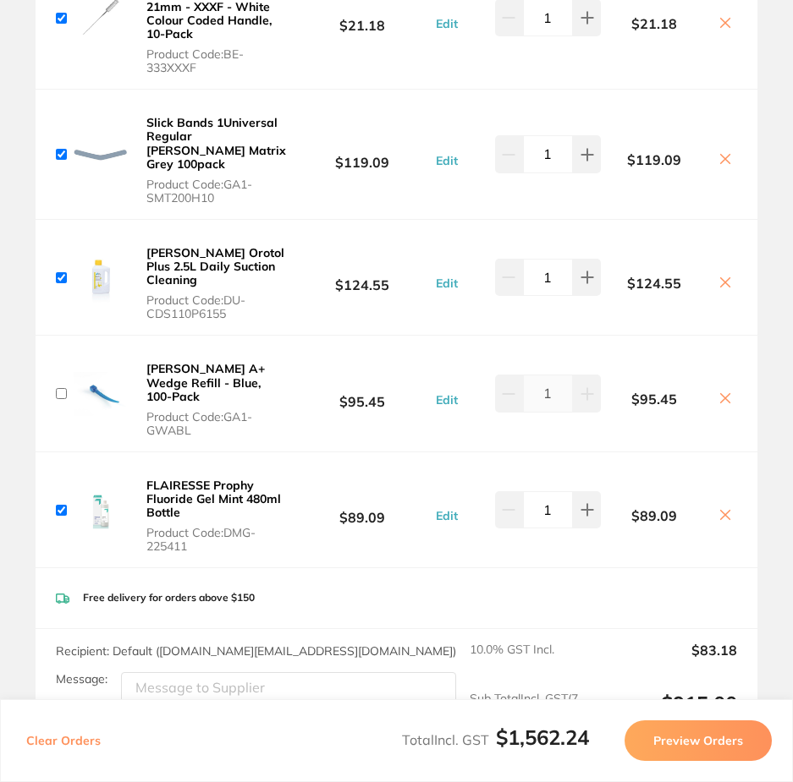
click at [226, 336] on section at bounding box center [396, 391] width 793 height 782
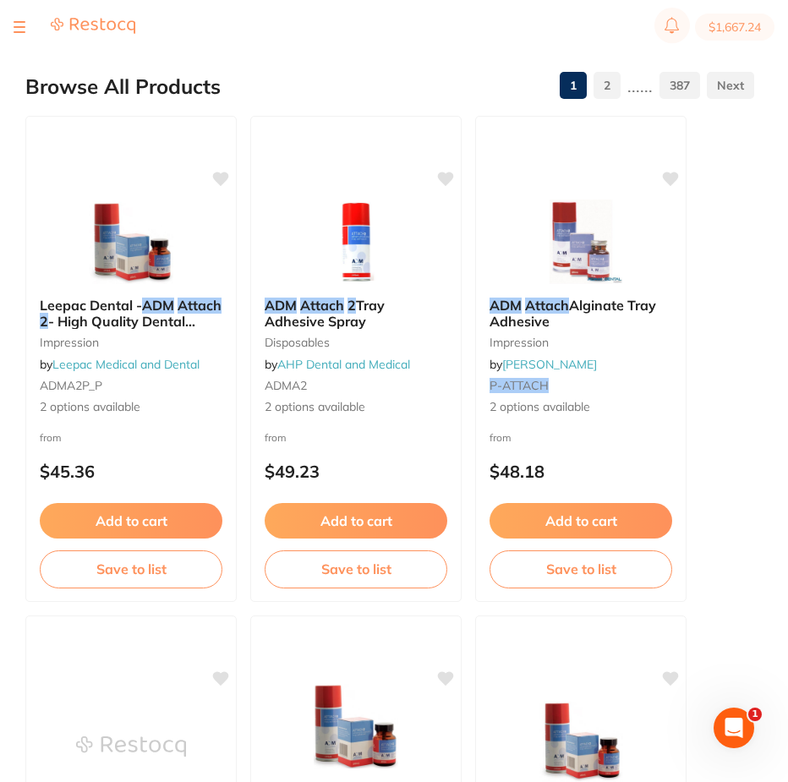
scroll to position [0, 0]
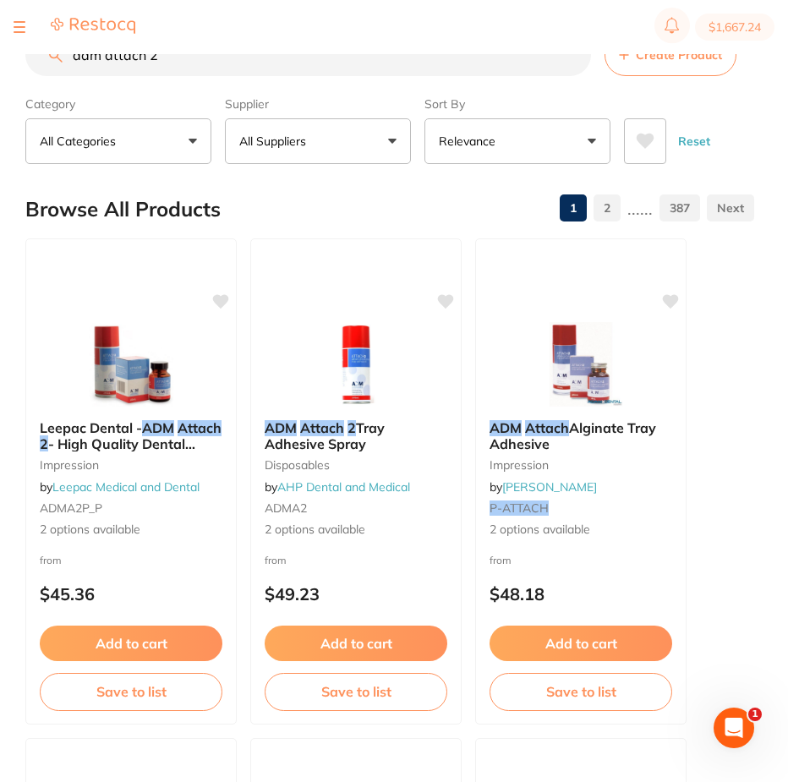
drag, startPoint x: 189, startPoint y: 70, endPoint x: 0, endPoint y: 92, distance: 189.9
click at [0, 82] on div "$1,667.24 Superior Smiles Switch account Superior Smiles $1,667.24 in your orde…" at bounding box center [394, 364] width 788 height 728
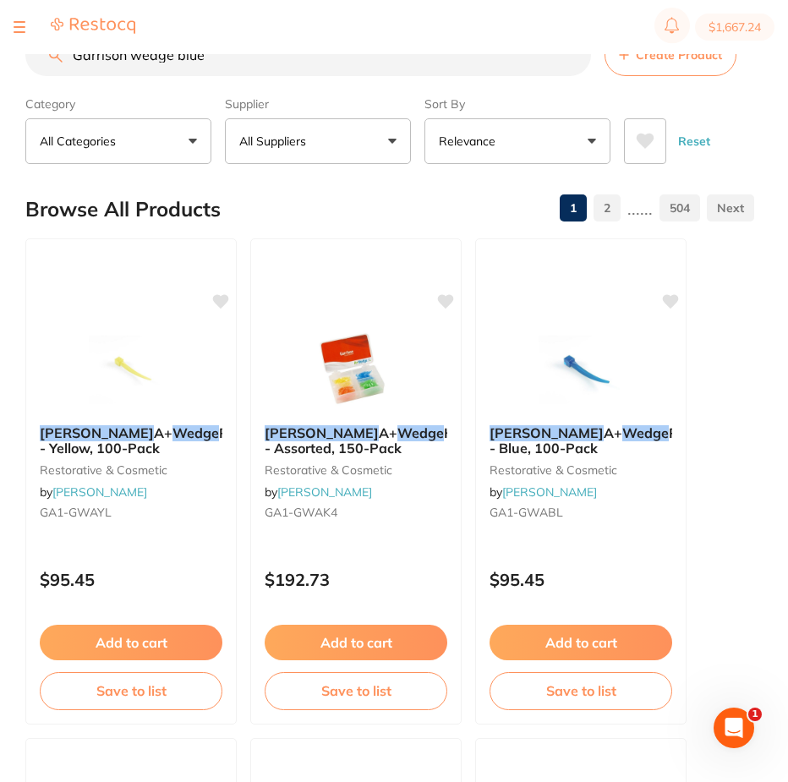
type input "Garrison wedge blue"
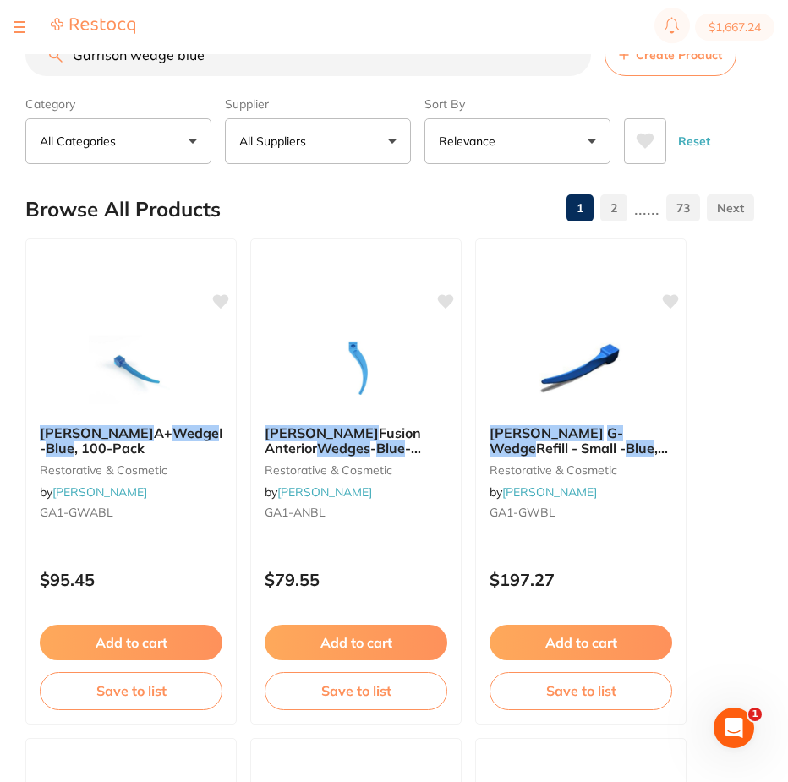
click at [719, 27] on button "$1,667.24" at bounding box center [735, 27] width 80 height 27
checkbox input "true"
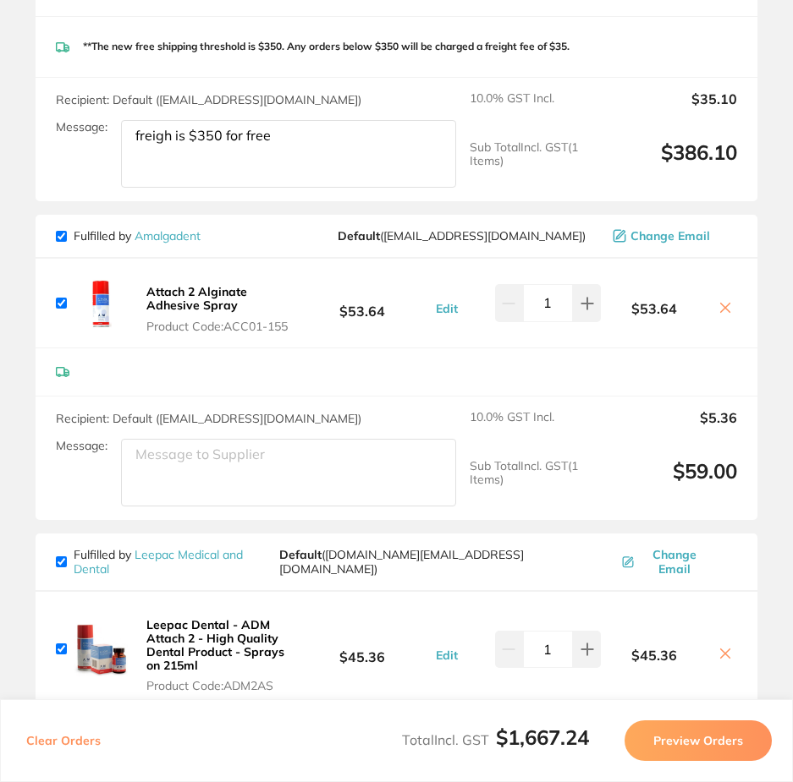
scroll to position [2284, 0]
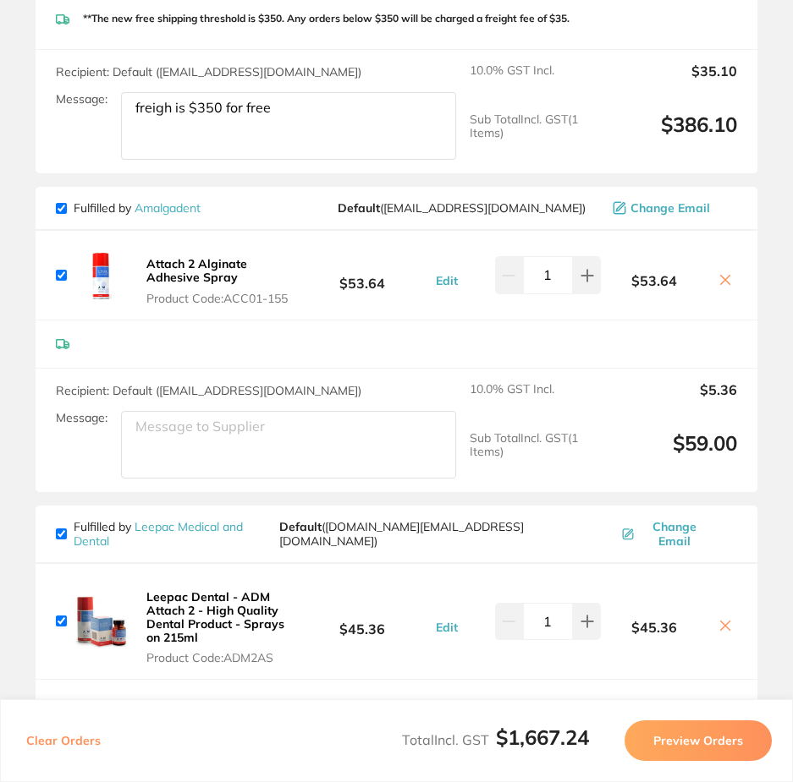
click at [721, 273] on icon at bounding box center [725, 280] width 14 height 14
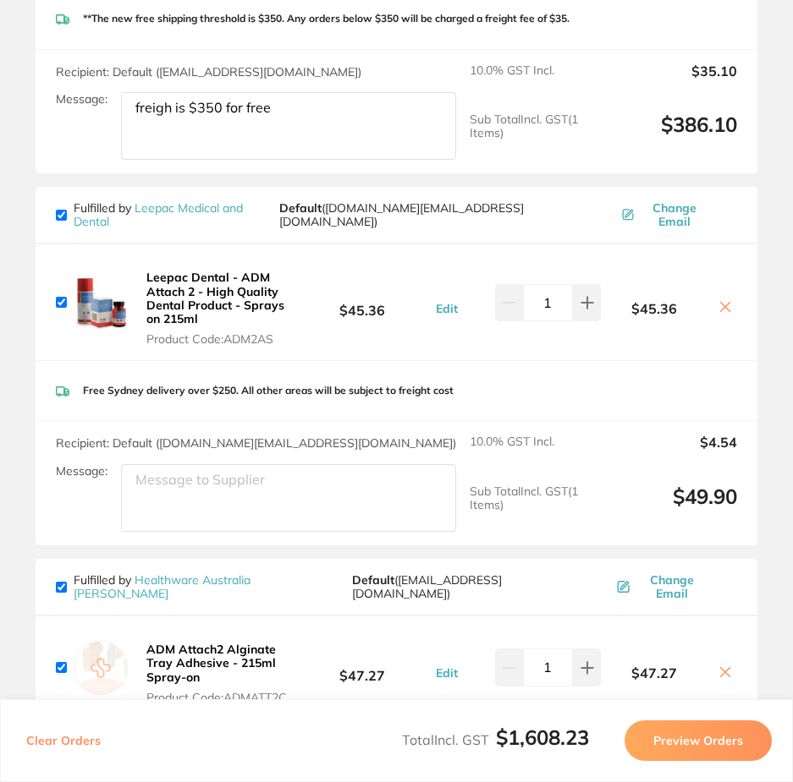
scroll to position [2368, 0]
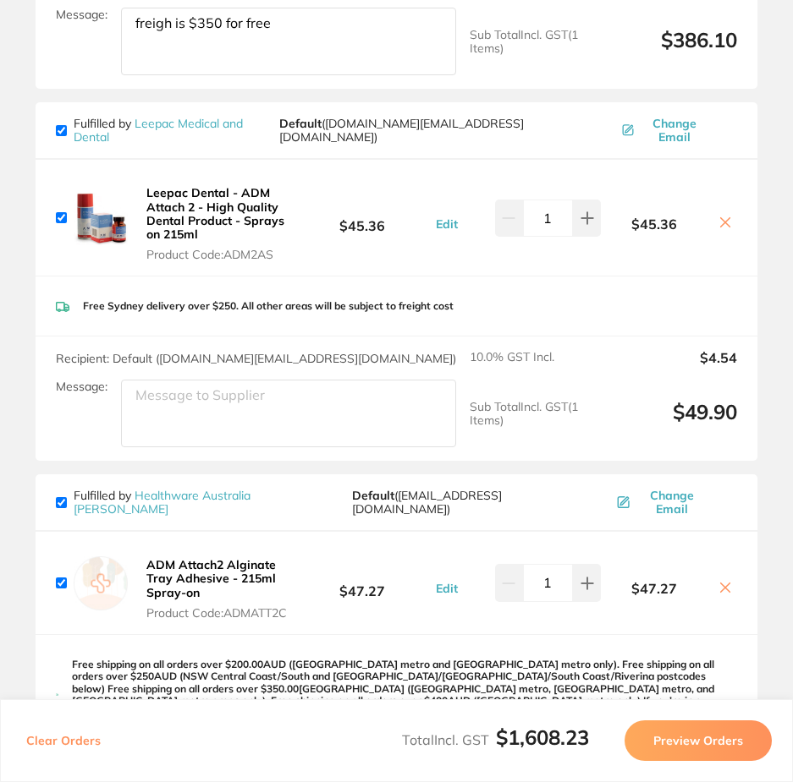
click at [722, 584] on icon at bounding box center [725, 588] width 9 height 9
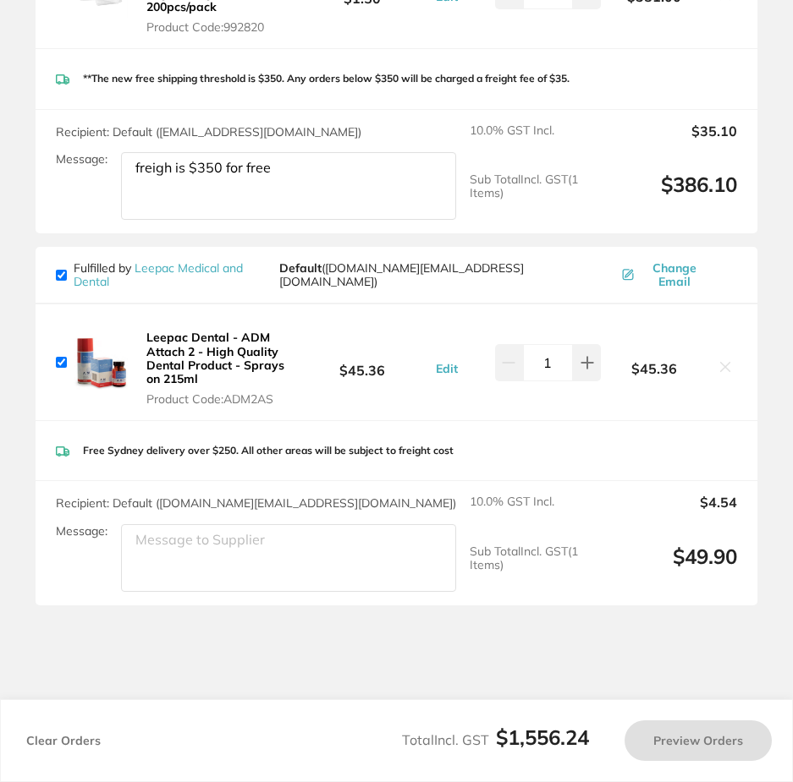
checkbox input "true"
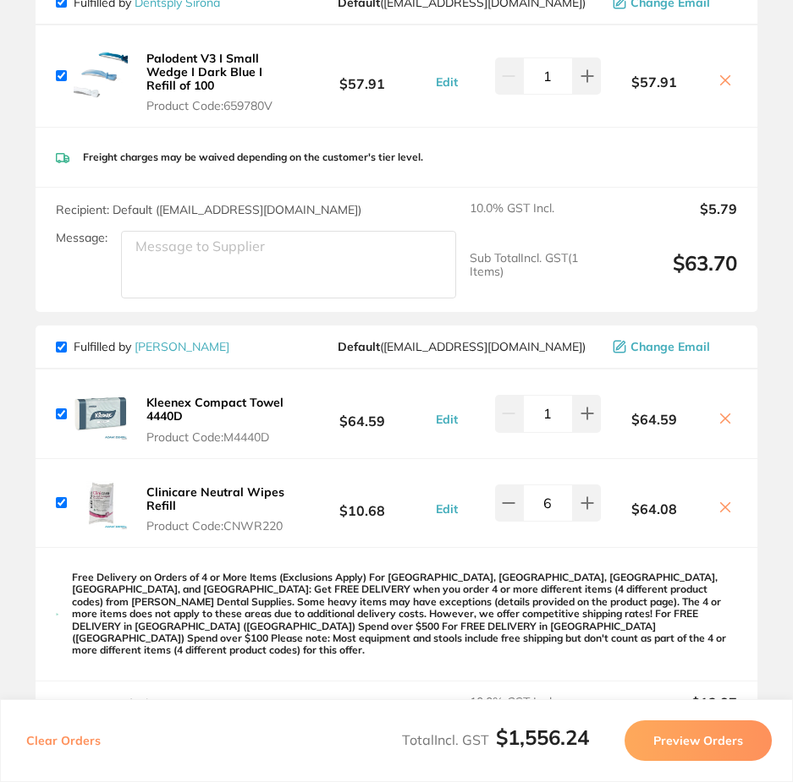
scroll to position [1632, 0]
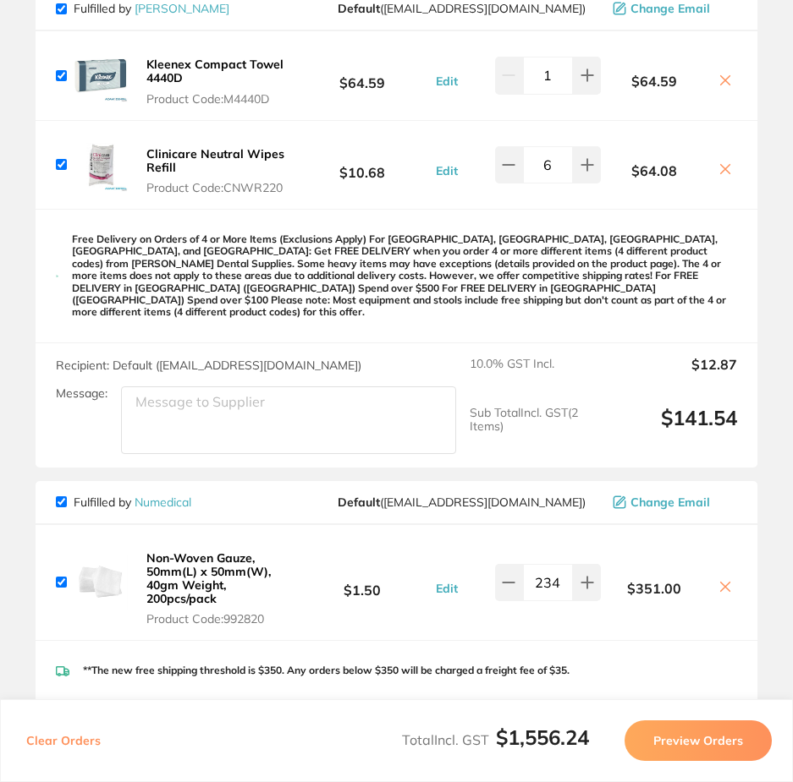
drag, startPoint x: 169, startPoint y: 677, endPoint x: 188, endPoint y: 681, distance: 18.9
click at [169, 744] on textarea "freigh is $350 for free" at bounding box center [288, 778] width 335 height 68
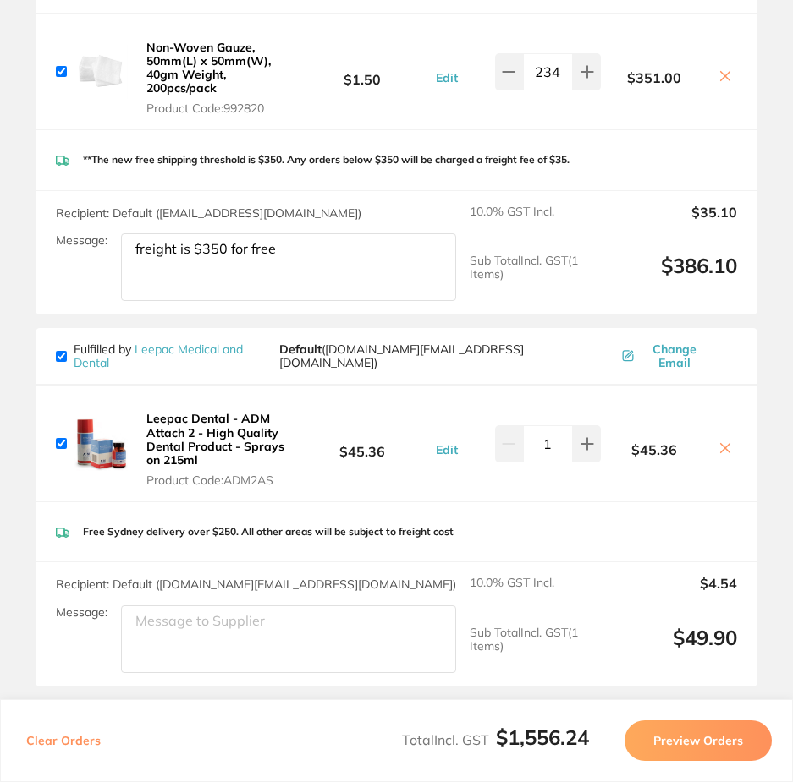
scroll to position [2224, 0]
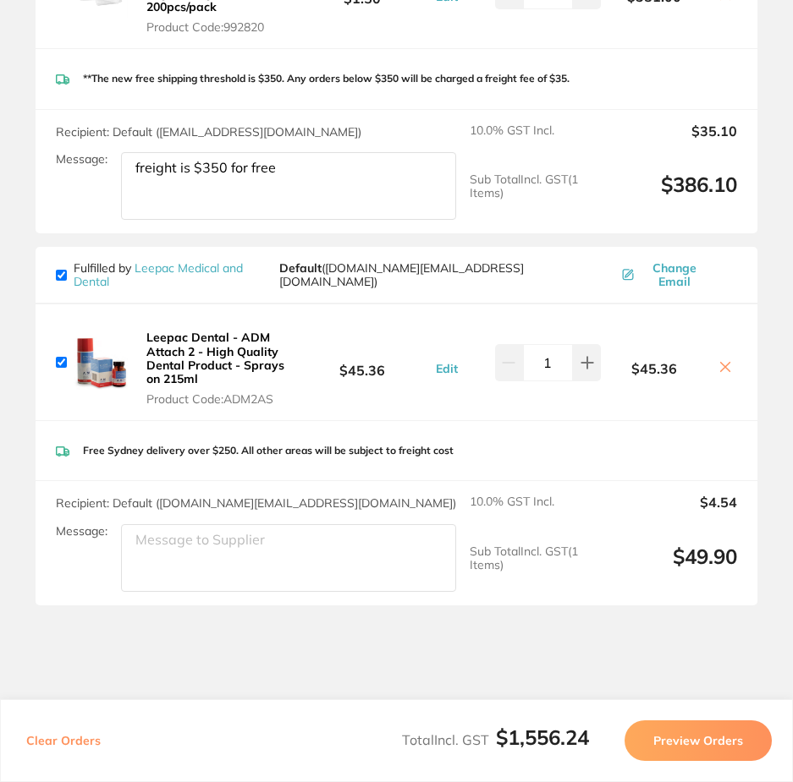
type textarea "freight is $350 for free"
click at [58, 357] on input "checkbox" at bounding box center [61, 362] width 11 height 11
checkbox input "false"
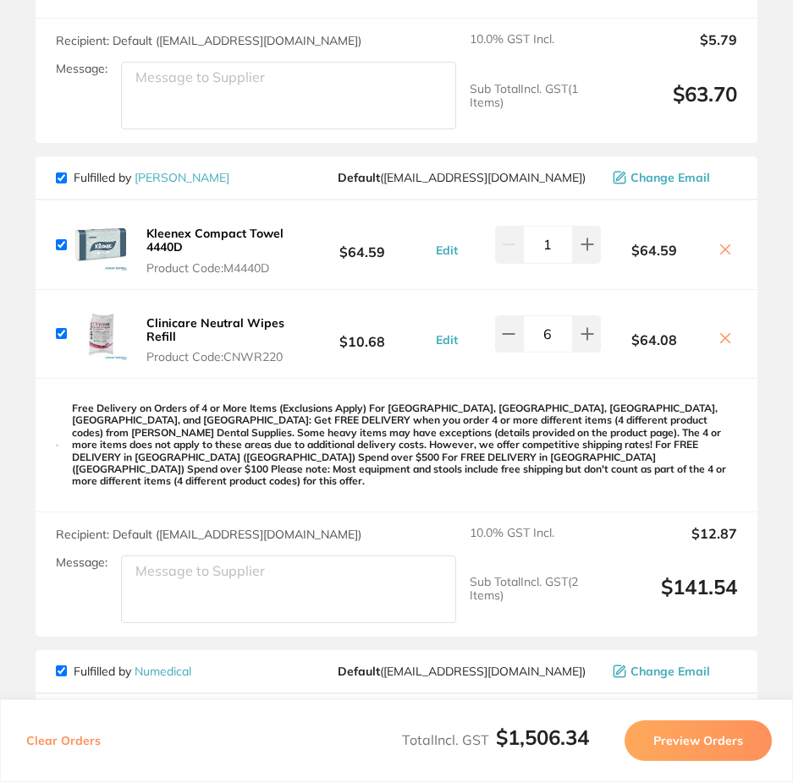
scroll to position [1378, 0]
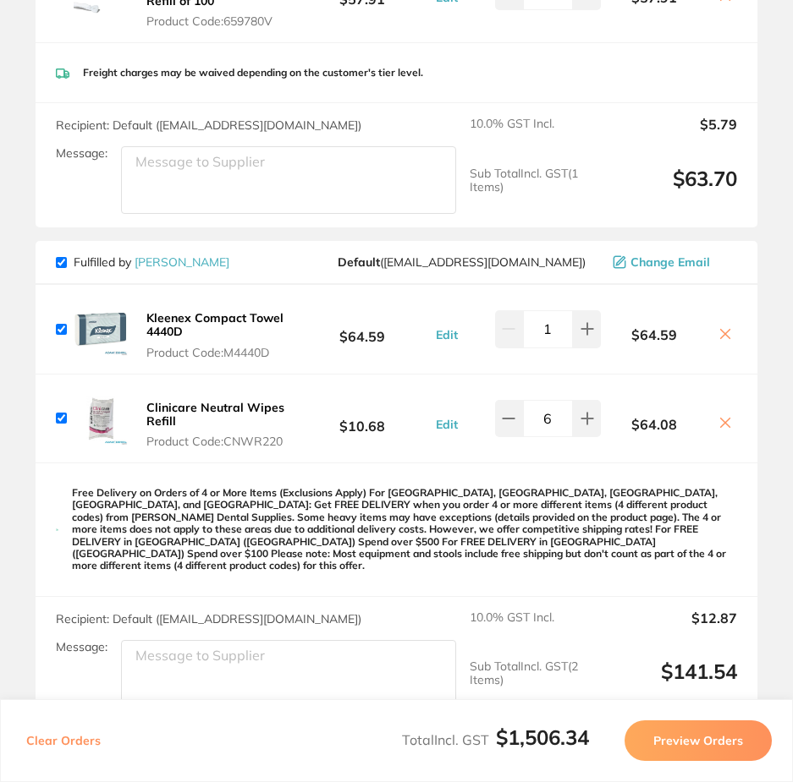
drag, startPoint x: 59, startPoint y: 260, endPoint x: 67, endPoint y: 267, distance: 10.8
click at [62, 324] on input "checkbox" at bounding box center [61, 329] width 11 height 11
checkbox input "false"
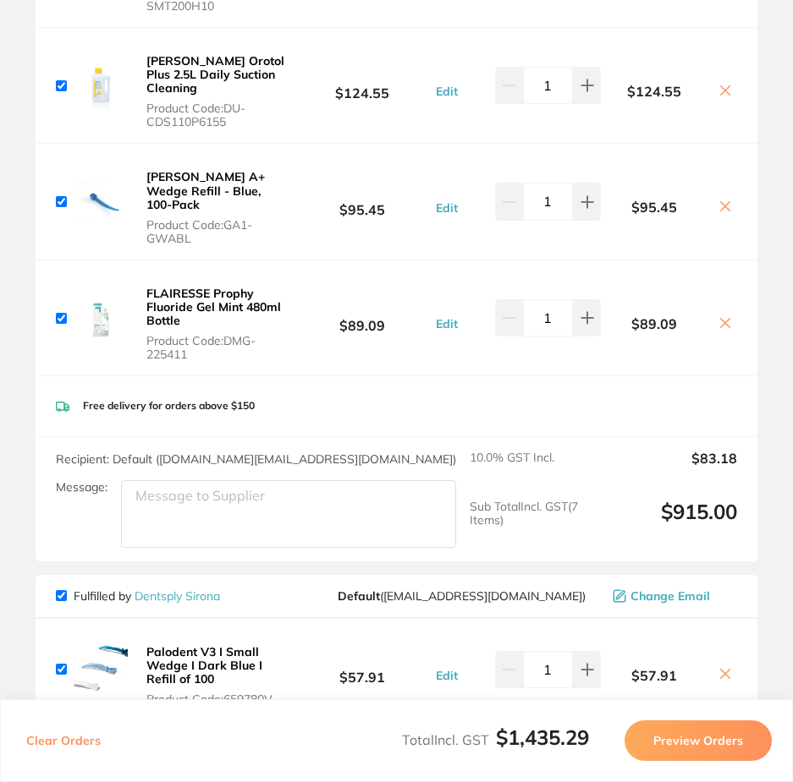
scroll to position [617, 0]
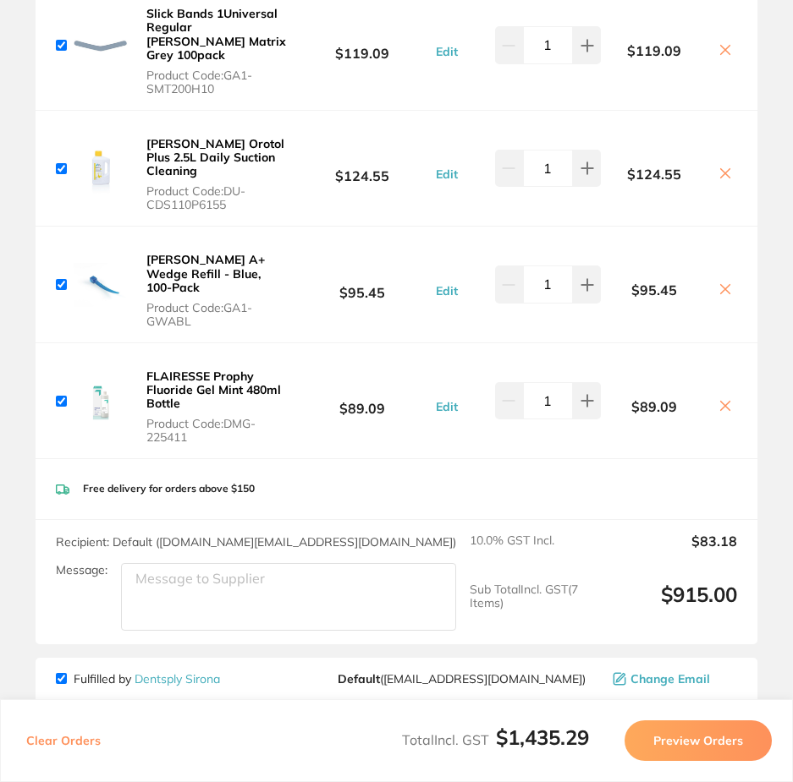
click at [60, 396] on input "checkbox" at bounding box center [61, 401] width 11 height 11
checkbox input "false"
click at [60, 279] on input "checkbox" at bounding box center [61, 284] width 11 height 11
checkbox input "false"
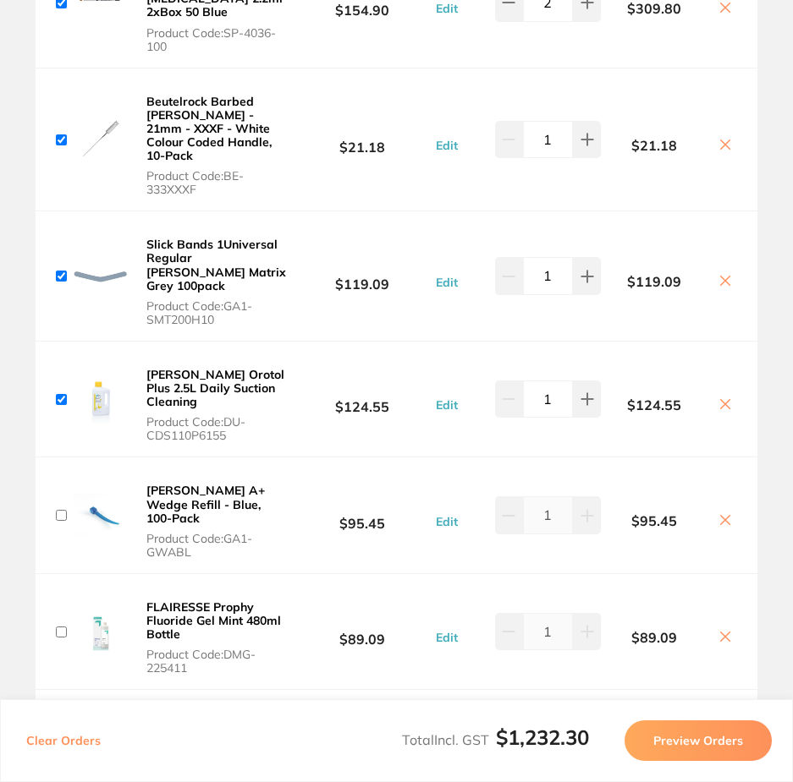
scroll to position [363, 0]
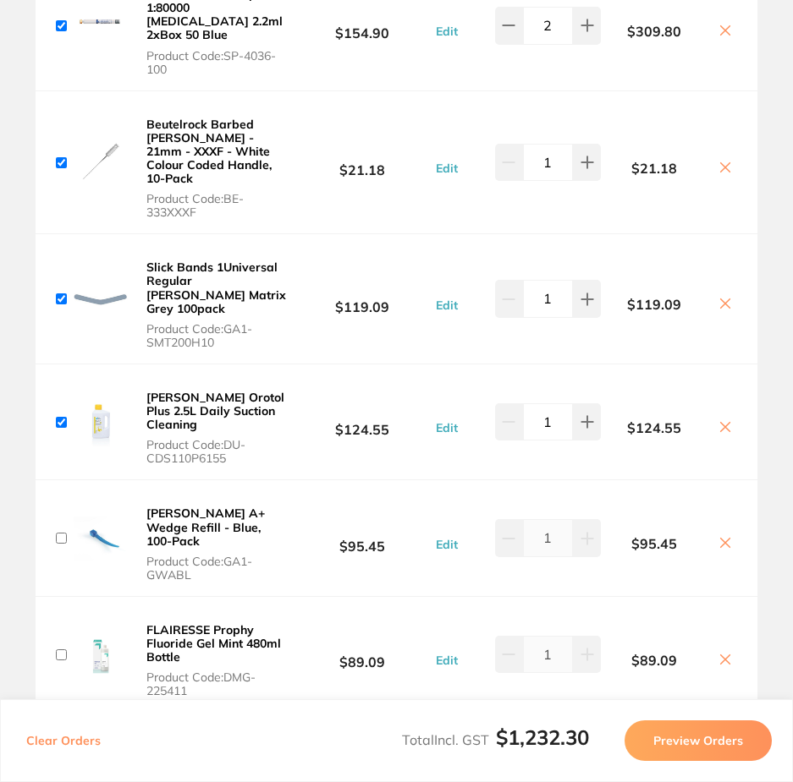
click at [58, 417] on input "checkbox" at bounding box center [61, 422] width 11 height 11
checkbox input "false"
click at [59, 293] on input "checkbox" at bounding box center [61, 298] width 11 height 11
checkbox input "false"
click at [59, 157] on input "checkbox" at bounding box center [61, 162] width 11 height 11
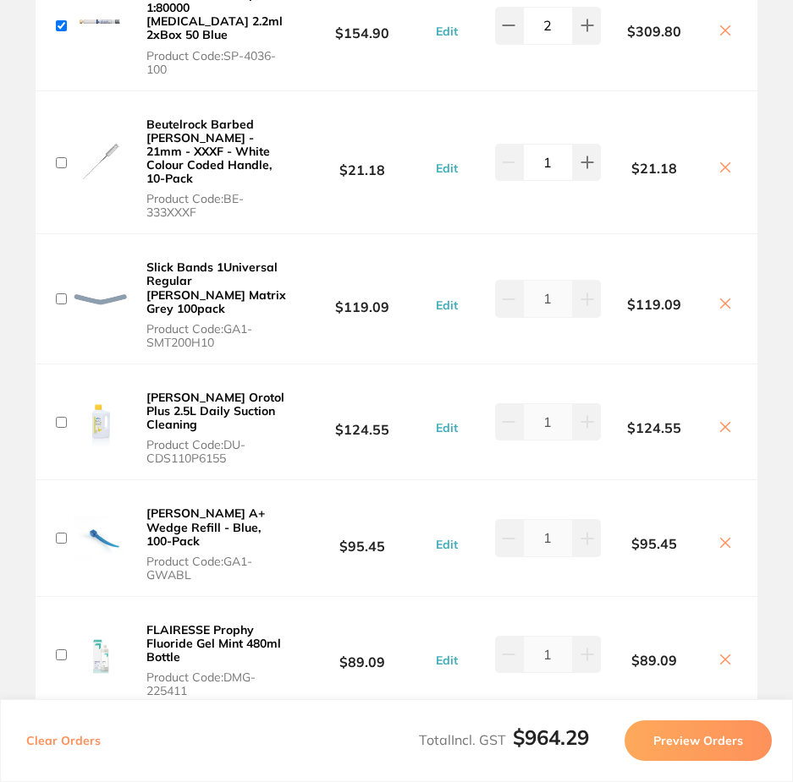
checkbox input "false"
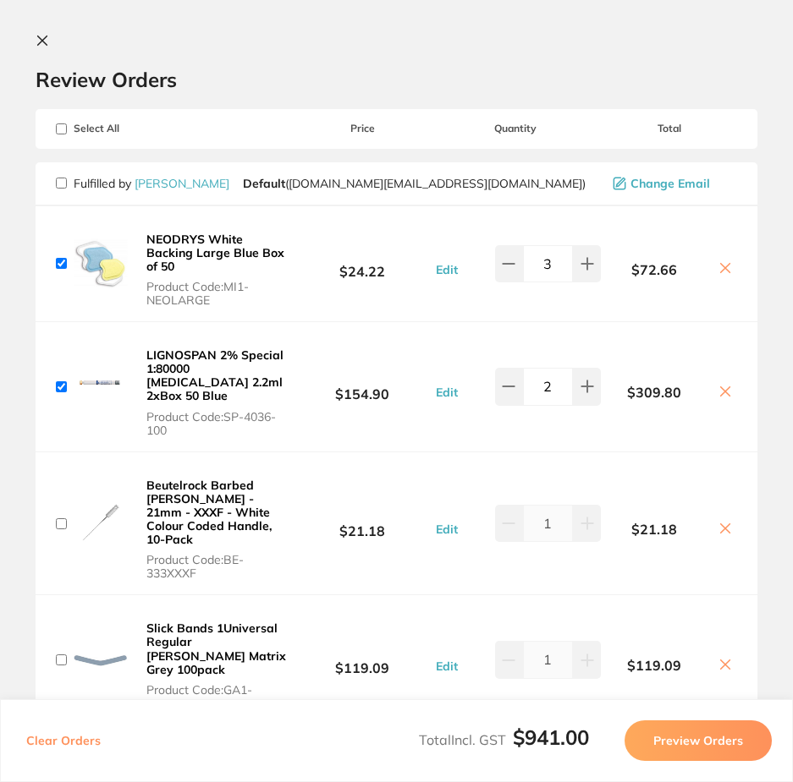
scroll to position [0, 0]
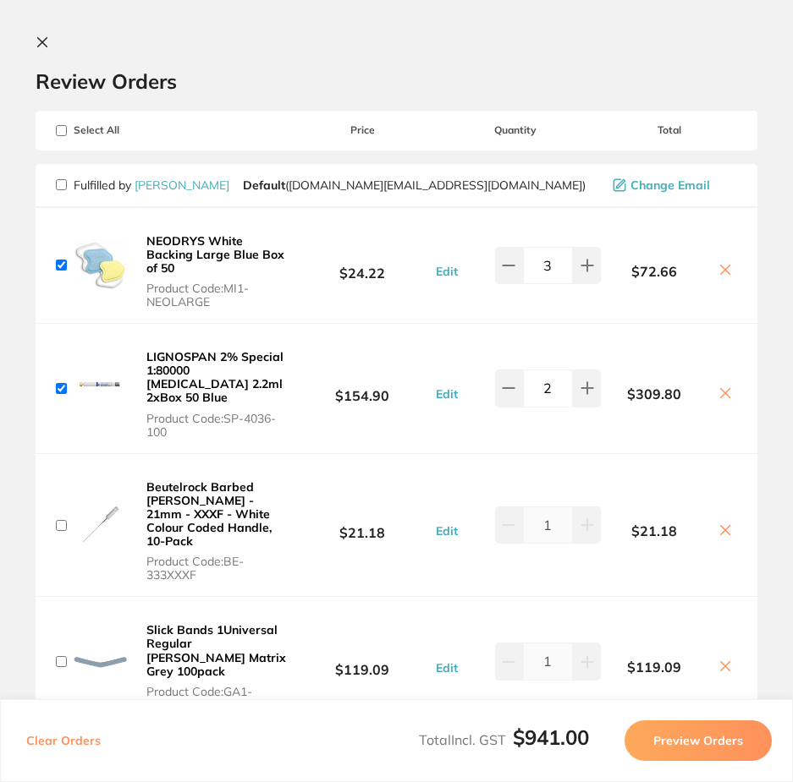
click at [62, 261] on input "checkbox" at bounding box center [61, 265] width 11 height 11
checkbox input "false"
click at [58, 383] on input "checkbox" at bounding box center [61, 388] width 11 height 11
checkbox input "false"
click at [47, 41] on icon at bounding box center [43, 43] width 14 height 14
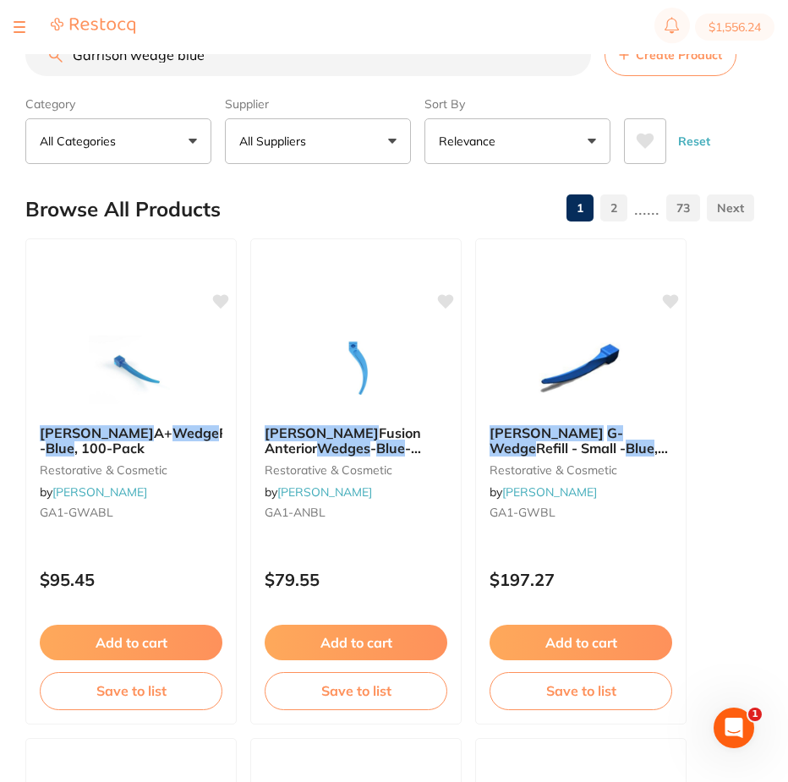
drag, startPoint x: 244, startPoint y: 63, endPoint x: 0, endPoint y: 41, distance: 245.4
click at [0, 41] on div "$1,556.24 Superior Smiles Switch account Superior Smiles $1,556.24 in your orde…" at bounding box center [394, 364] width 788 height 728
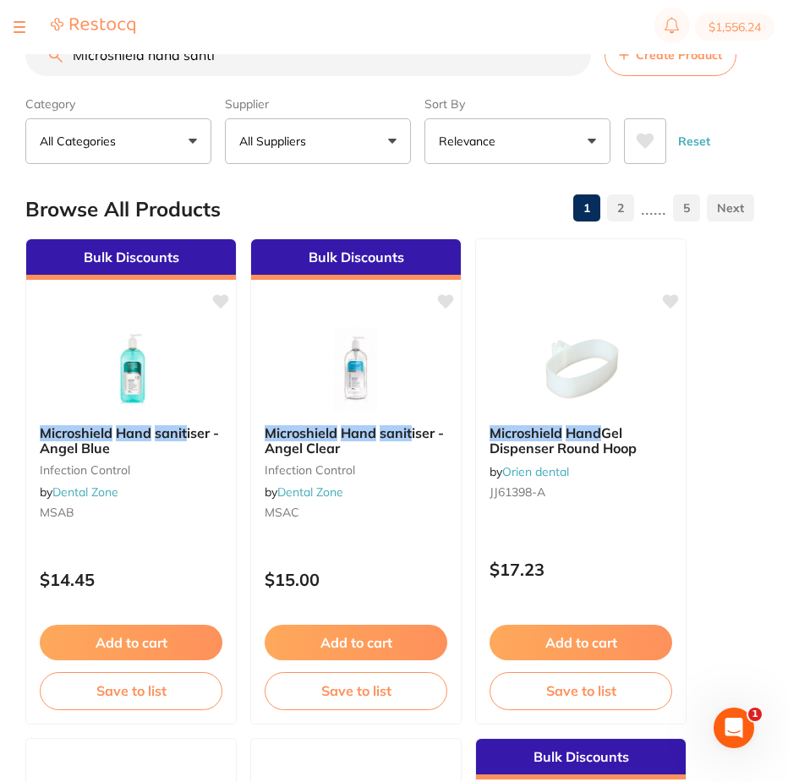
drag, startPoint x: 222, startPoint y: 56, endPoint x: 0, endPoint y: 47, distance: 222.6
click at [0, 41] on div "$1,556.24 Superior Smiles Switch account Superior Smiles $1,556.24 in your orde…" at bounding box center [394, 364] width 788 height 728
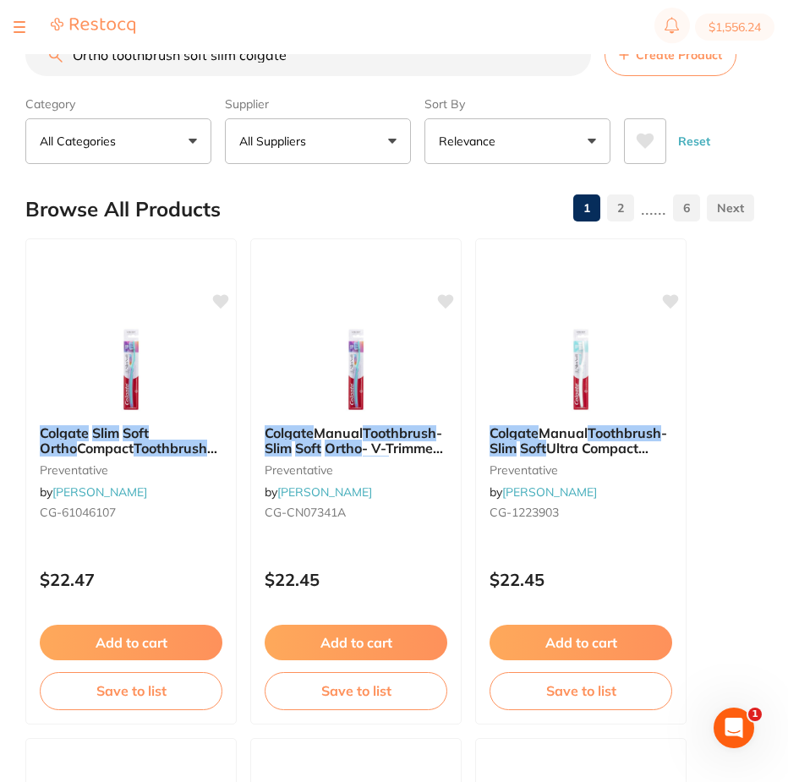
drag, startPoint x: 304, startPoint y: 62, endPoint x: 0, endPoint y: 112, distance: 308.6
click at [0, 89] on div "$1,556.24 Superior Smiles Switch account Superior Smiles $1,556.24 in your orde…" at bounding box center [394, 364] width 788 height 728
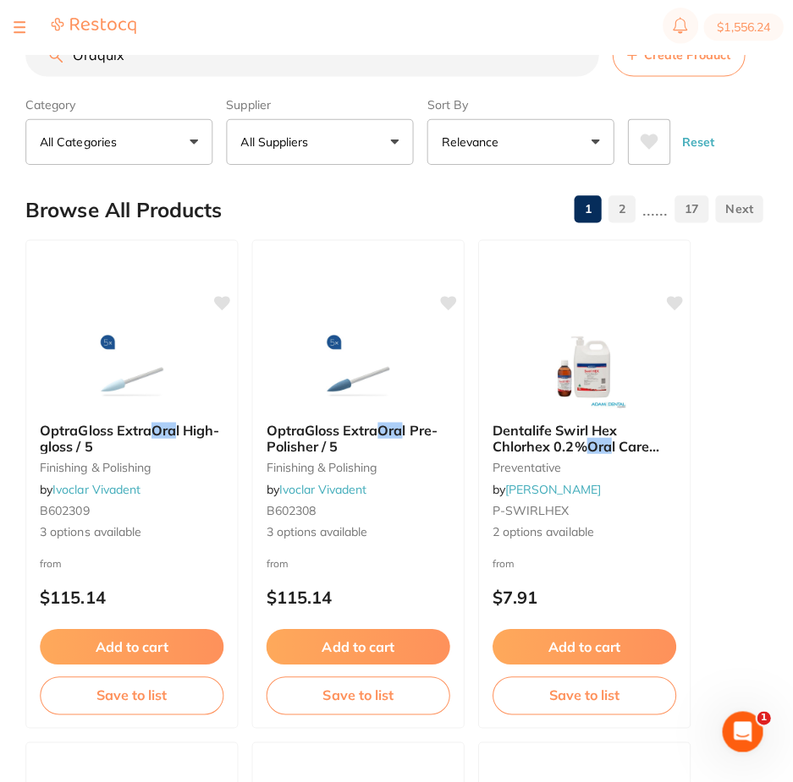
type input "Oraquix"
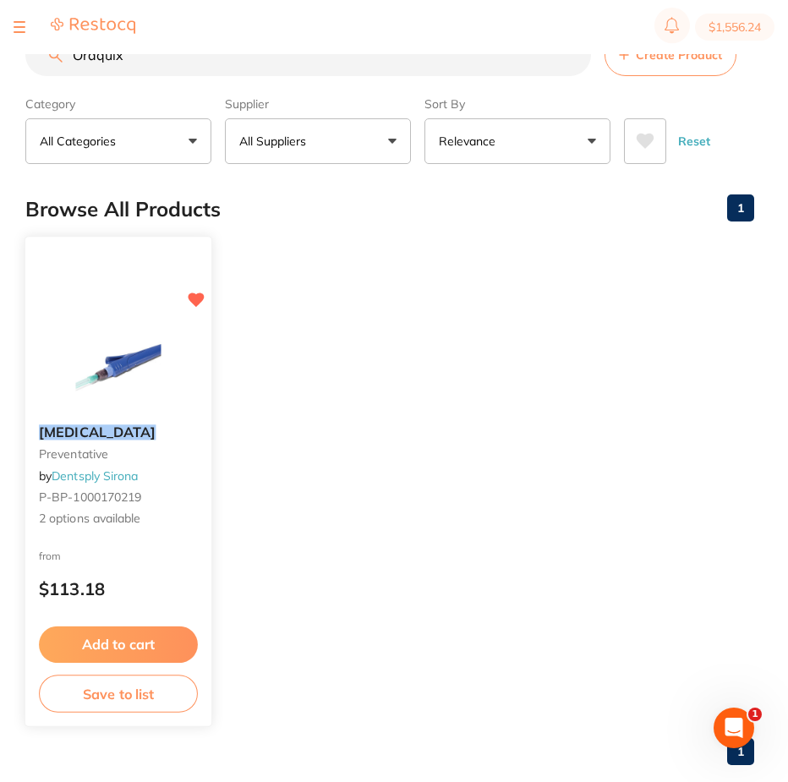
click at [84, 520] on span "2 options available" at bounding box center [118, 519] width 159 height 17
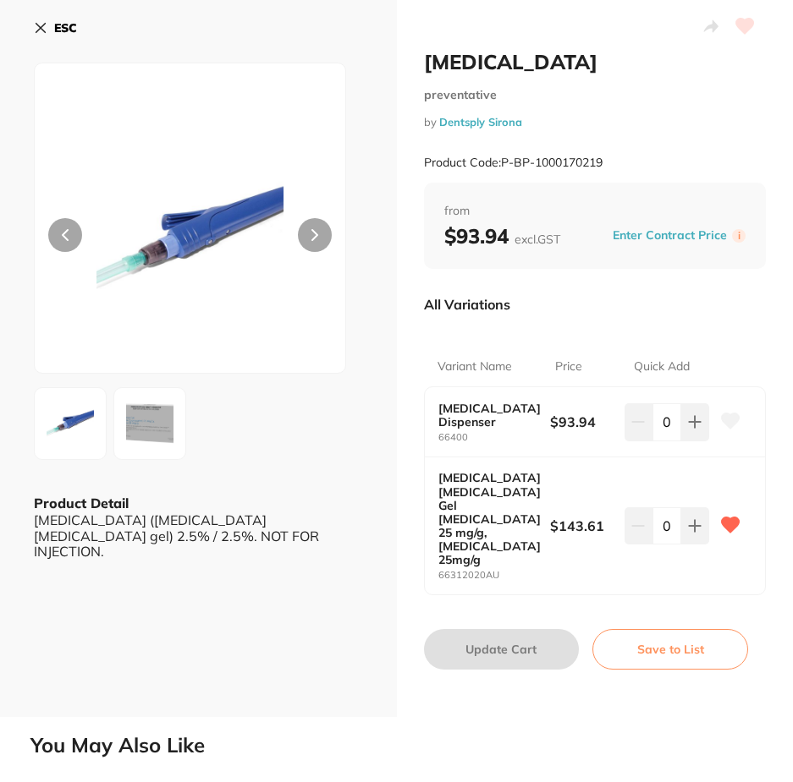
scroll to position [1, 0]
click at [491, 499] on b "[MEDICAL_DATA] [MEDICAL_DATA] Gel [MEDICAL_DATA] 25 mg/g, [MEDICAL_DATA] 25mg/g" at bounding box center [488, 519] width 101 height 96
click at [455, 483] on b "[MEDICAL_DATA] [MEDICAL_DATA] Gel [MEDICAL_DATA] 25 mg/g, [MEDICAL_DATA] 25mg/g" at bounding box center [488, 519] width 101 height 96
click at [455, 484] on b "[MEDICAL_DATA] [MEDICAL_DATA] Gel [MEDICAL_DATA] 25 mg/g, [MEDICAL_DATA] 25mg/g" at bounding box center [488, 519] width 101 height 96
click at [475, 516] on b "[MEDICAL_DATA] [MEDICAL_DATA] Gel [MEDICAL_DATA] 25 mg/g, [MEDICAL_DATA] 25mg/g" at bounding box center [488, 519] width 101 height 96
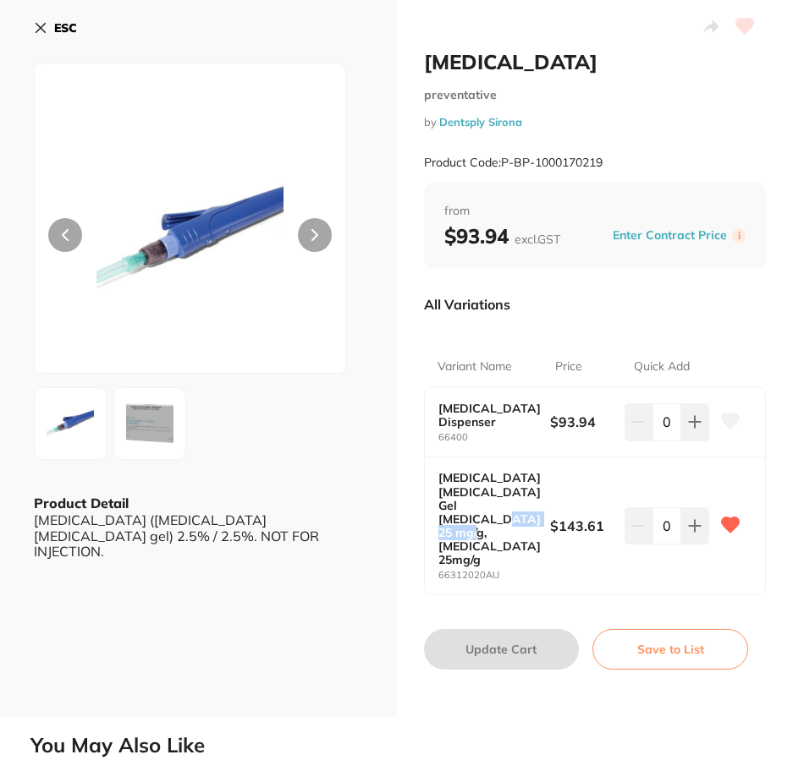
click at [473, 514] on b "[MEDICAL_DATA] [MEDICAL_DATA] Gel [MEDICAL_DATA] 25 mg/g, [MEDICAL_DATA] 25mg/g" at bounding box center [488, 519] width 101 height 96
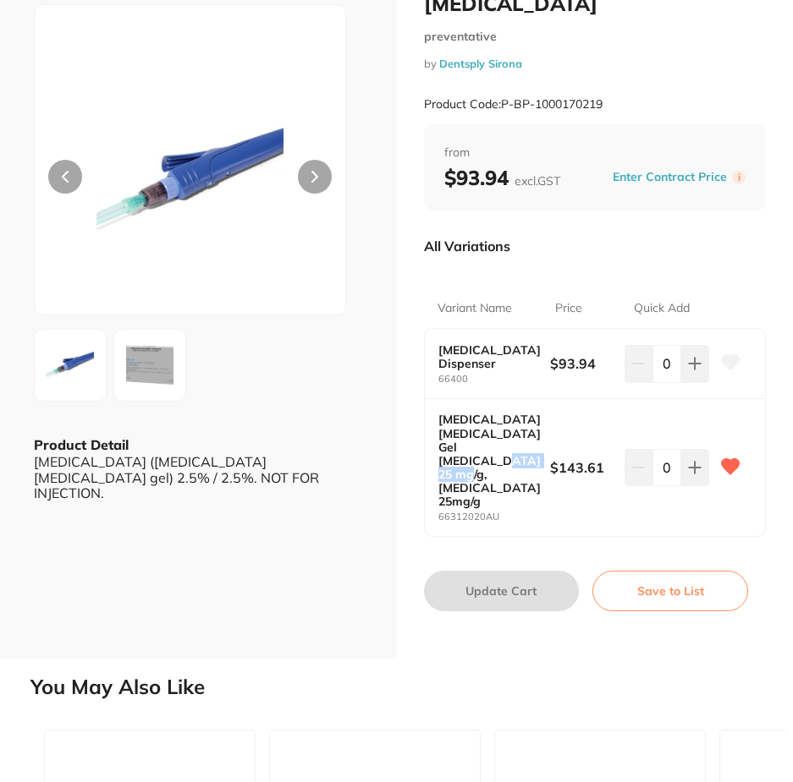
scroll to position [0, 0]
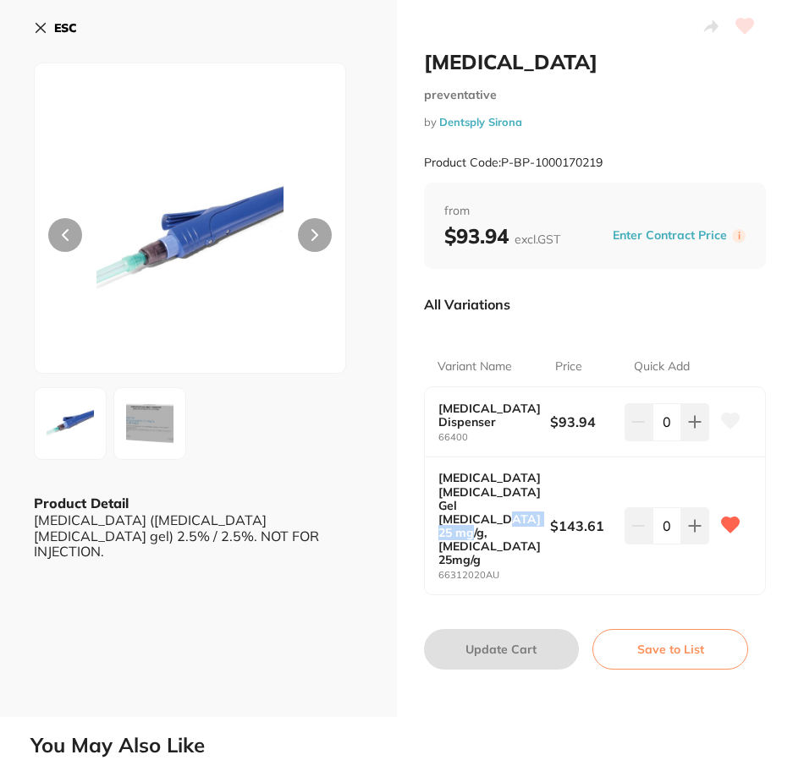
click at [148, 418] on img at bounding box center [149, 423] width 61 height 61
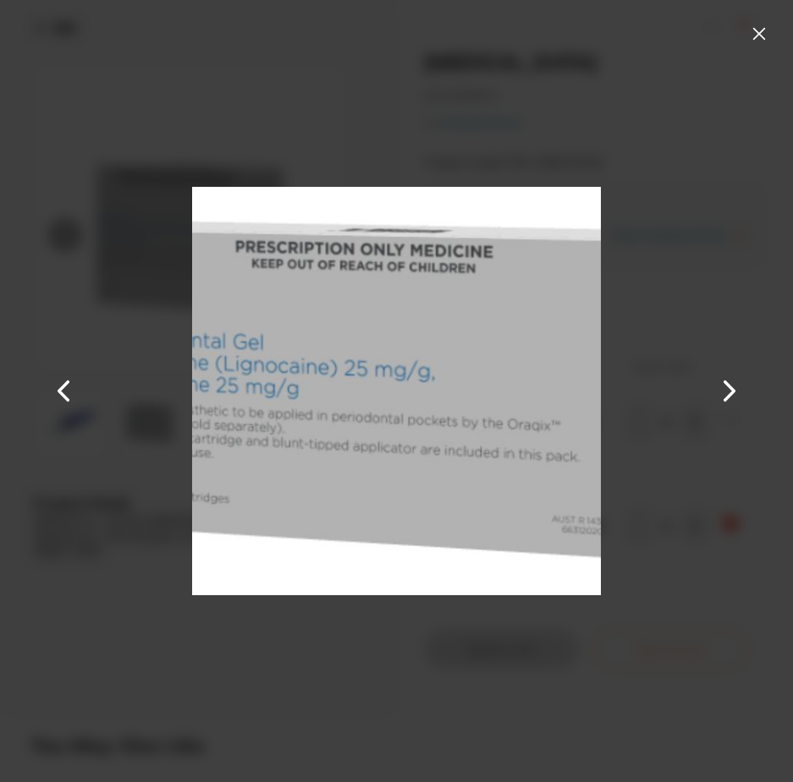
click at [153, 413] on div "[MEDICAL_DATA] preventative by Dentsply Sirona Product Code: P-BP-1000170219 ES…" at bounding box center [396, 391] width 793 height 782
click at [723, 392] on button at bounding box center [729, 391] width 41 height 392
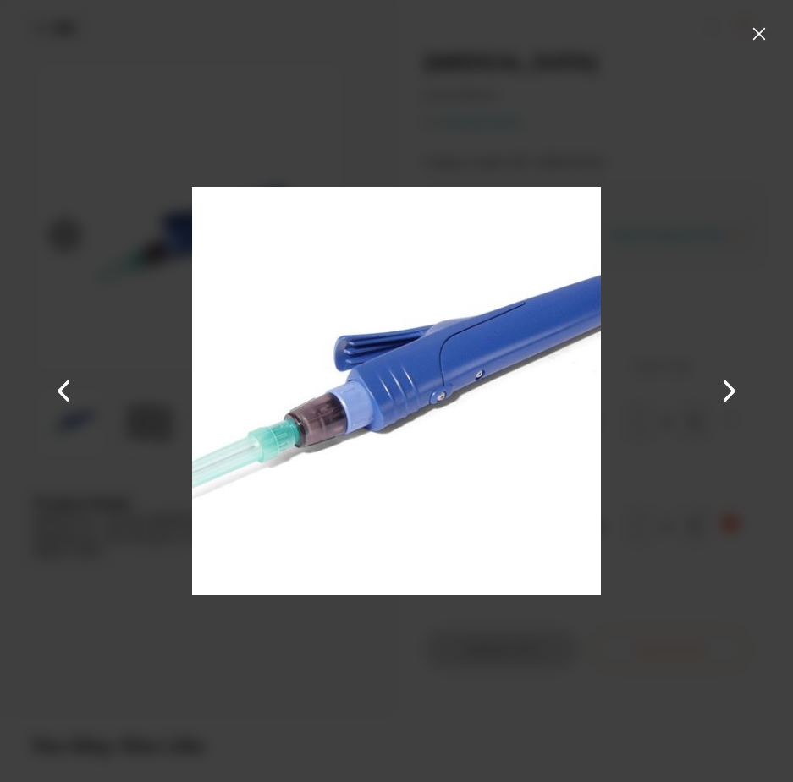
click at [721, 392] on button at bounding box center [729, 391] width 41 height 392
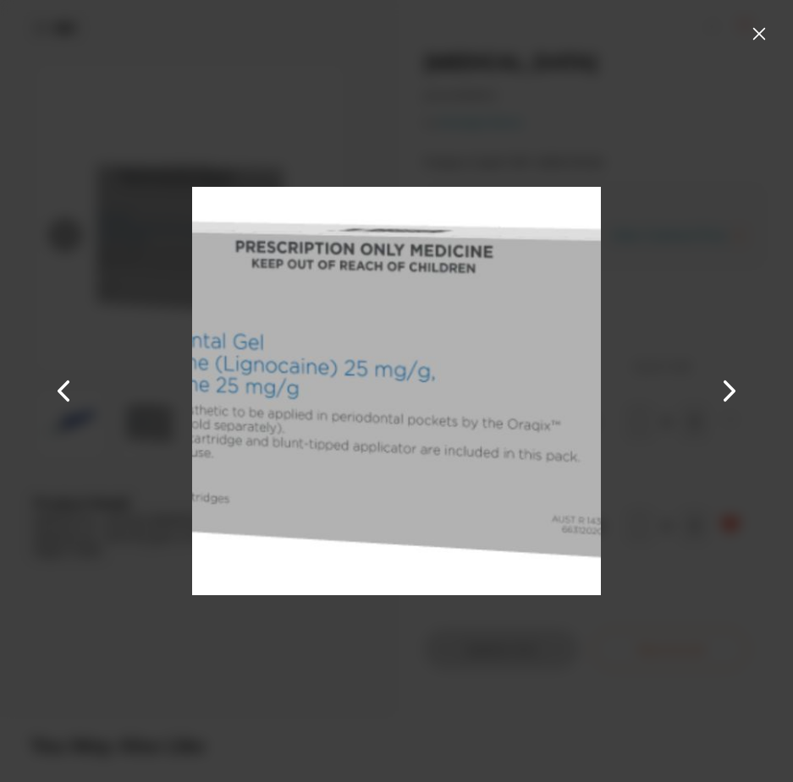
click at [719, 392] on button at bounding box center [729, 391] width 41 height 392
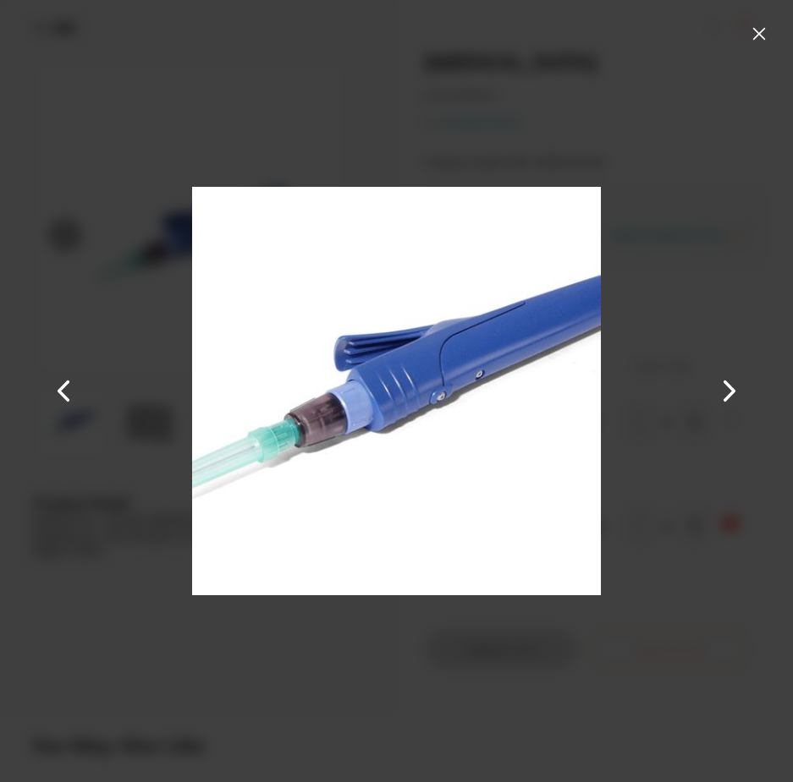
click at [716, 392] on button at bounding box center [729, 391] width 41 height 392
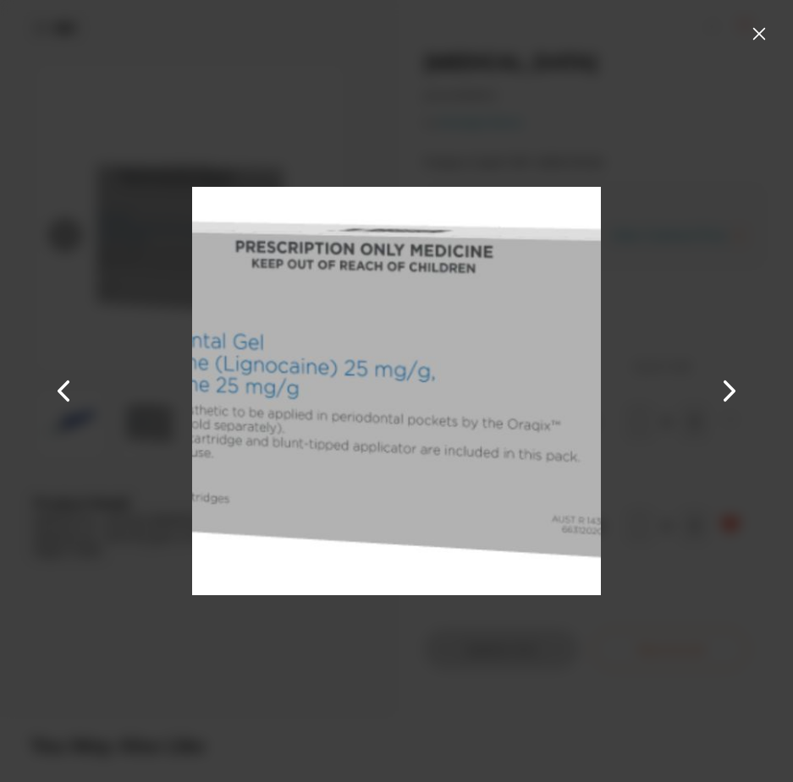
click at [713, 393] on button at bounding box center [729, 391] width 41 height 392
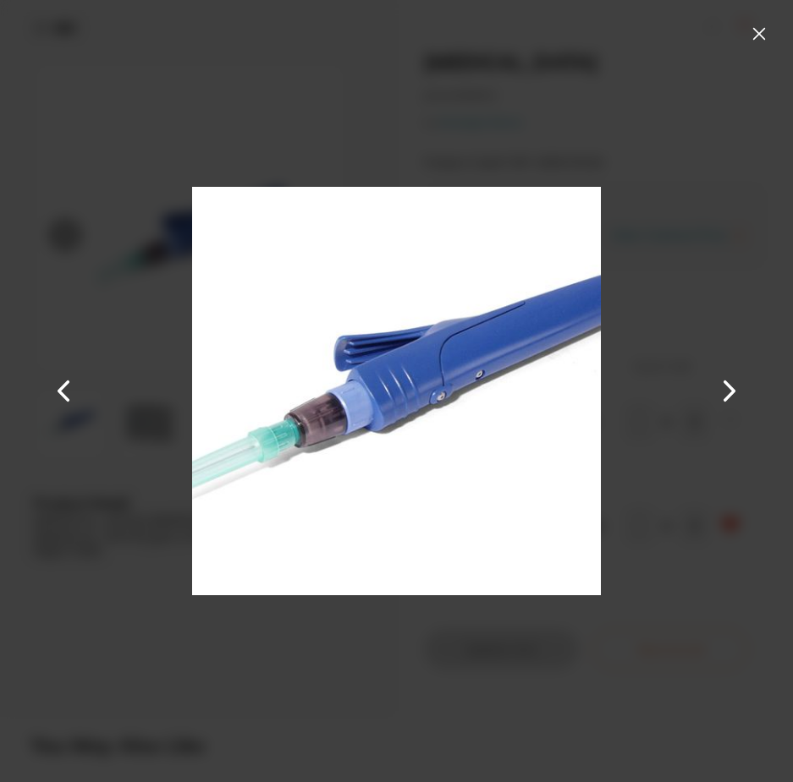
click at [760, 30] on button at bounding box center [758, 33] width 27 height 27
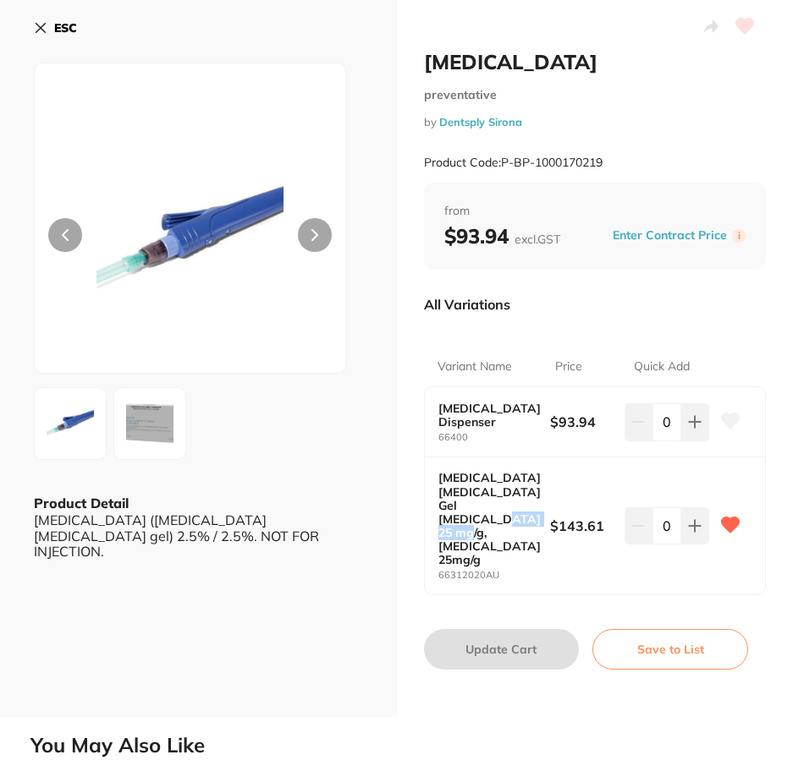
click at [163, 426] on img at bounding box center [149, 423] width 61 height 61
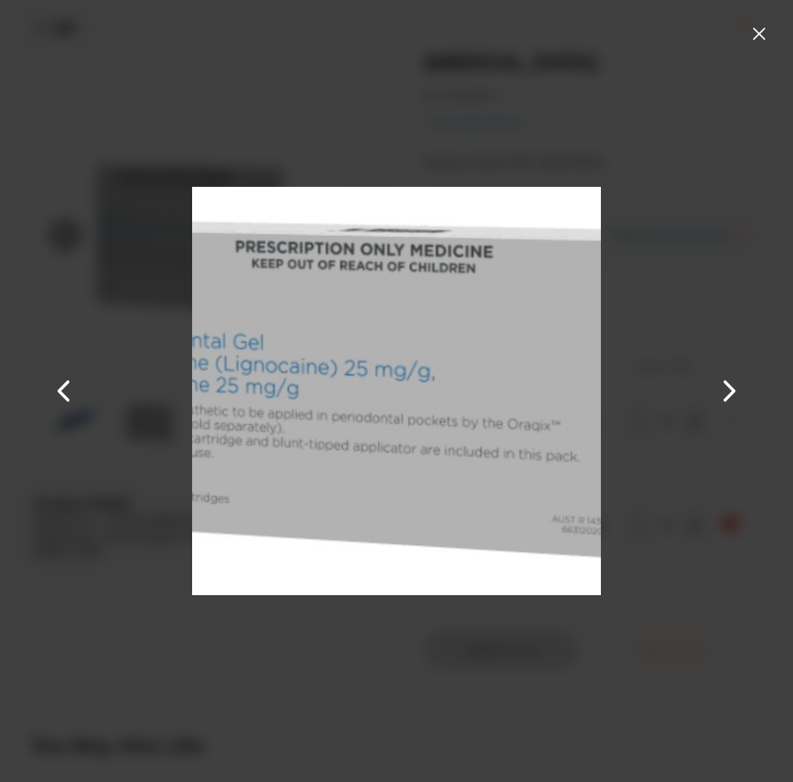
click at [761, 31] on button at bounding box center [758, 33] width 27 height 27
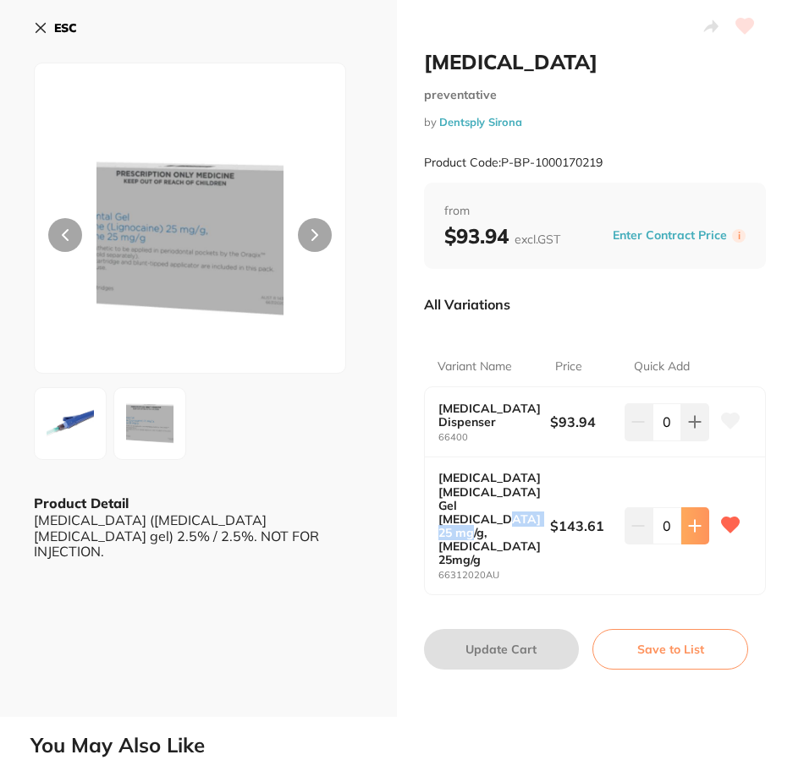
click at [689, 521] on icon at bounding box center [694, 526] width 11 height 11
type input "1"
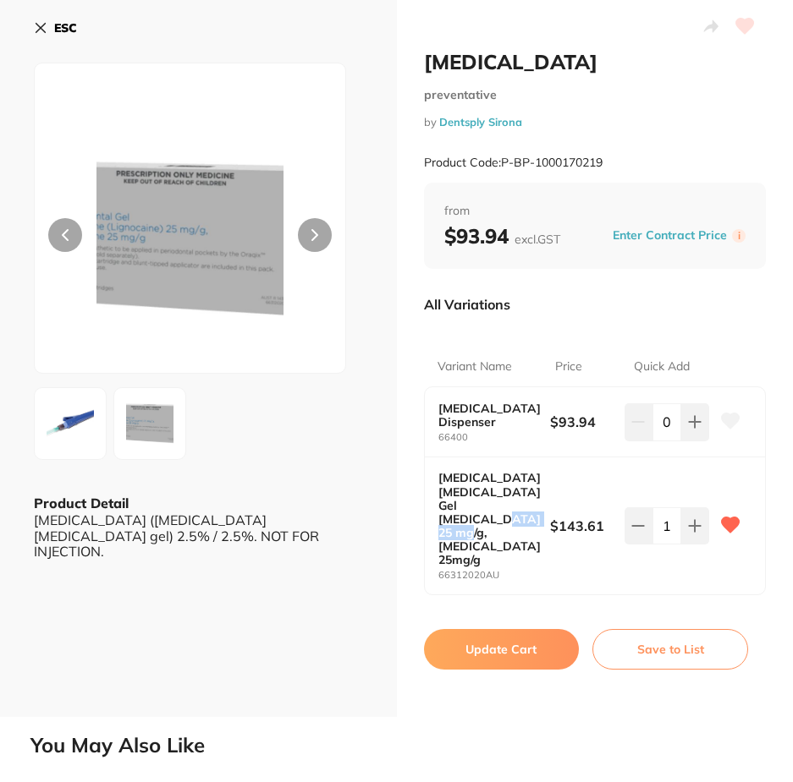
click at [482, 629] on button "Update Cart" at bounding box center [502, 649] width 156 height 41
checkbox input "false"
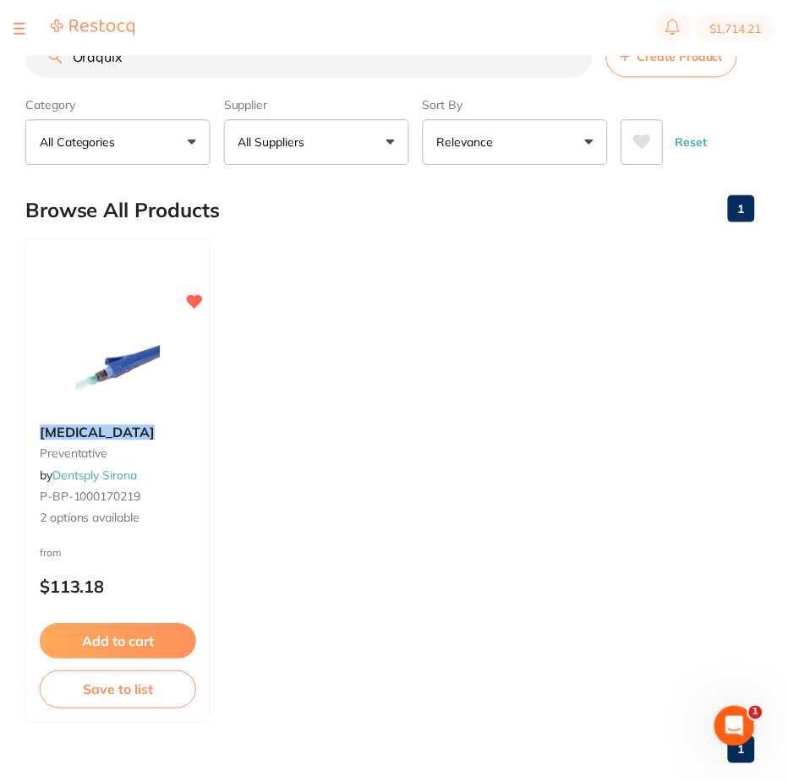
scroll to position [3, 0]
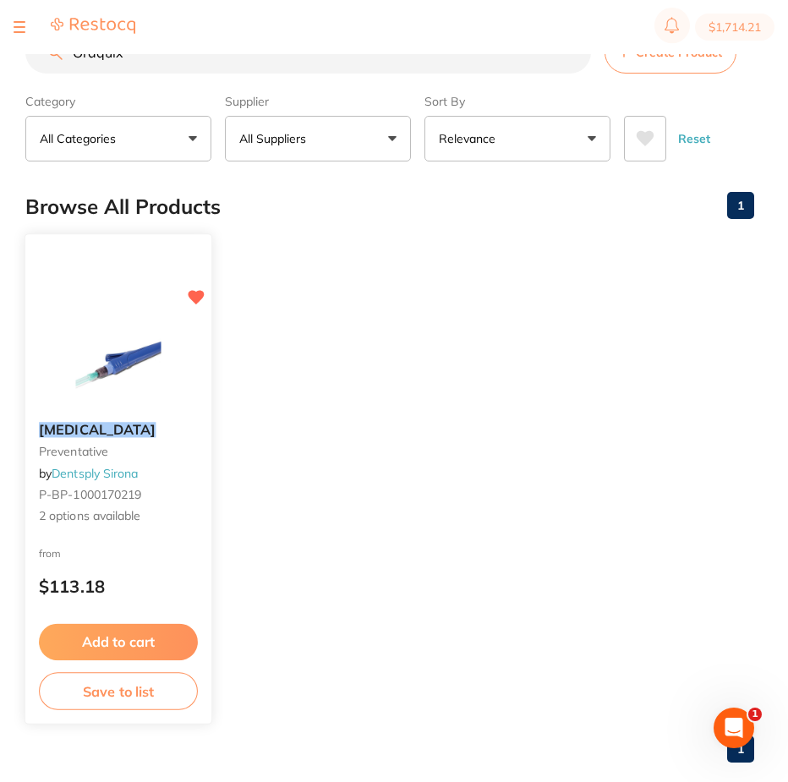
click at [124, 634] on button "Add to cart" at bounding box center [118, 642] width 159 height 36
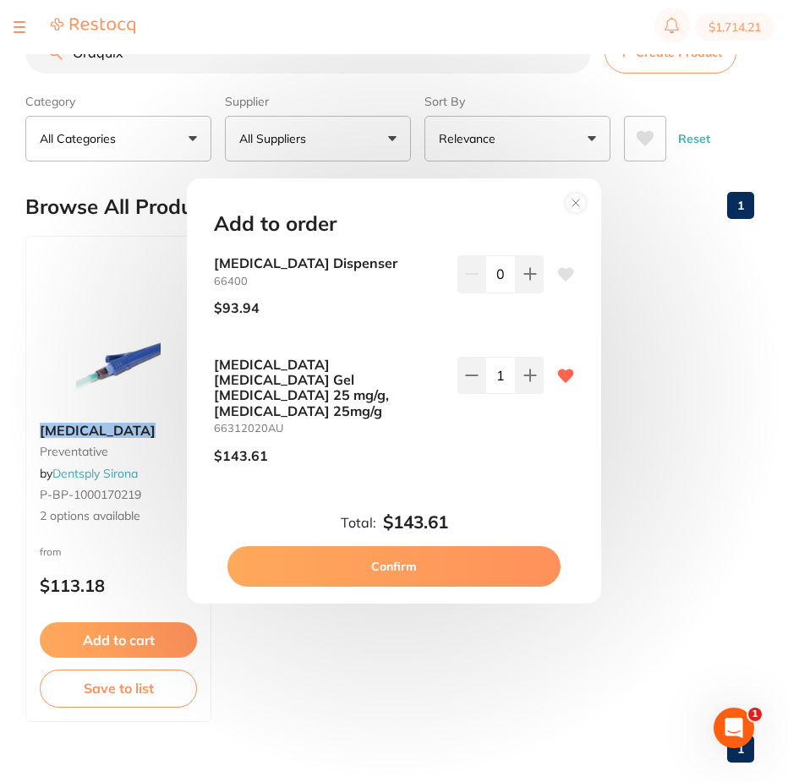
scroll to position [0, 0]
click at [405, 547] on button "Confirm" at bounding box center [394, 566] width 333 height 41
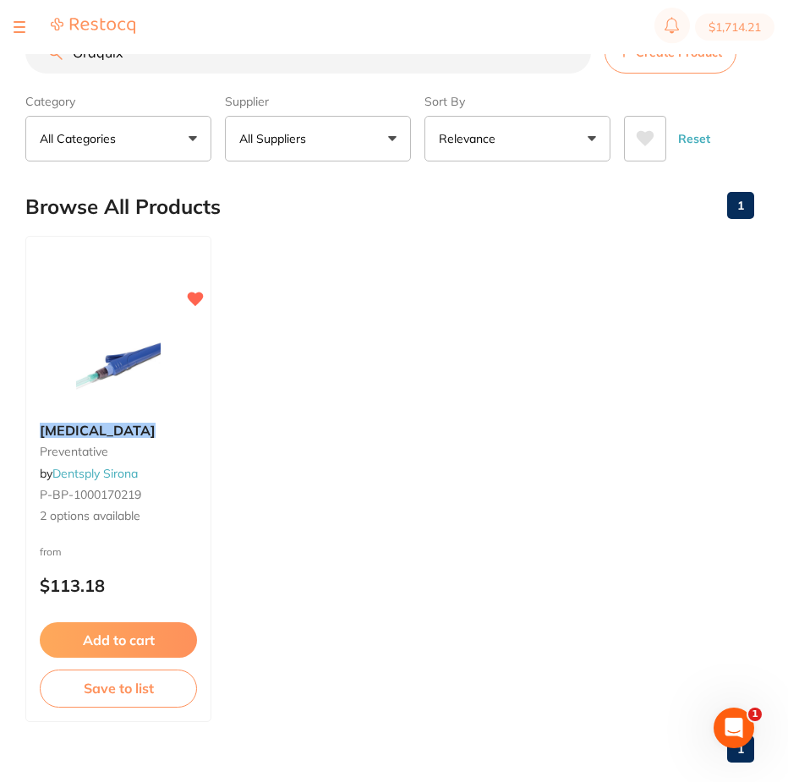
click at [718, 26] on button "$1,714.21" at bounding box center [735, 27] width 80 height 27
checkbox input "true"
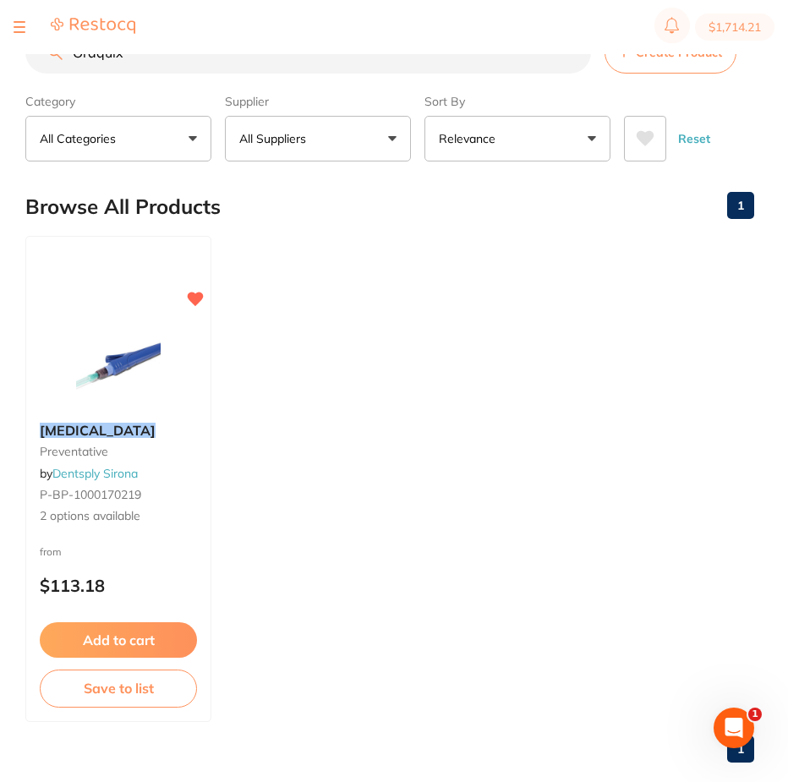
checkbox input "true"
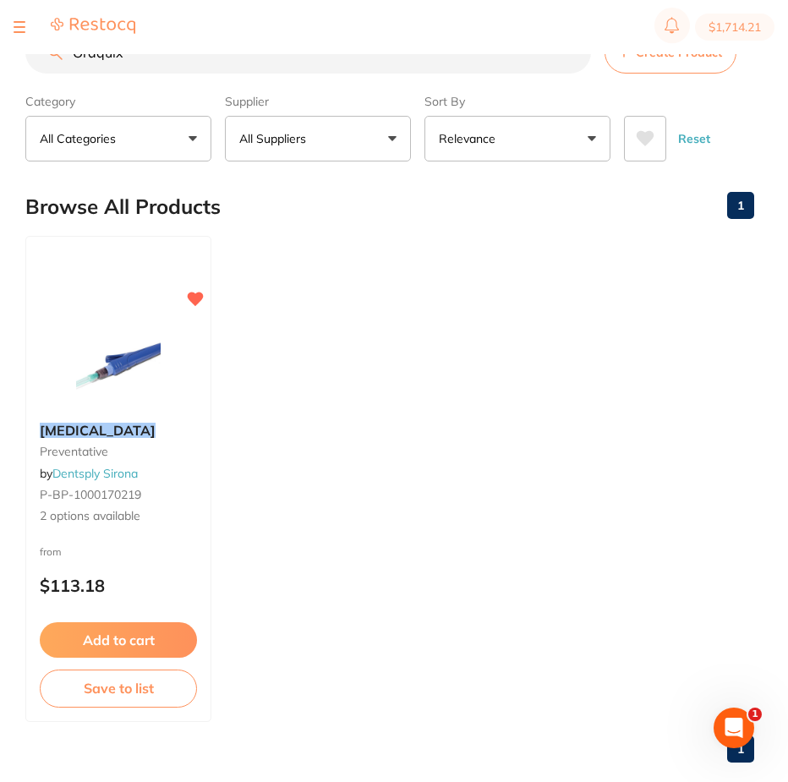
checkbox input "true"
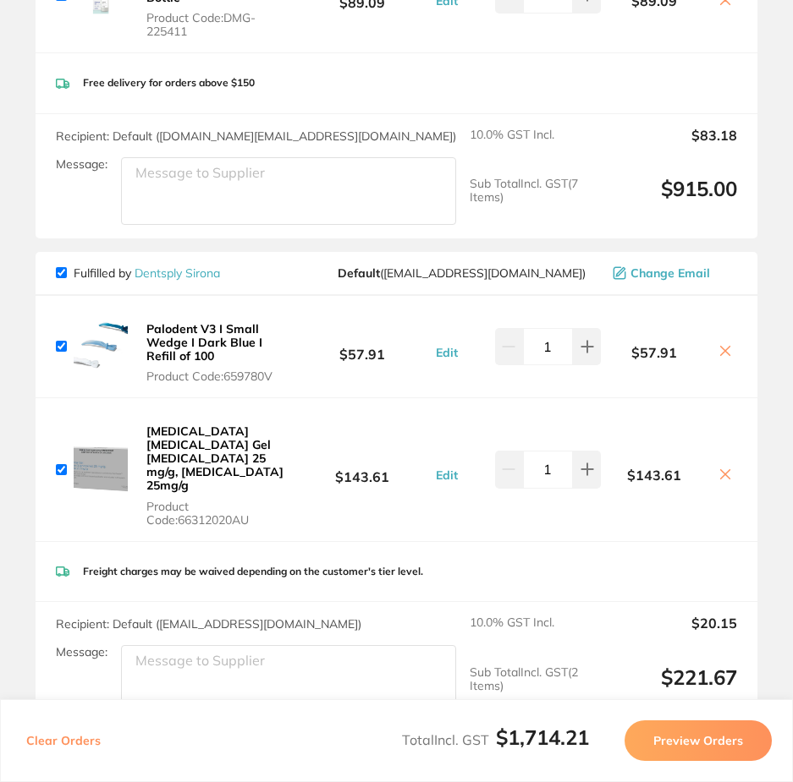
scroll to position [1015, 0]
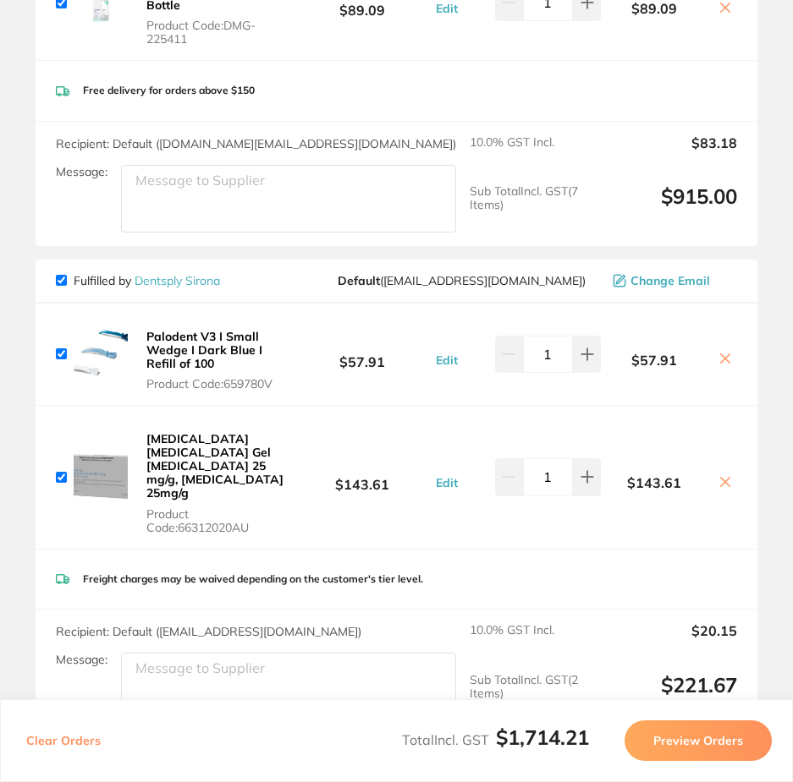
click at [442, 475] on button "Edit" at bounding box center [447, 482] width 32 height 15
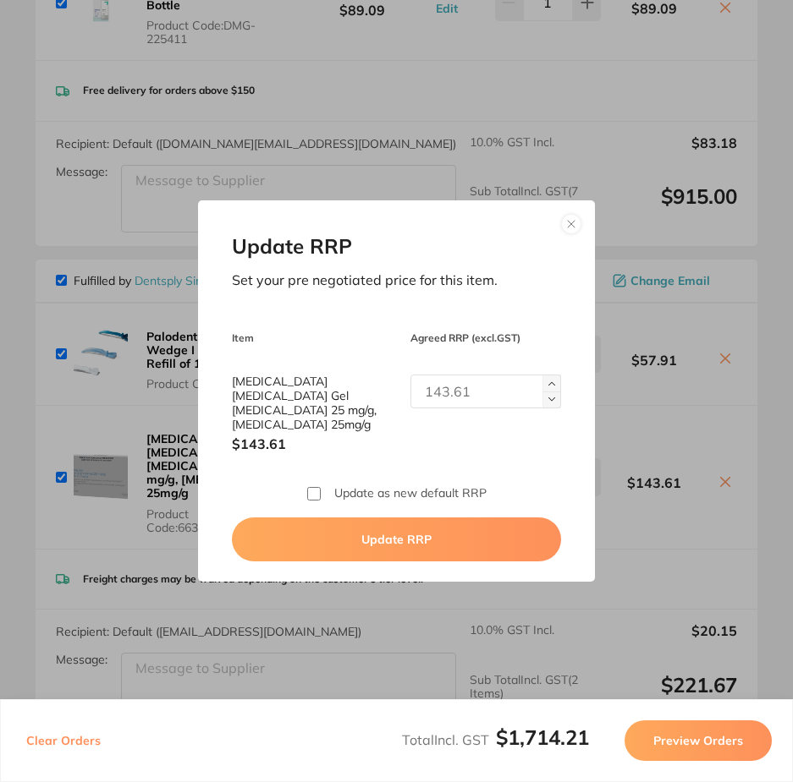
click at [569, 231] on button at bounding box center [571, 224] width 20 height 20
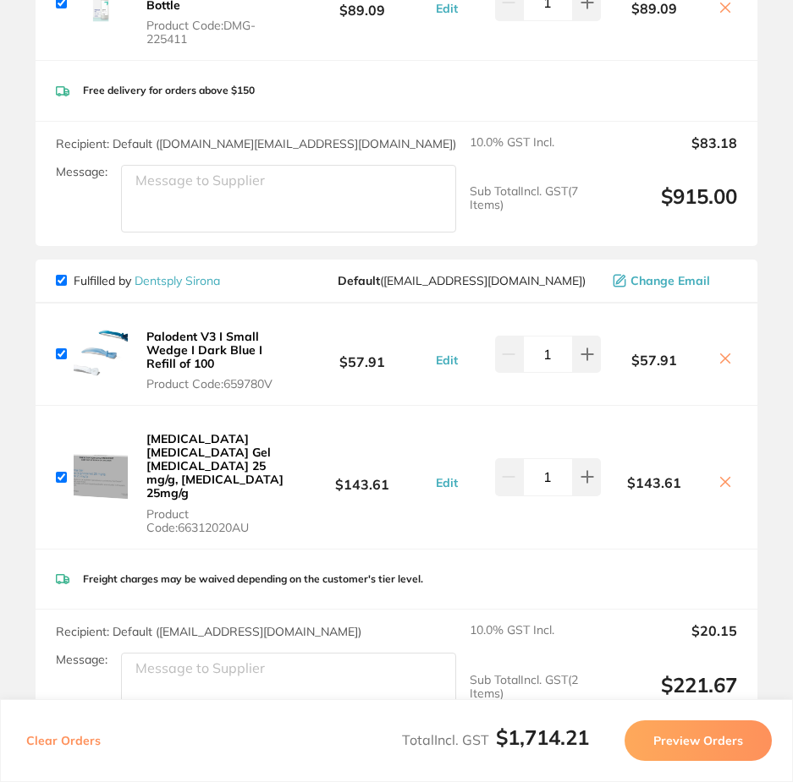
click at [65, 472] on input "checkbox" at bounding box center [61, 477] width 11 height 11
checkbox input "false"
click at [104, 450] on img at bounding box center [101, 477] width 54 height 54
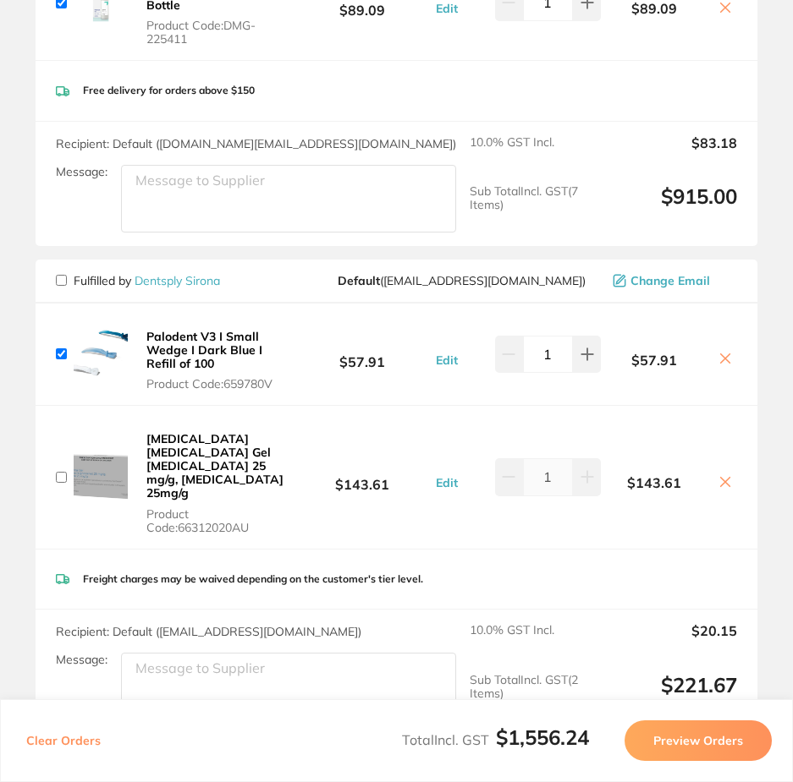
click at [105, 450] on img at bounding box center [101, 477] width 54 height 54
click at [107, 450] on img at bounding box center [101, 477] width 54 height 54
click at [207, 431] on b "[MEDICAL_DATA] [MEDICAL_DATA] Gel [MEDICAL_DATA] 25 mg/g, [MEDICAL_DATA] 25mg/g" at bounding box center [214, 465] width 137 height 69
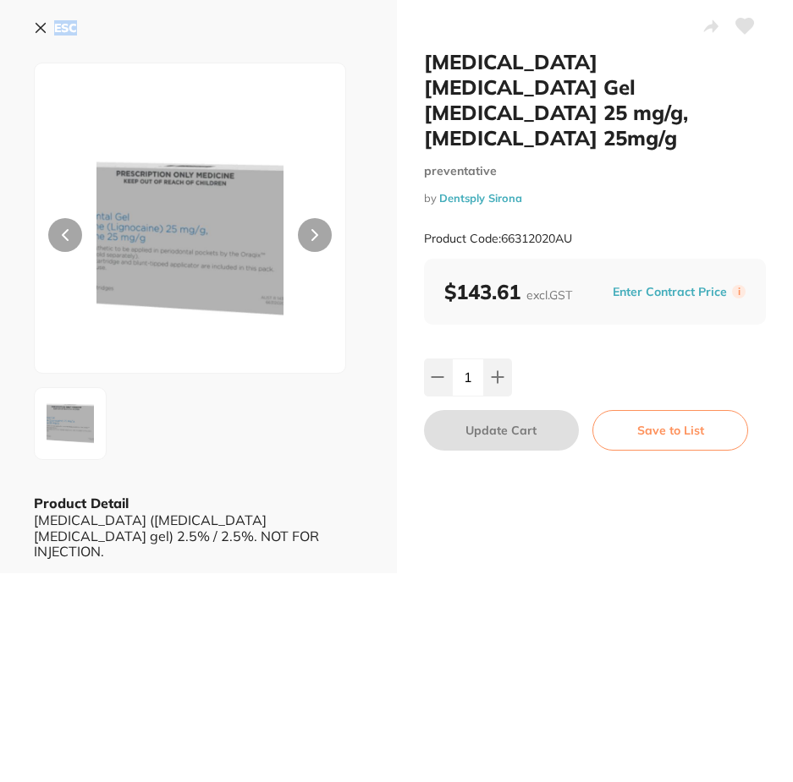
click at [207, 376] on section "[MEDICAL_DATA] [MEDICAL_DATA] Gel [MEDICAL_DATA] 25 mg/g, [MEDICAL_DATA] 25mg/g…" at bounding box center [396, 391] width 793 height 782
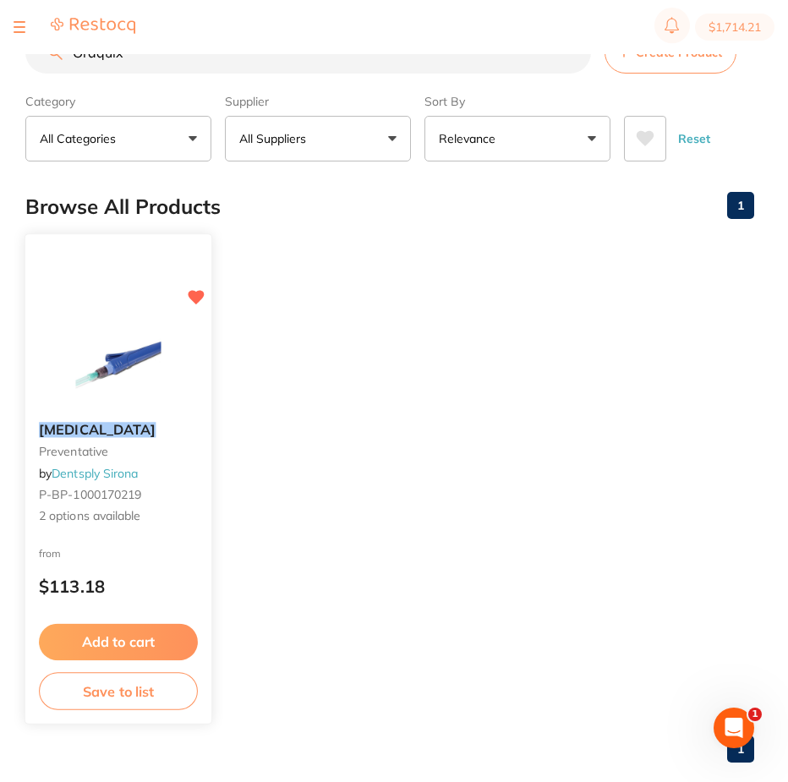
scroll to position [0, 0]
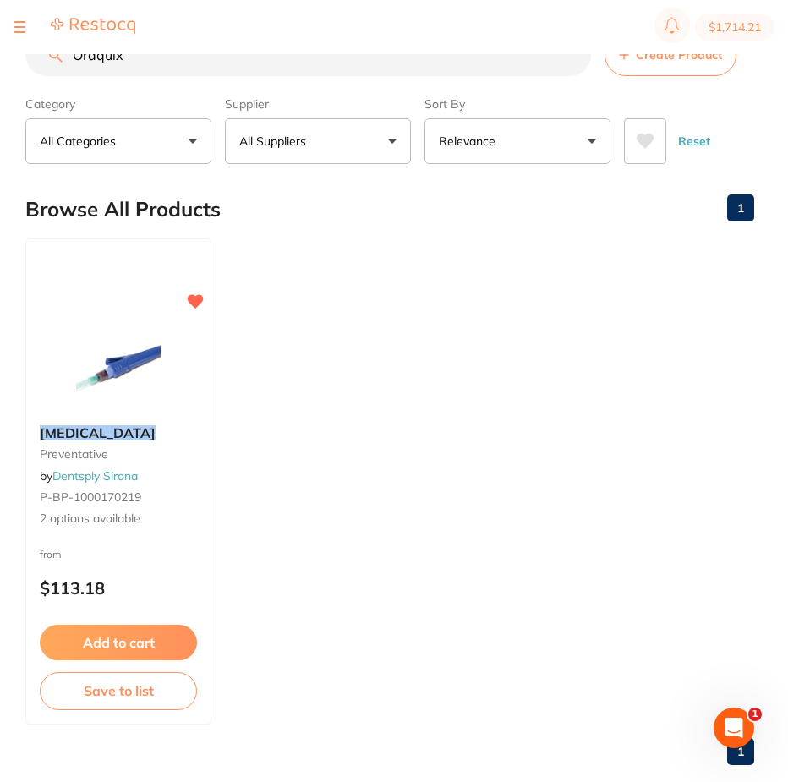
click at [710, 26] on button "$1,714.21" at bounding box center [735, 27] width 80 height 27
checkbox input "true"
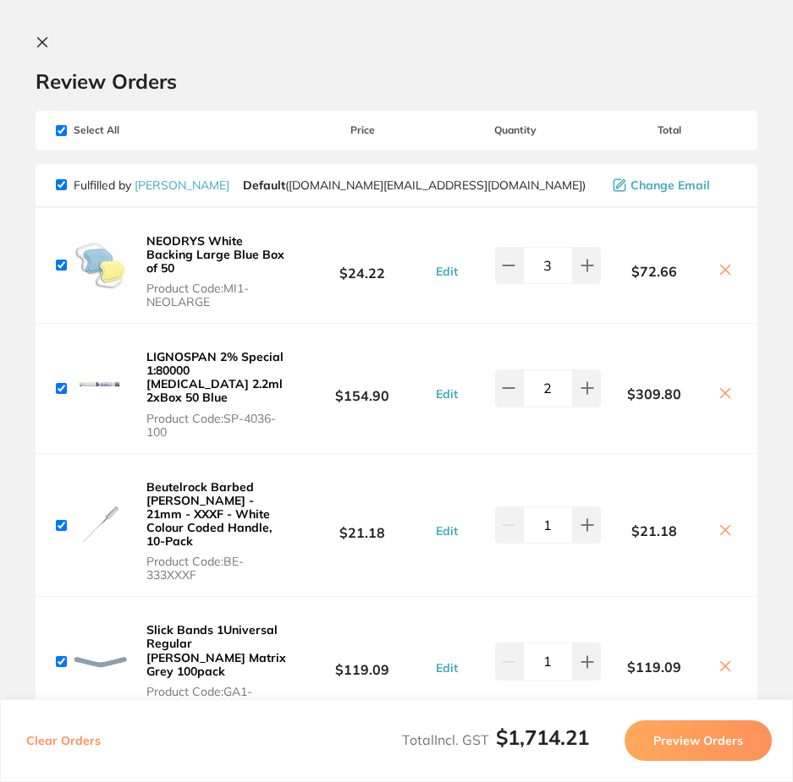
drag, startPoint x: 40, startPoint y: 39, endPoint x: 48, endPoint y: 74, distance: 36.5
click at [39, 39] on icon at bounding box center [42, 42] width 9 height 9
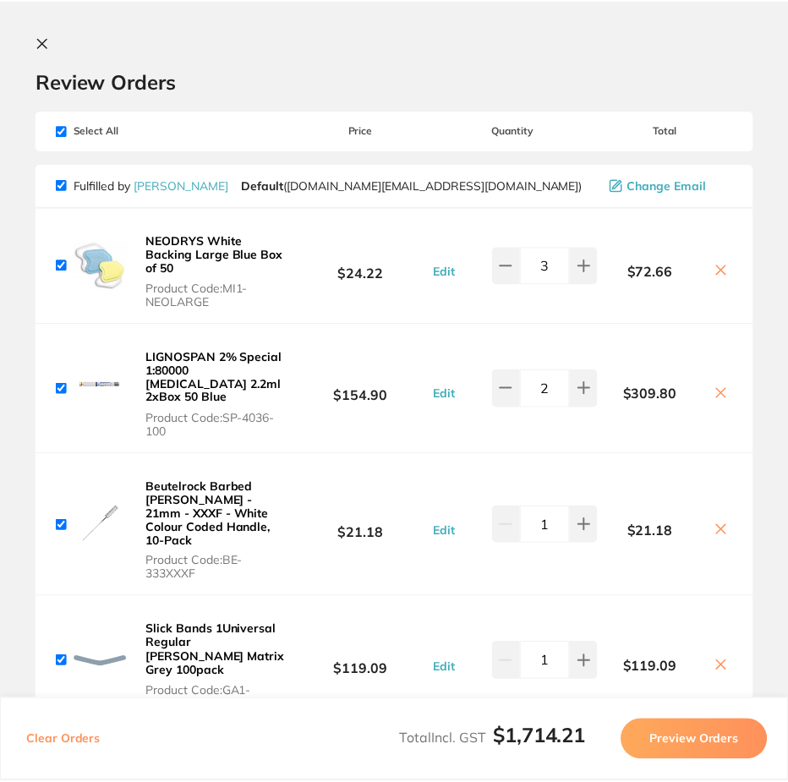
scroll to position [3, 0]
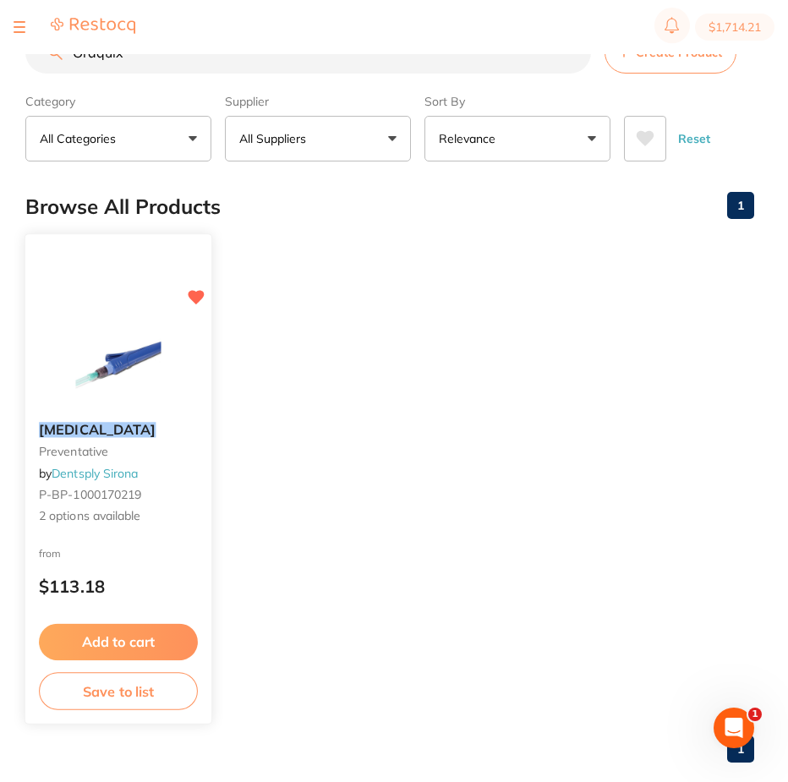
click at [107, 637] on button "Add to cart" at bounding box center [118, 642] width 159 height 36
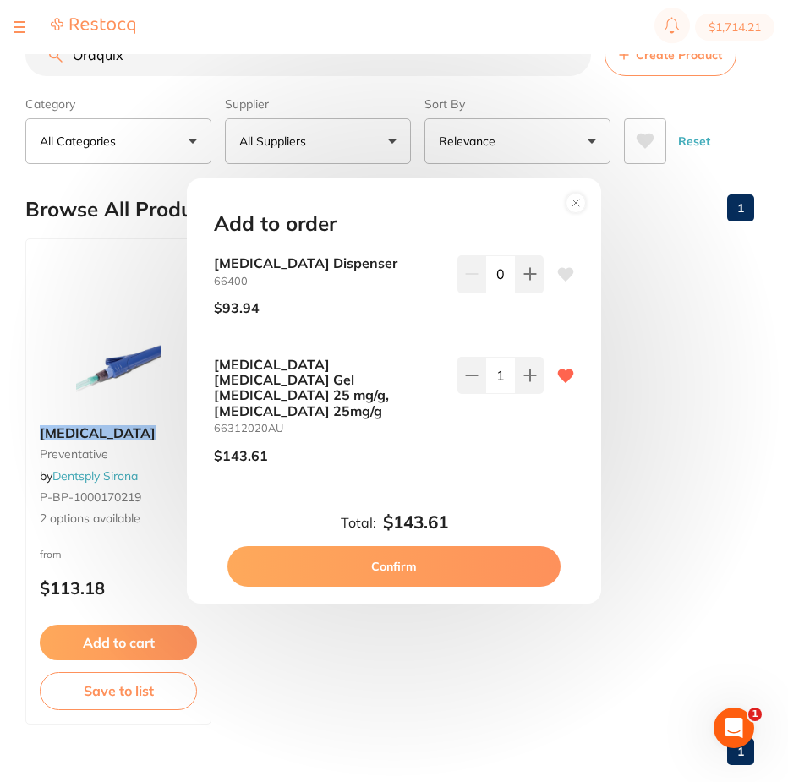
scroll to position [0, 0]
click at [387, 549] on button "Confirm" at bounding box center [394, 566] width 333 height 41
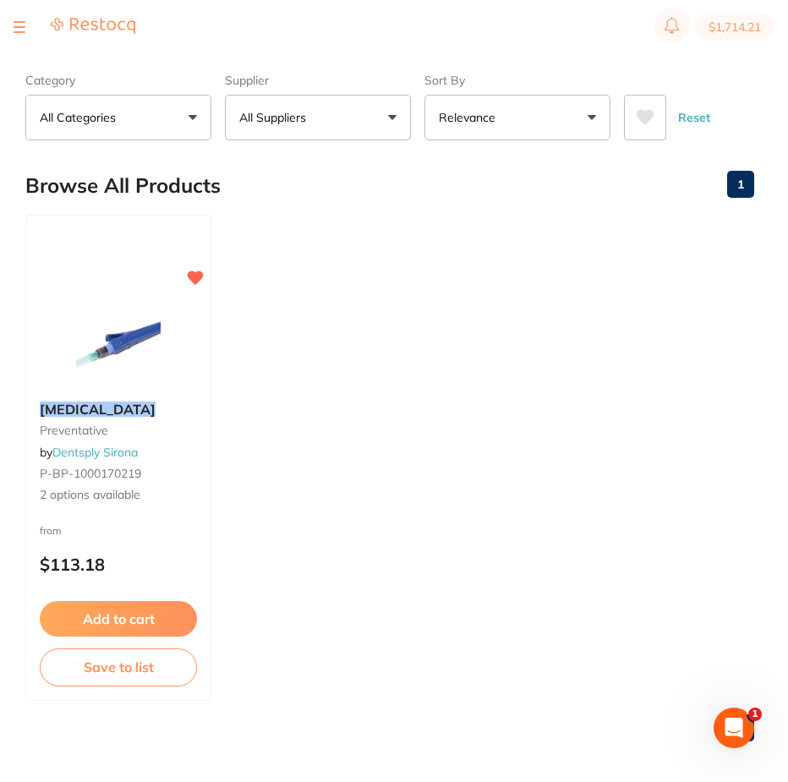
scroll to position [30, 0]
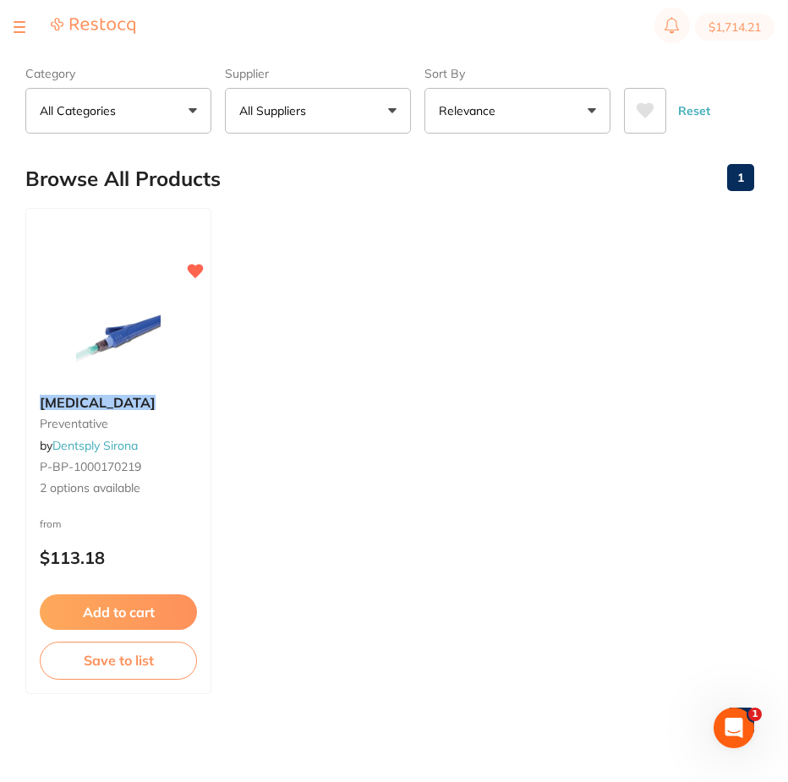
click at [733, 20] on button "$1,714.21" at bounding box center [735, 27] width 80 height 27
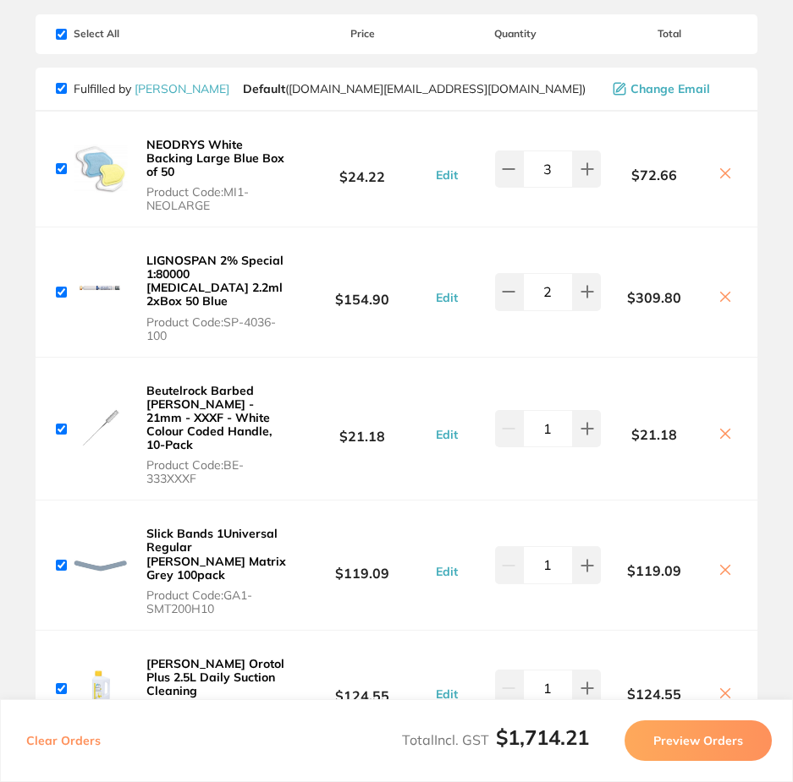
scroll to position [0, 0]
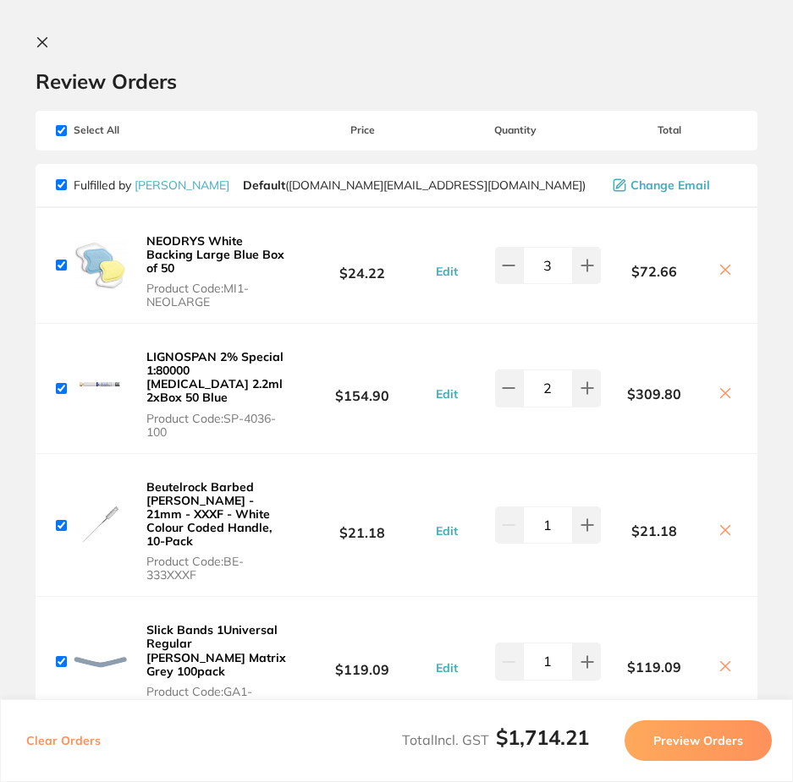
click at [59, 184] on input "checkbox" at bounding box center [61, 184] width 11 height 11
checkbox input "false"
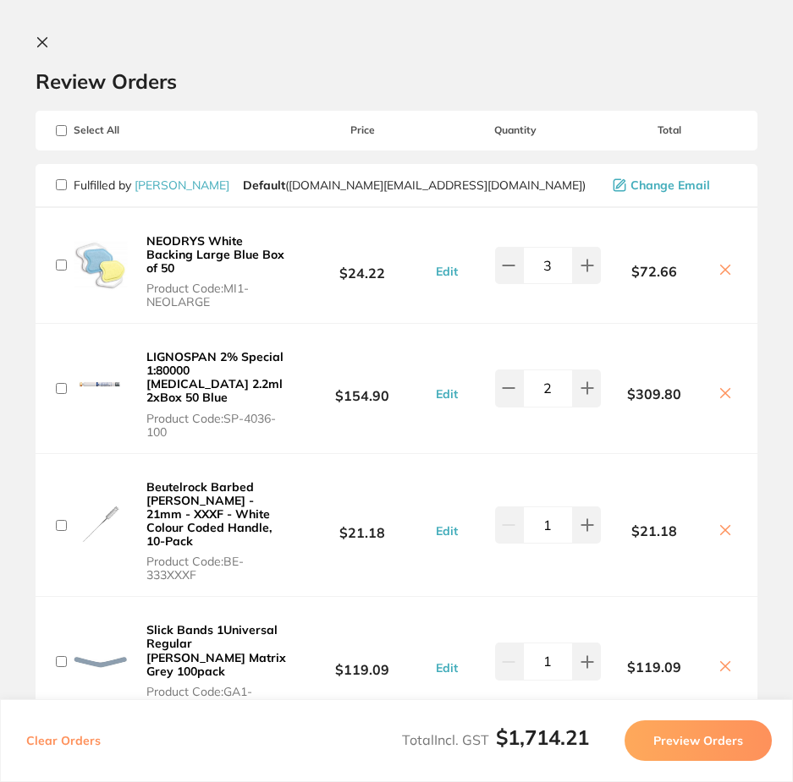
checkbox input "false"
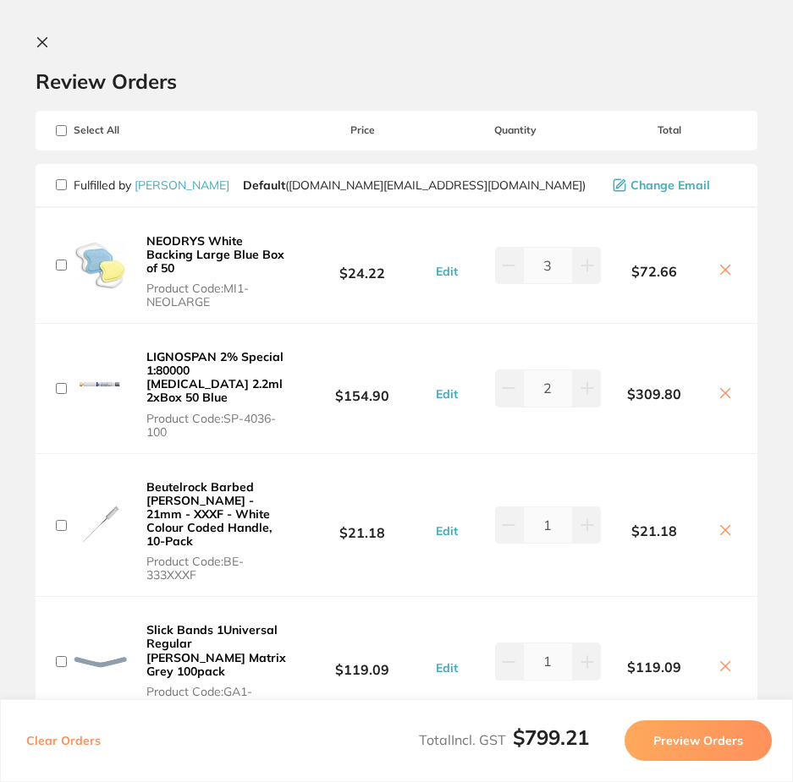
click at [69, 128] on span "Select All" at bounding box center [140, 130] width 169 height 12
click at [63, 134] on input "checkbox" at bounding box center [61, 130] width 11 height 11
checkbox input "true"
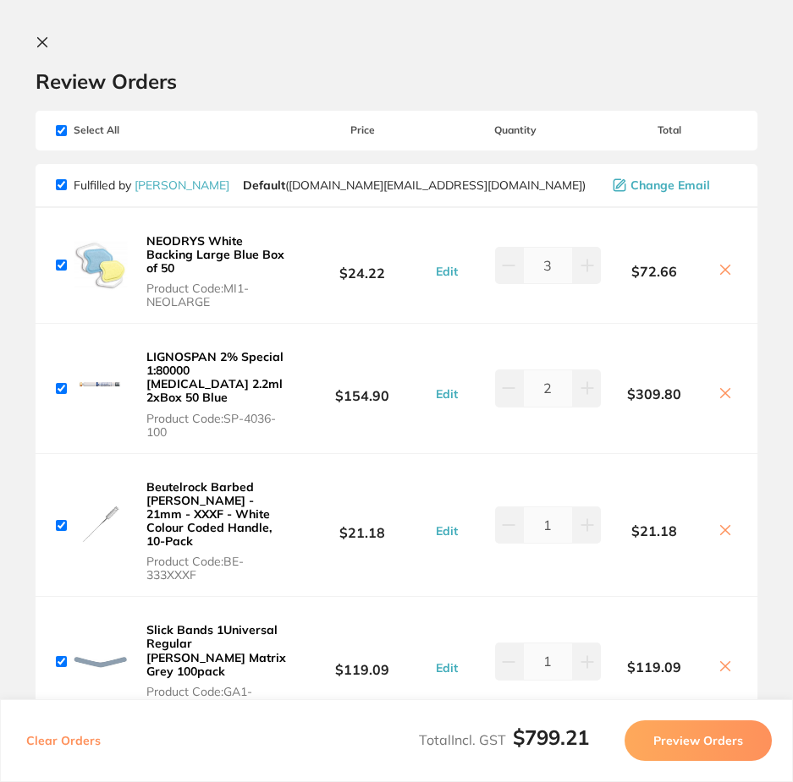
checkbox input "true"
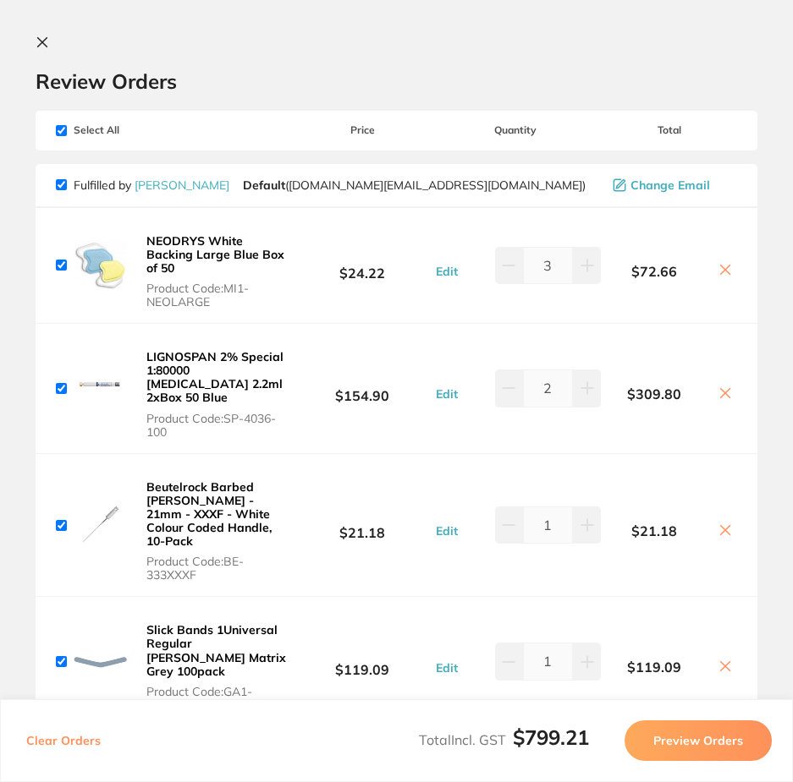
checkbox input "true"
click at [43, 39] on icon at bounding box center [43, 43] width 14 height 14
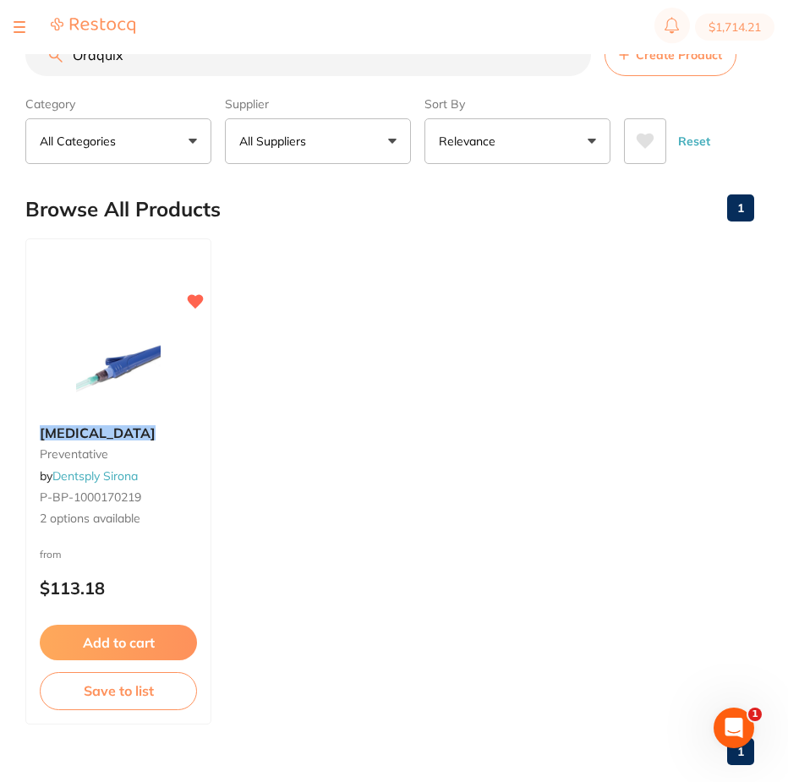
drag, startPoint x: 167, startPoint y: 60, endPoint x: 0, endPoint y: 91, distance: 170.4
click at [0, 87] on div "$1,714.21 Superior Smiles Switch account Superior Smiles $1,714.21 in your orde…" at bounding box center [394, 364] width 788 height 728
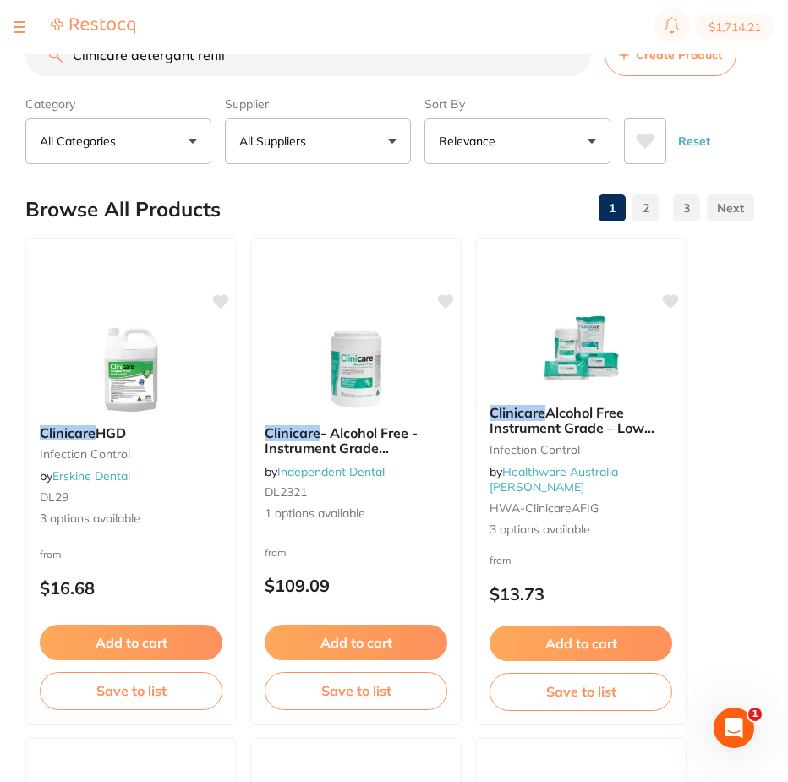
type input "Clinicare detergant refill"
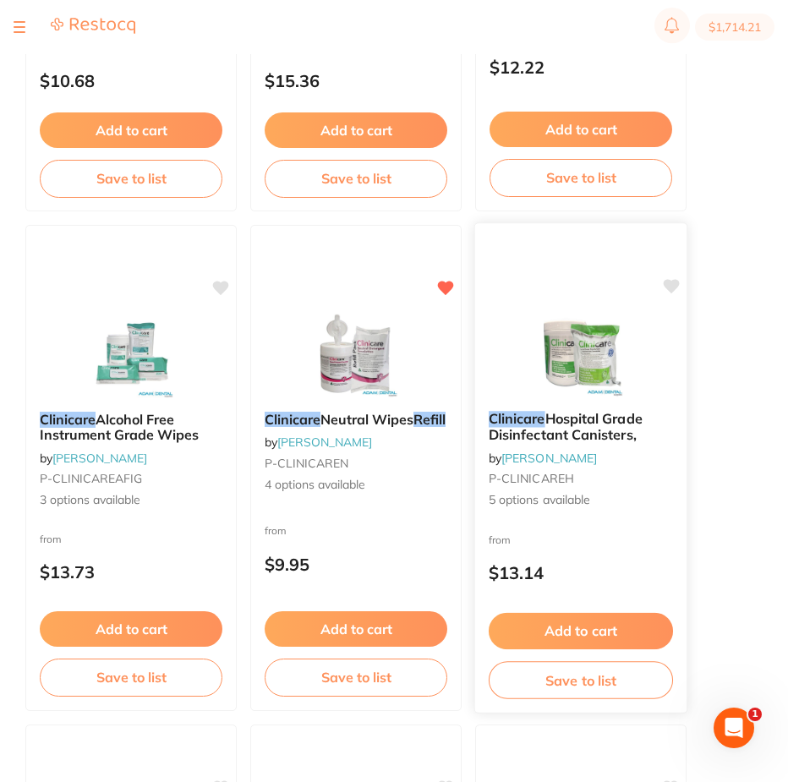
scroll to position [1015, 0]
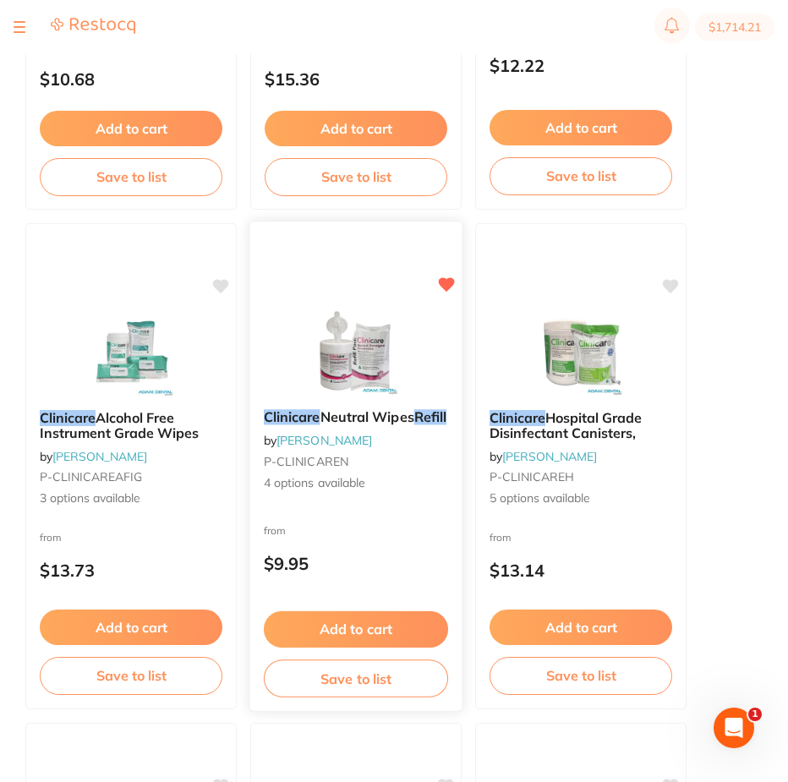
click at [359, 625] on button "Add to cart" at bounding box center [356, 630] width 184 height 36
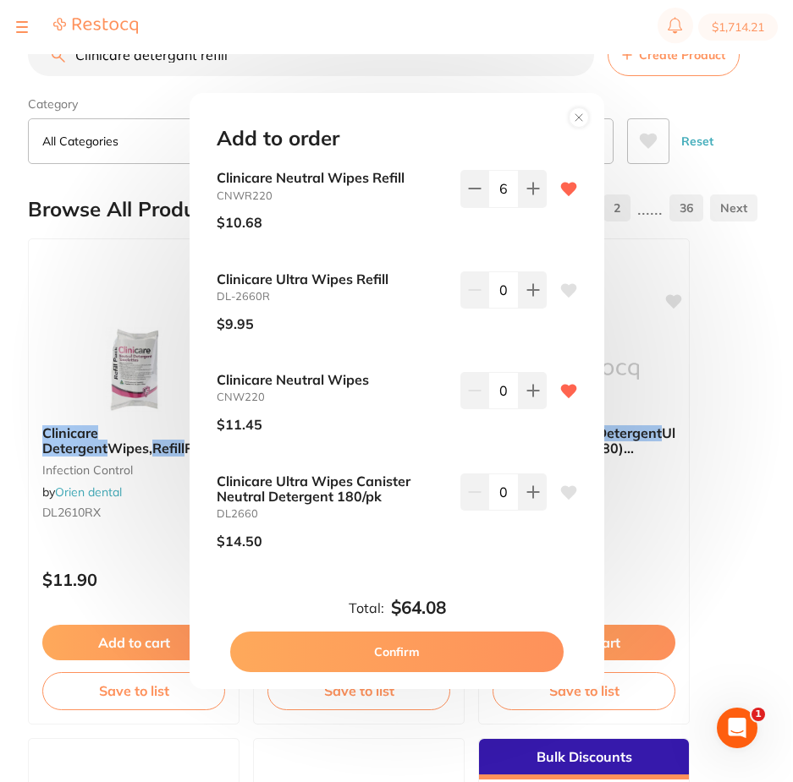
scroll to position [0, 0]
click at [398, 649] on button "Confirm" at bounding box center [394, 652] width 333 height 41
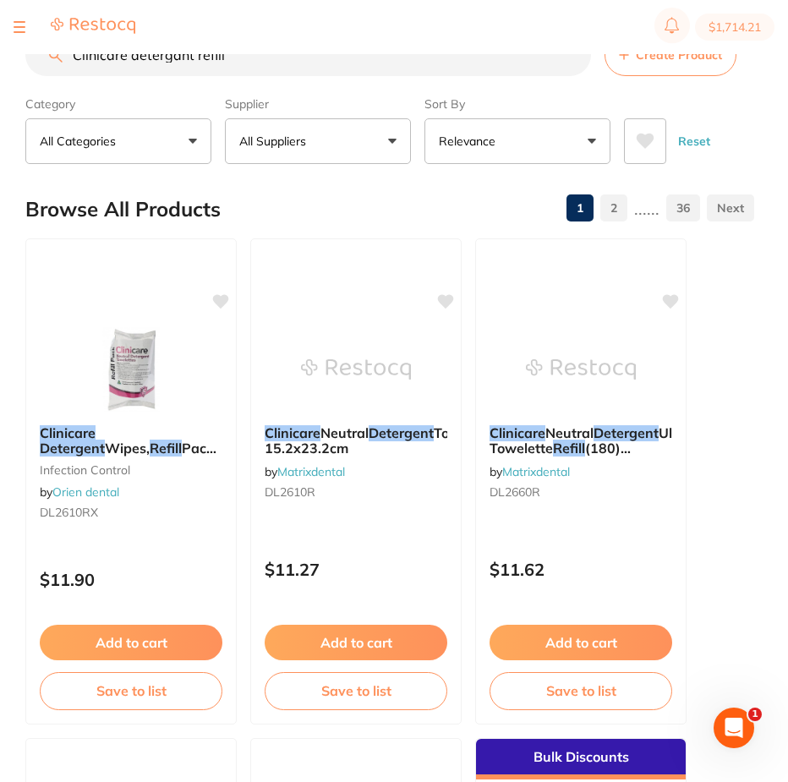
click at [715, 30] on button "$1,714.21" at bounding box center [735, 27] width 80 height 27
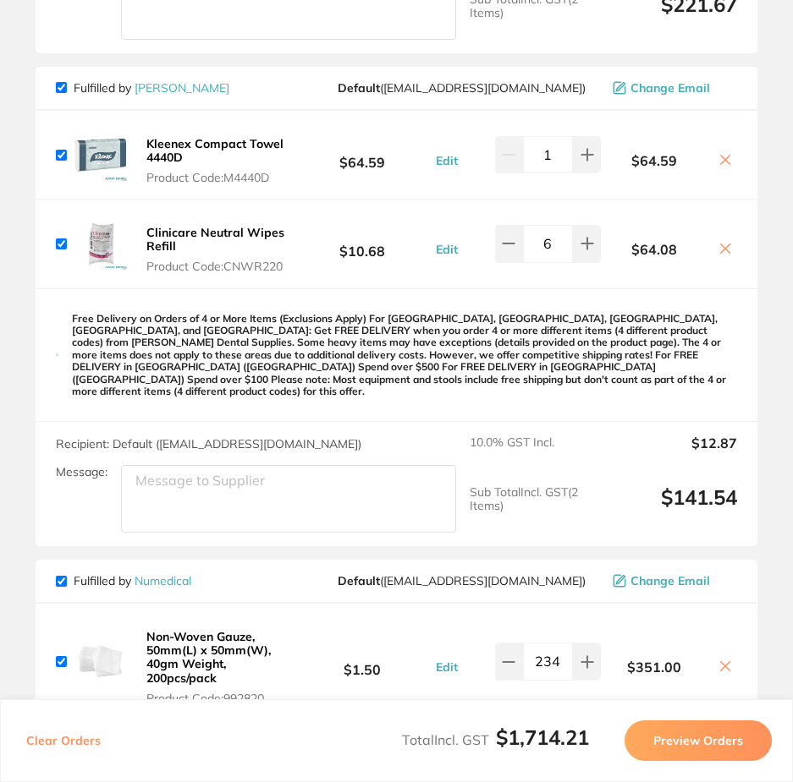
scroll to position [1522, 0]
